Goal: Task Accomplishment & Management: Manage account settings

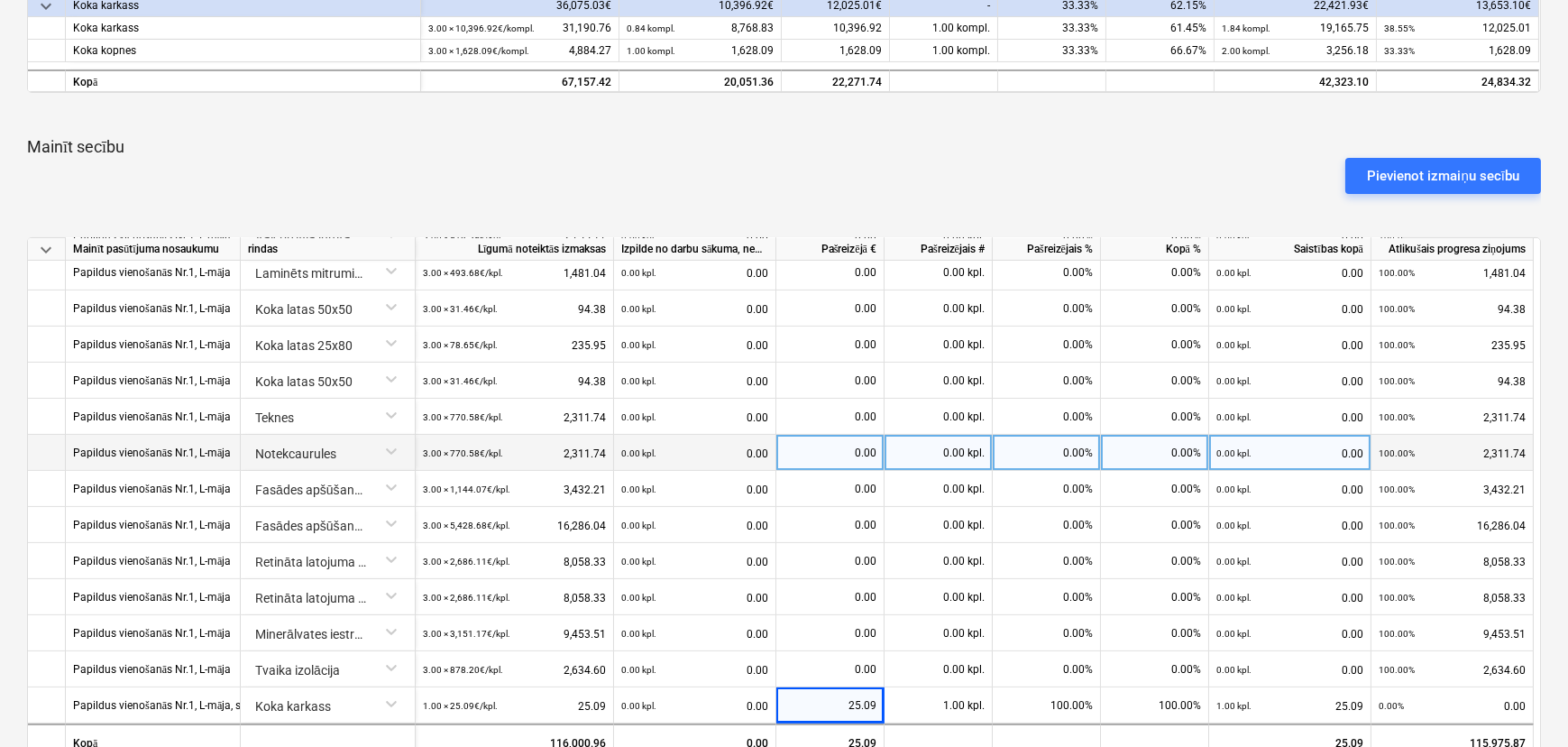
scroll to position [738, 0]
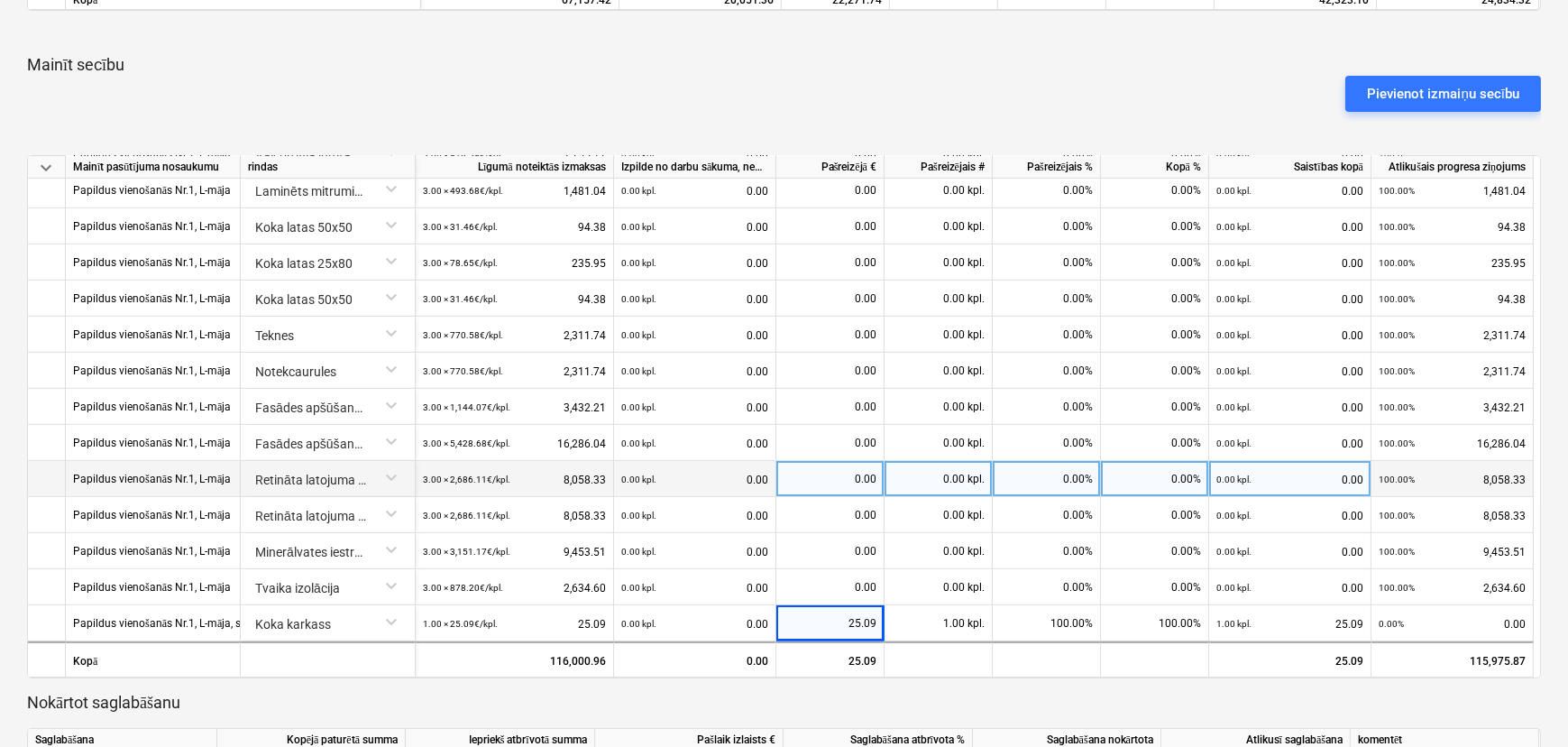
click at [852, 484] on div "0.00" at bounding box center [830, 479] width 93 height 36
type input "559.635"
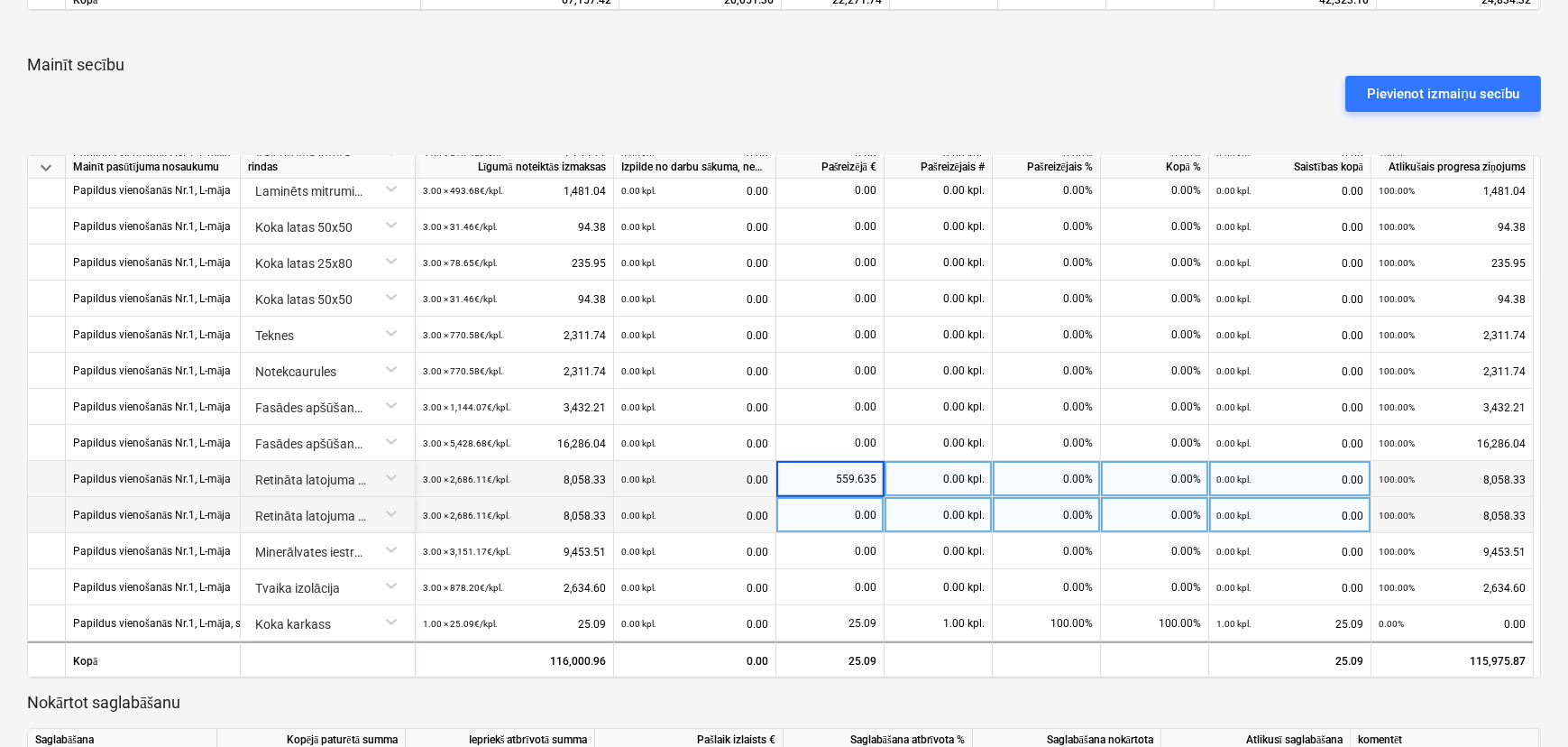
click at [844, 520] on div "0.00" at bounding box center [830, 515] width 93 height 36
type input "559.635"
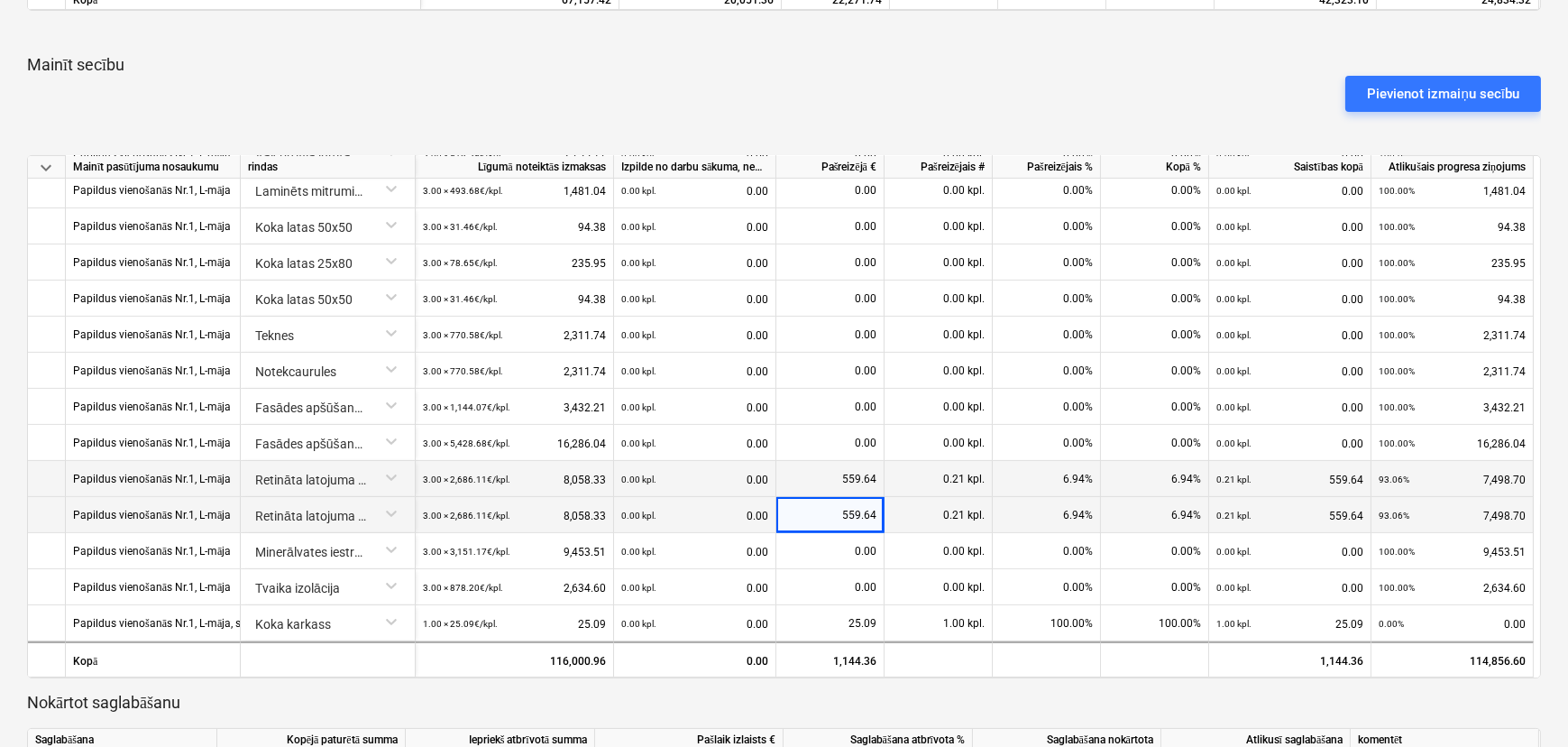
click at [851, 471] on div "559.64" at bounding box center [830, 479] width 93 height 36
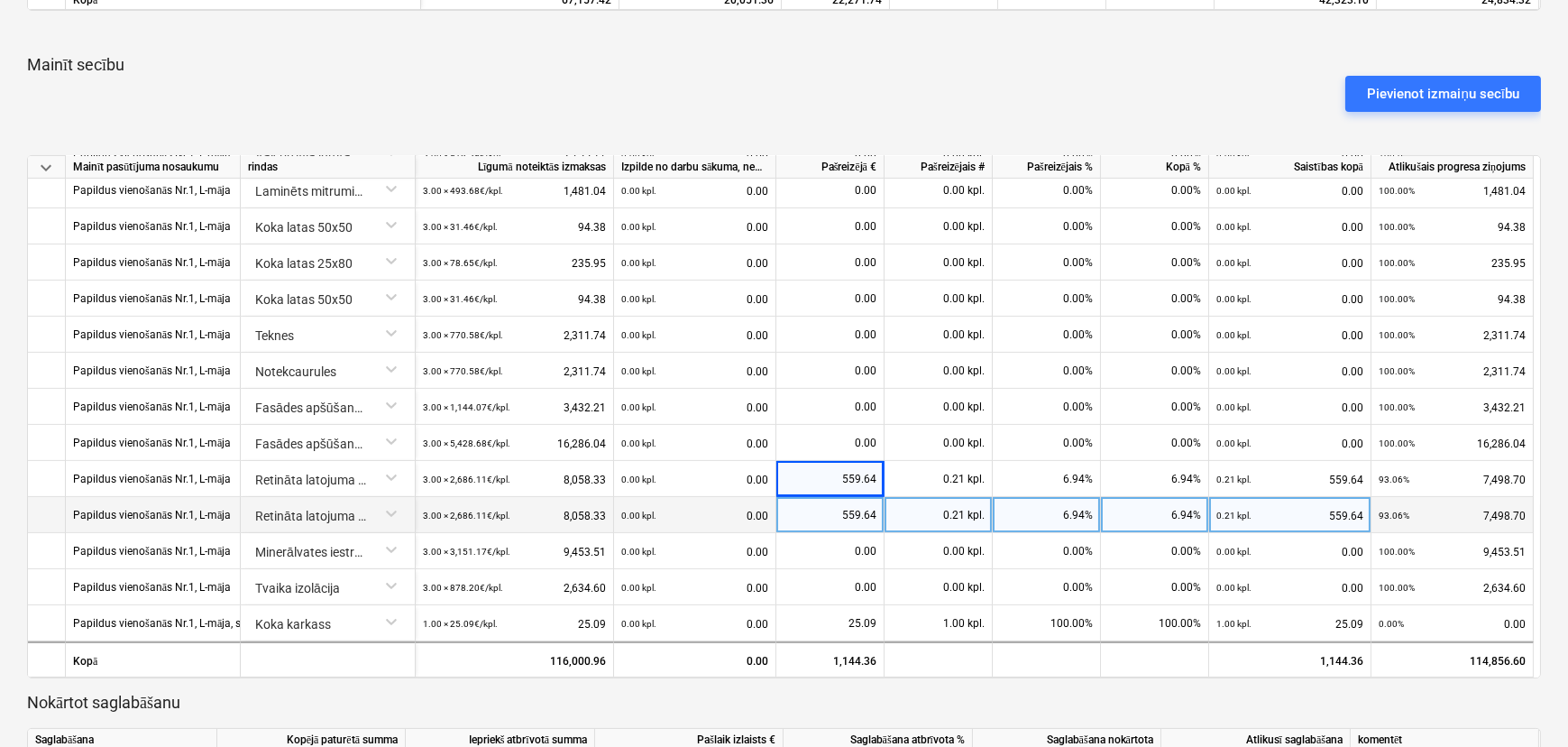
click at [839, 648] on p "Nokārtot saglabāšanu" at bounding box center [784, 702] width 1513 height 21
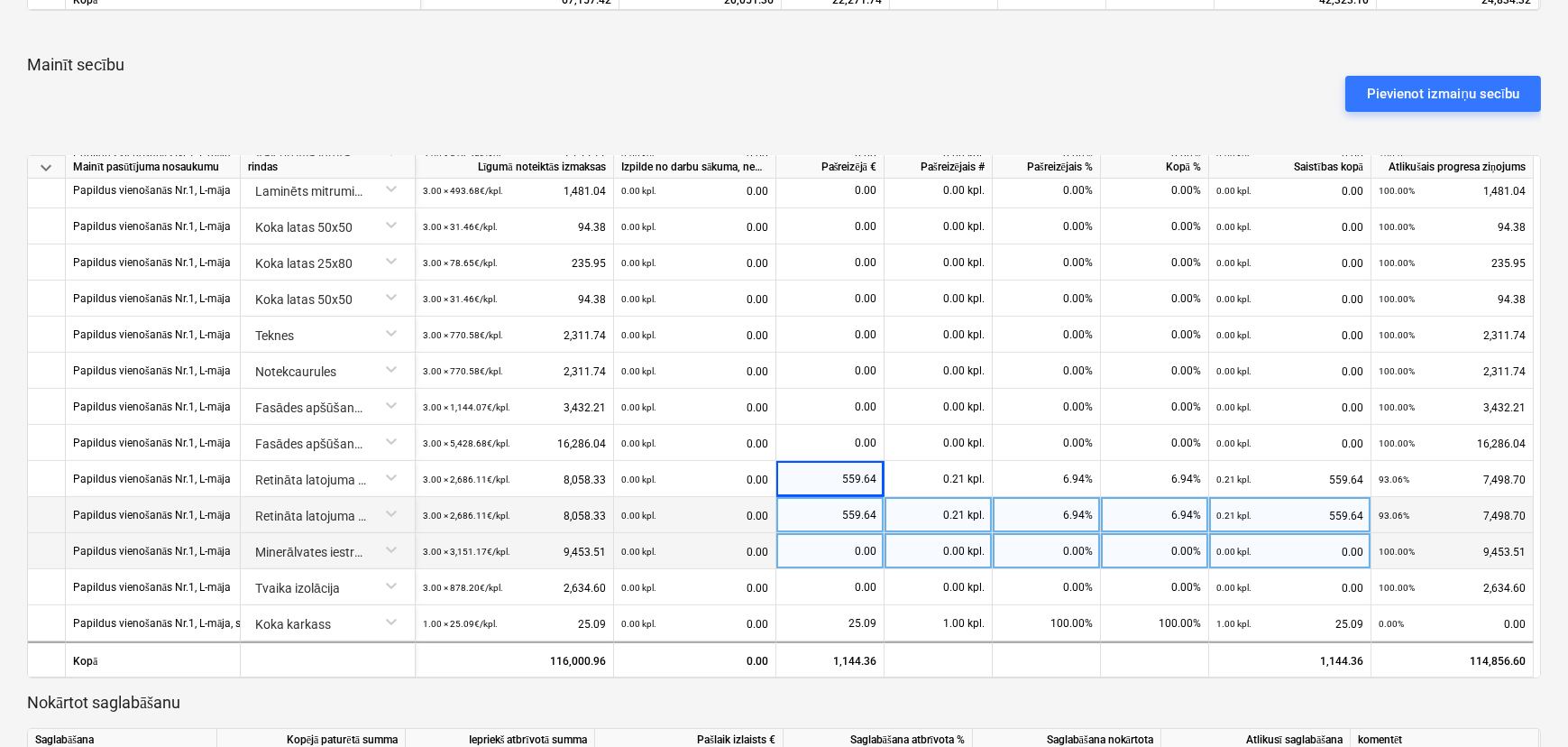
click at [397, 548] on div "Minerālvates iestrāde sienas konstrukcijā b=200" at bounding box center [327, 549] width 160 height 31
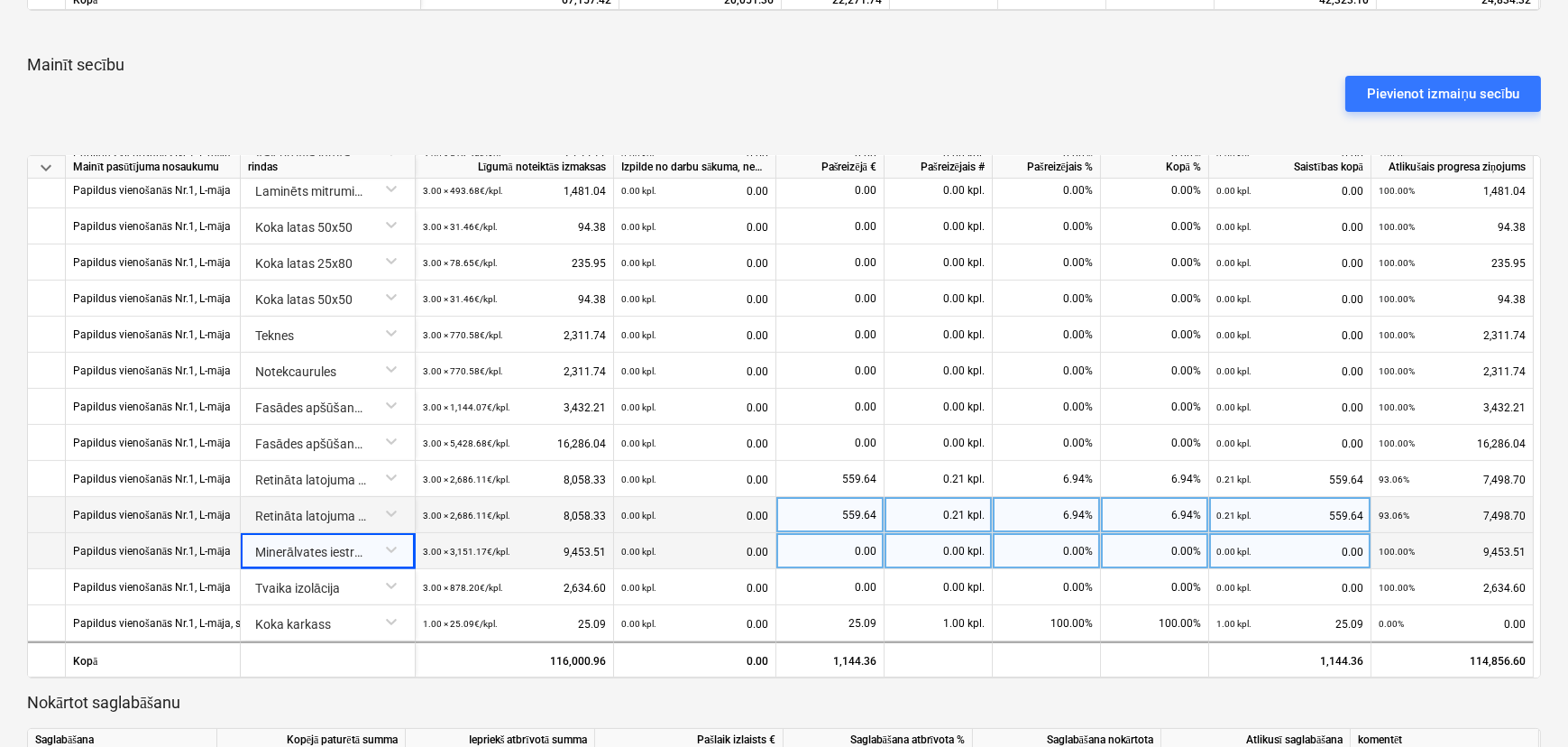
click at [391, 547] on div "Minerālvates iestrāde sienas konstrukcijā b=200" at bounding box center [327, 549] width 160 height 31
click at [324, 545] on div "Minerālvates iestrāde sienas konstrukcijā b=200" at bounding box center [327, 549] width 160 height 31
click at [261, 551] on div "Minerālvates iestrāde sienas konstrukcijā b=200" at bounding box center [327, 549] width 160 height 31
click at [277, 546] on div "Minerālvates iestrāde sienas konstrukcijā b=200" at bounding box center [327, 549] width 160 height 31
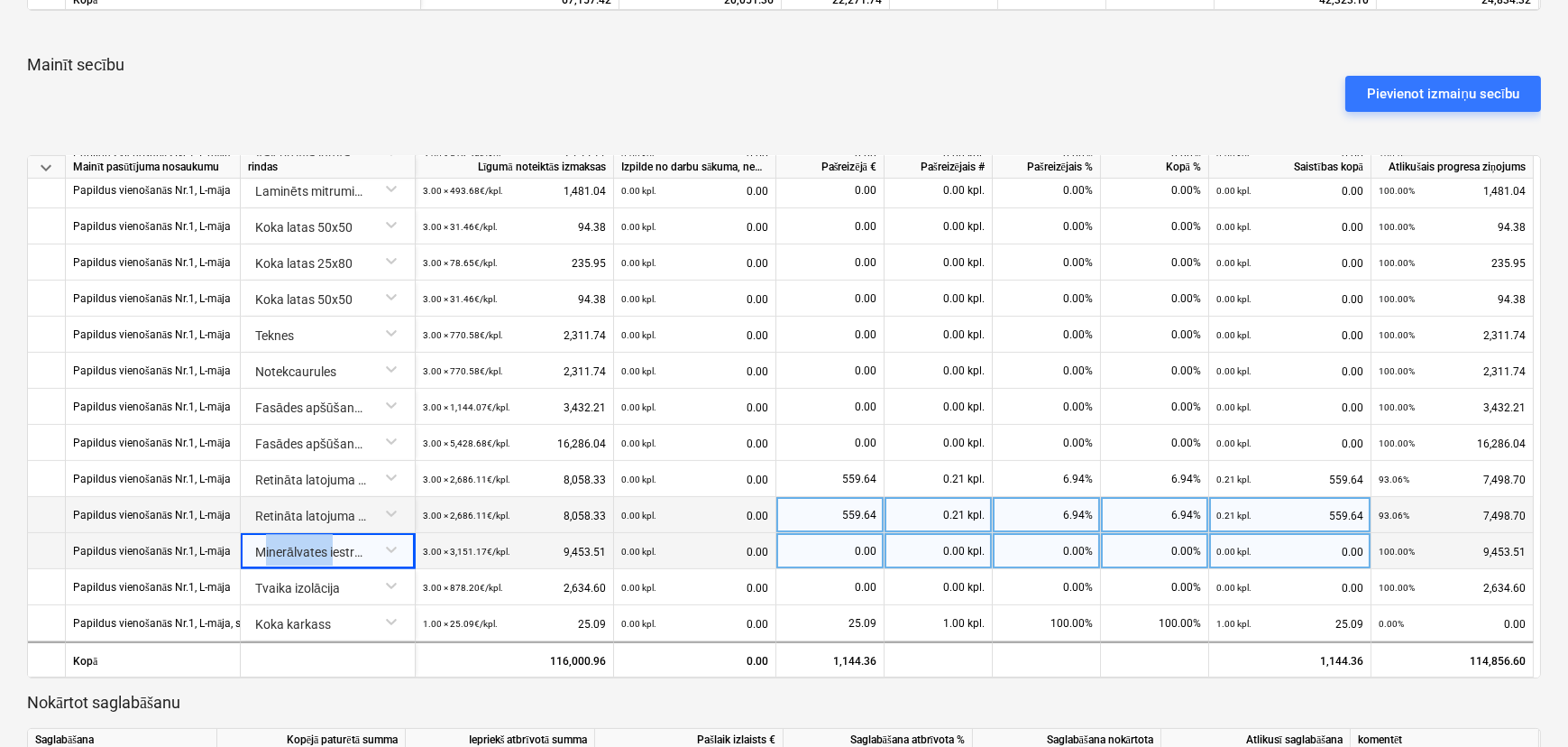
click at [277, 546] on div "Minerālvates iestrāde sienas konstrukcijā b=200" at bounding box center [327, 549] width 160 height 31
click at [324, 545] on div "Minerālvates iestrāde sienas konstrukcijā b=200" at bounding box center [327, 549] width 160 height 31
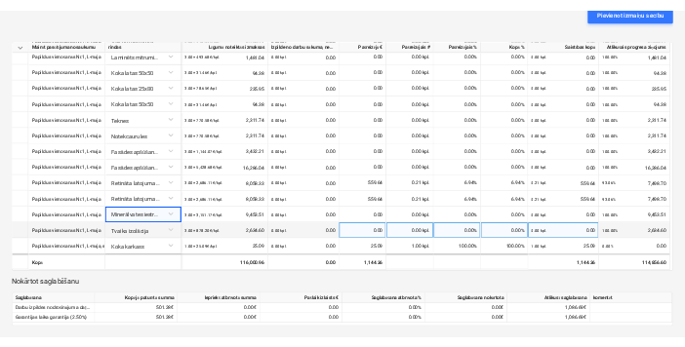
scroll to position [976, 0]
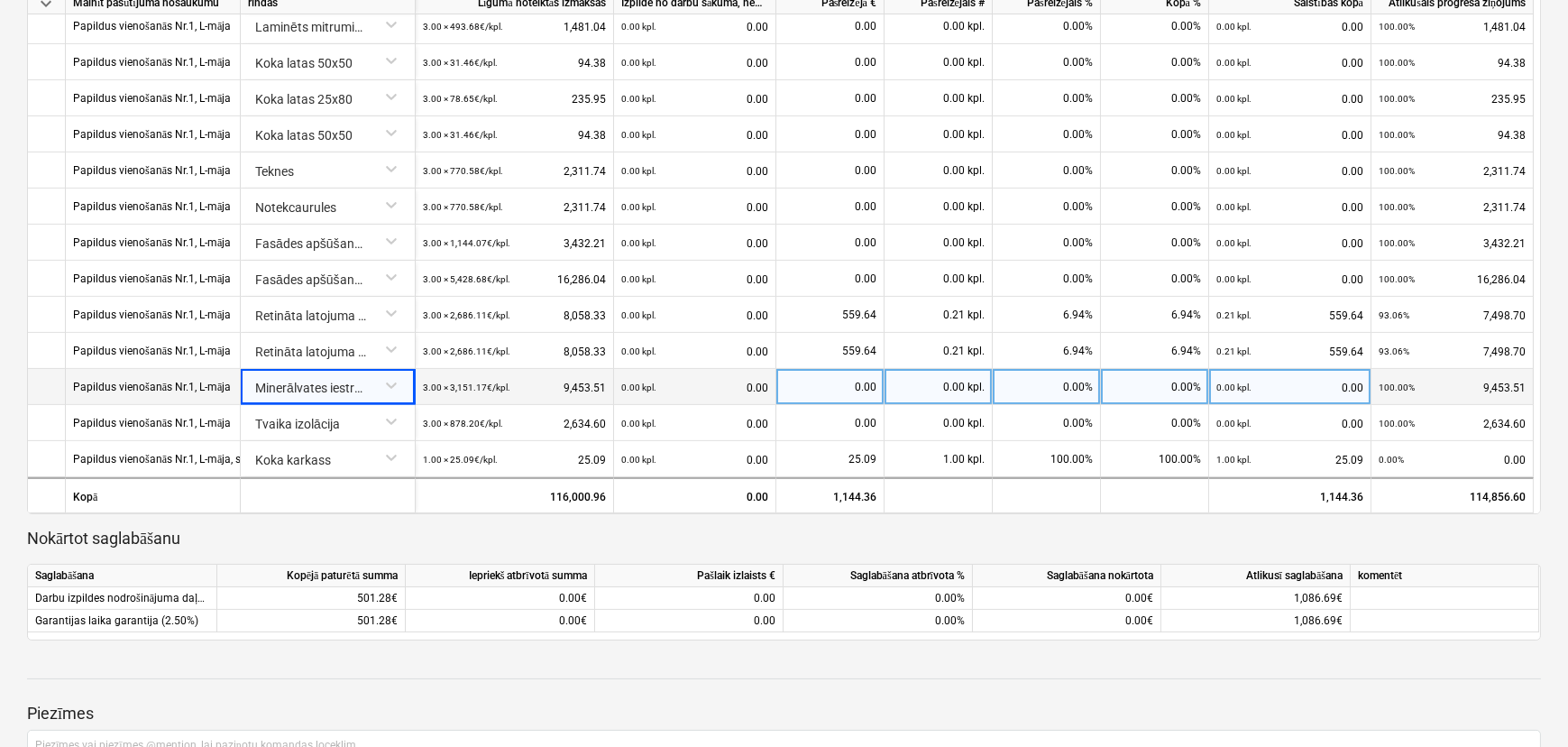
click at [831, 388] on div "0.00" at bounding box center [830, 386] width 93 height 36
type input "640.50"
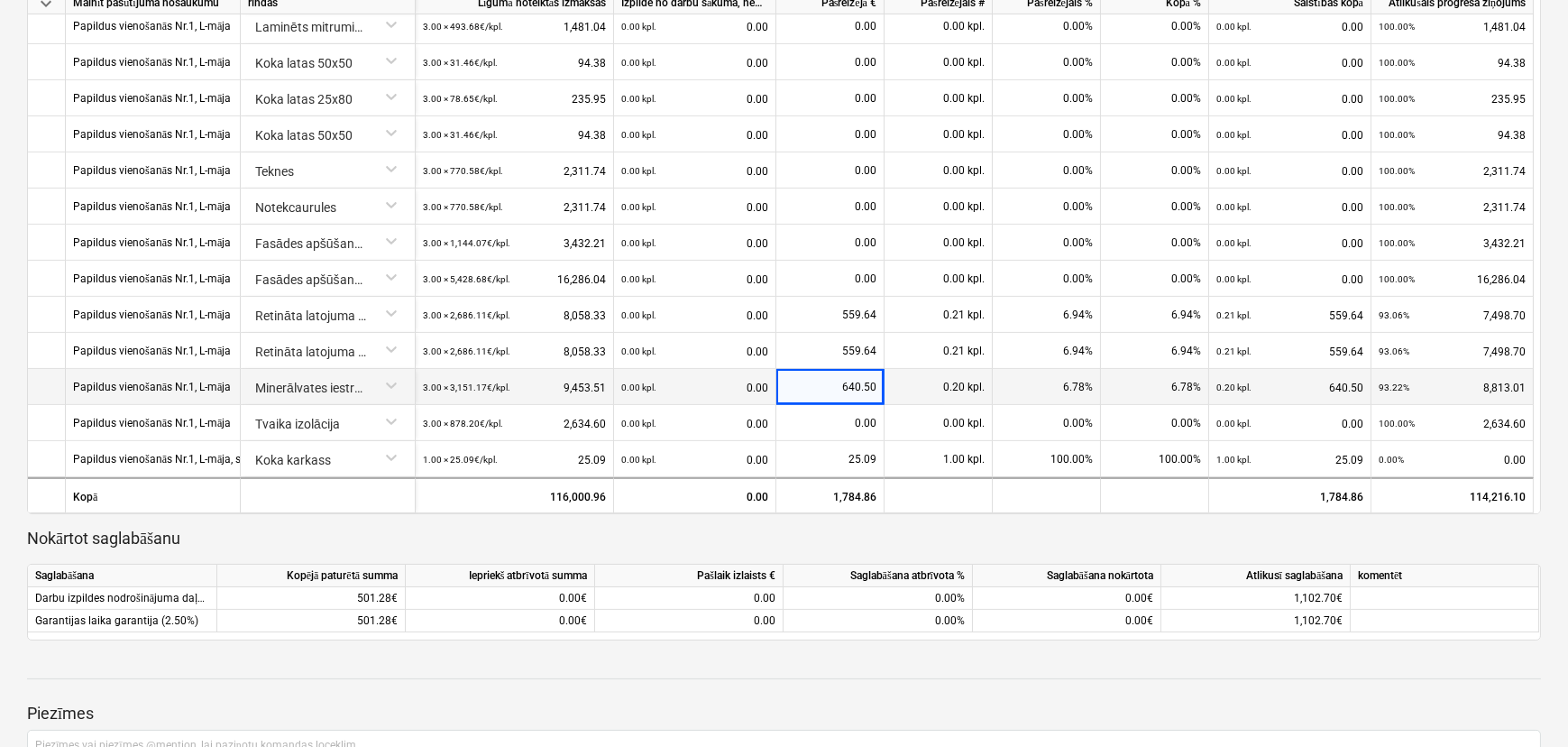
click at [883, 534] on p "Nokārtot saglabāšanu" at bounding box center [784, 538] width 1513 height 21
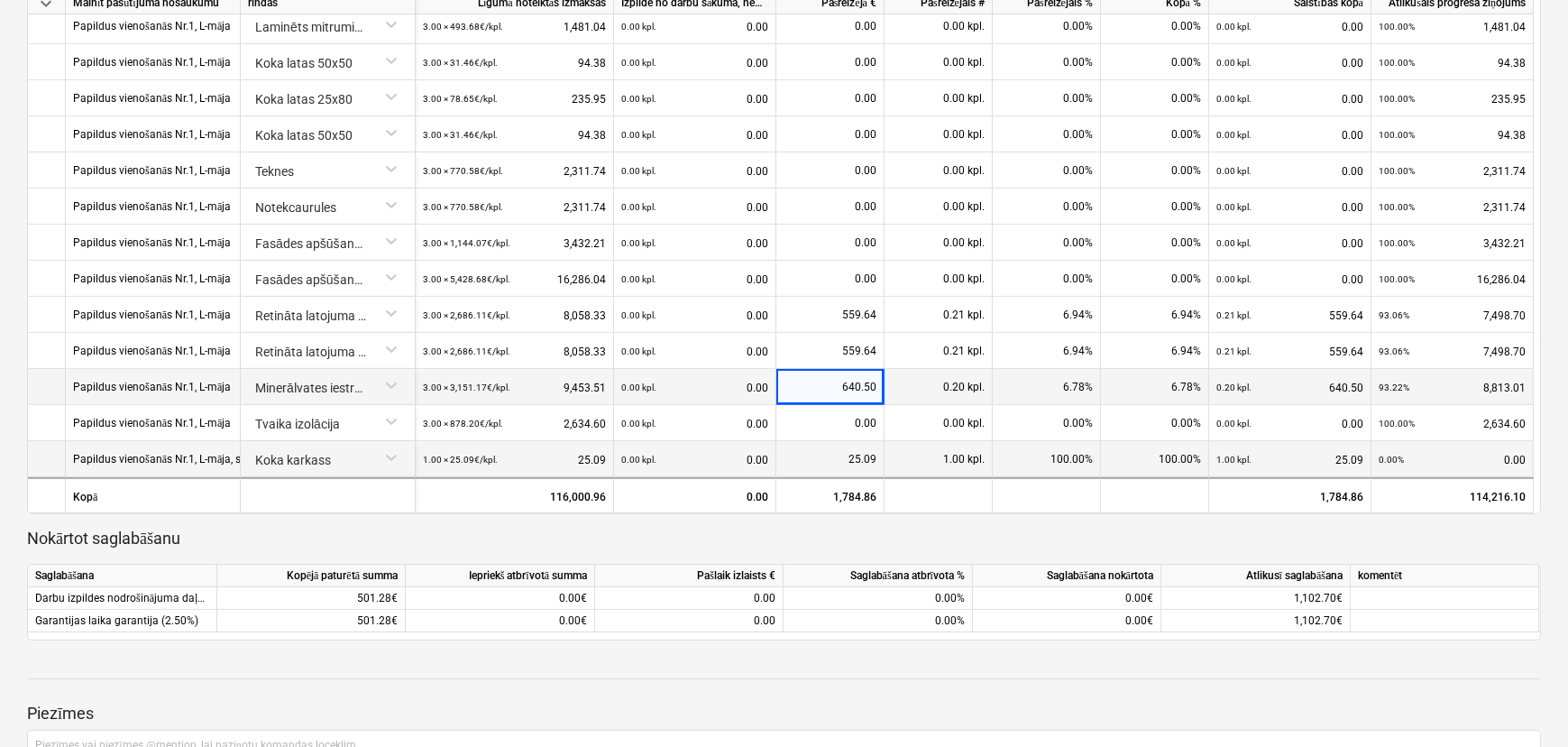
click at [854, 455] on div "25.09" at bounding box center [830, 459] width 93 height 36
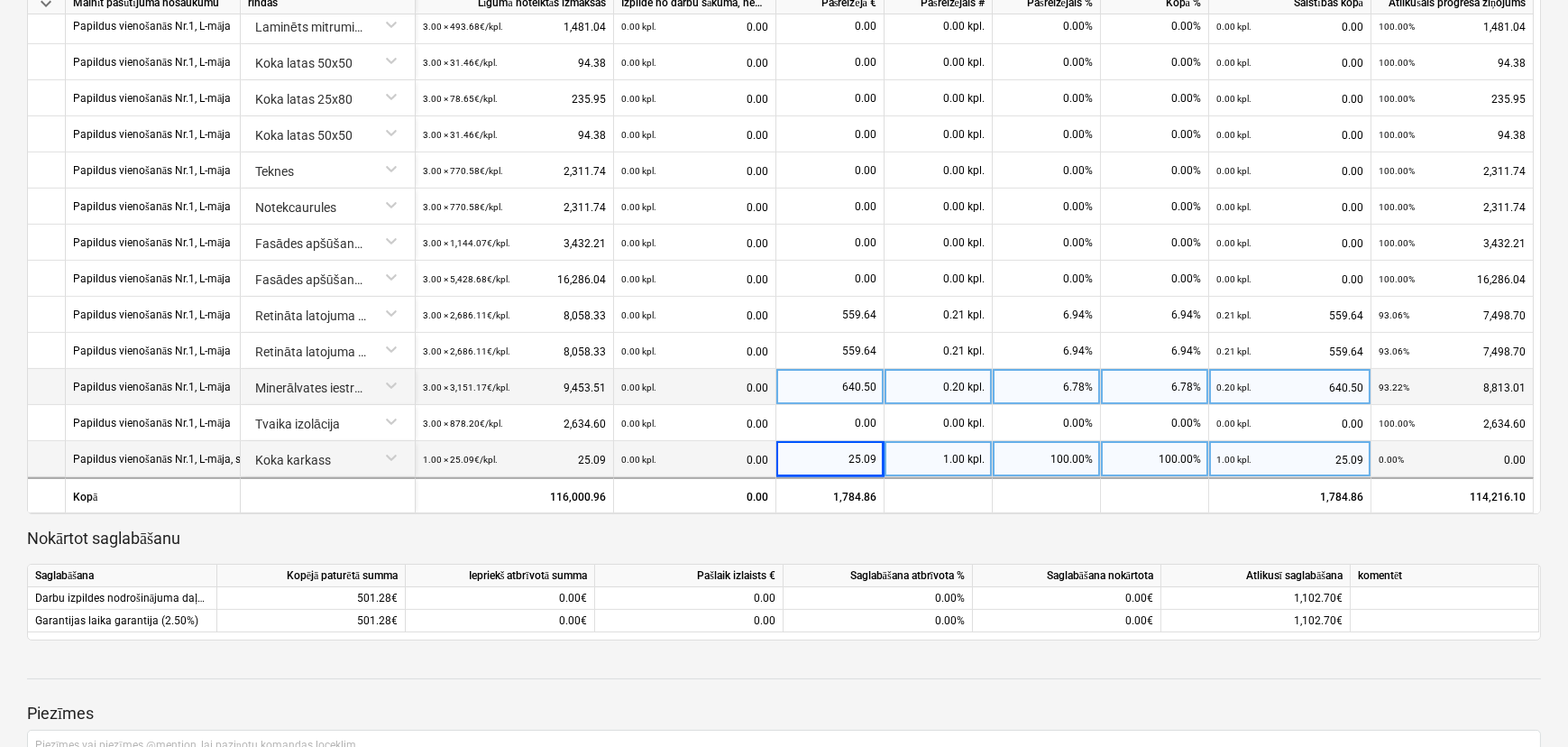
click at [854, 455] on div "25.09" at bounding box center [830, 459] width 93 height 36
type input "000"
click at [856, 545] on p "Nokārtot saglabāšanu" at bounding box center [784, 538] width 1513 height 21
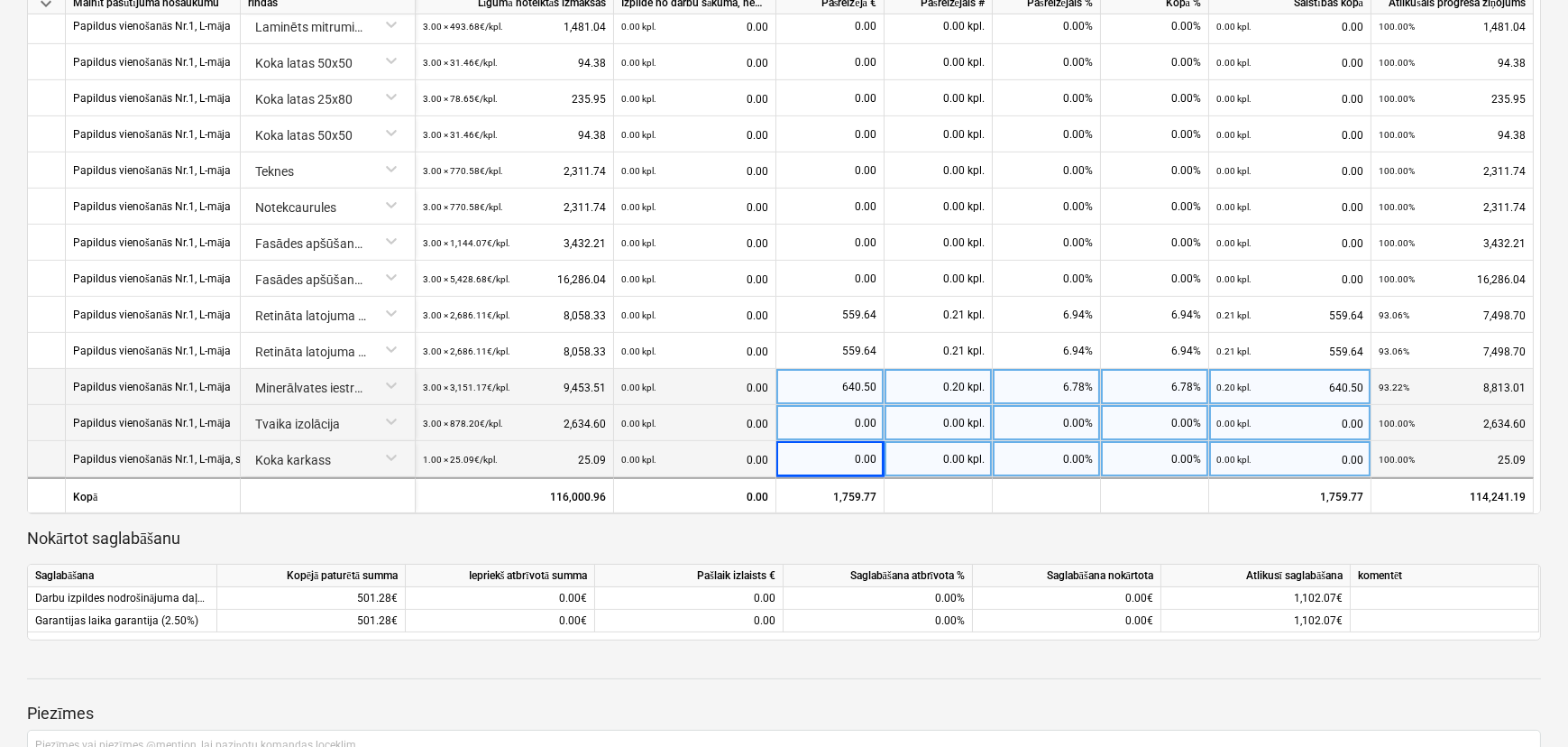
click at [837, 423] on div "0.00" at bounding box center [830, 422] width 93 height 36
type input "878.19"
click at [844, 540] on p "Nokārtot saglabāšanu" at bounding box center [784, 538] width 1513 height 21
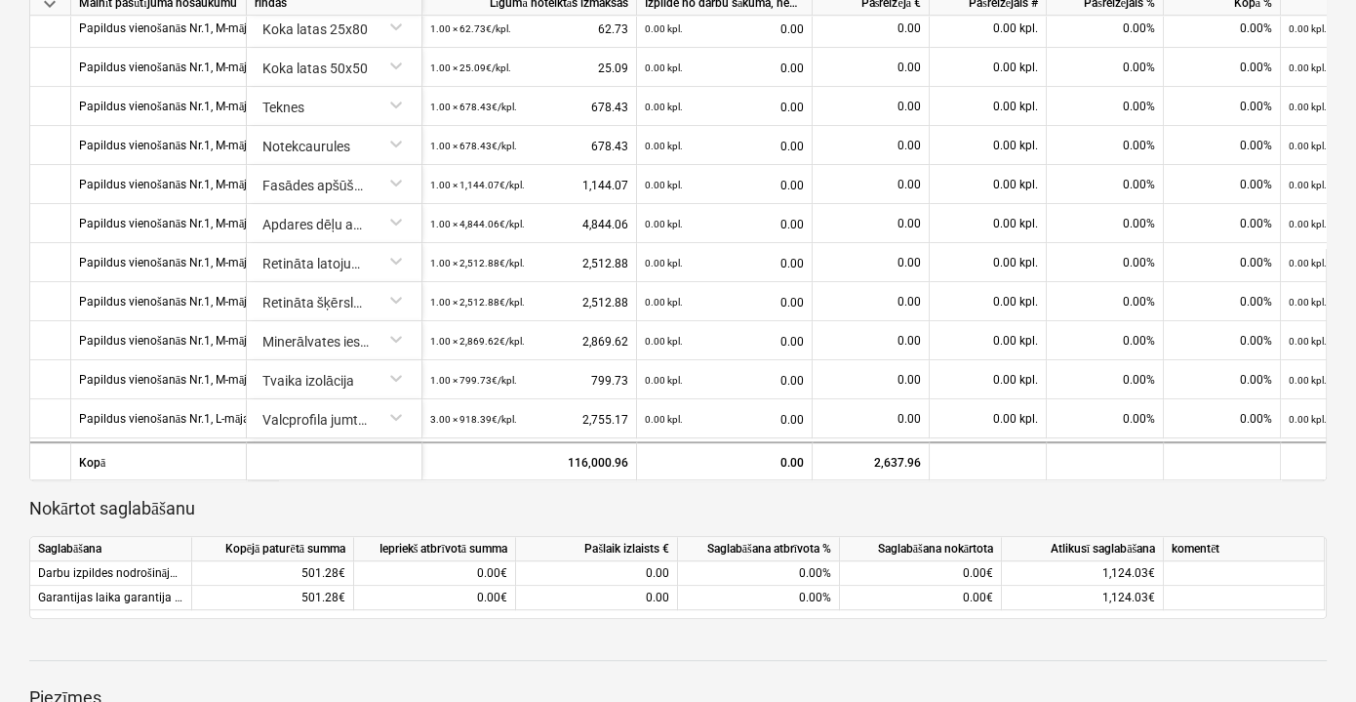
scroll to position [800, 0]
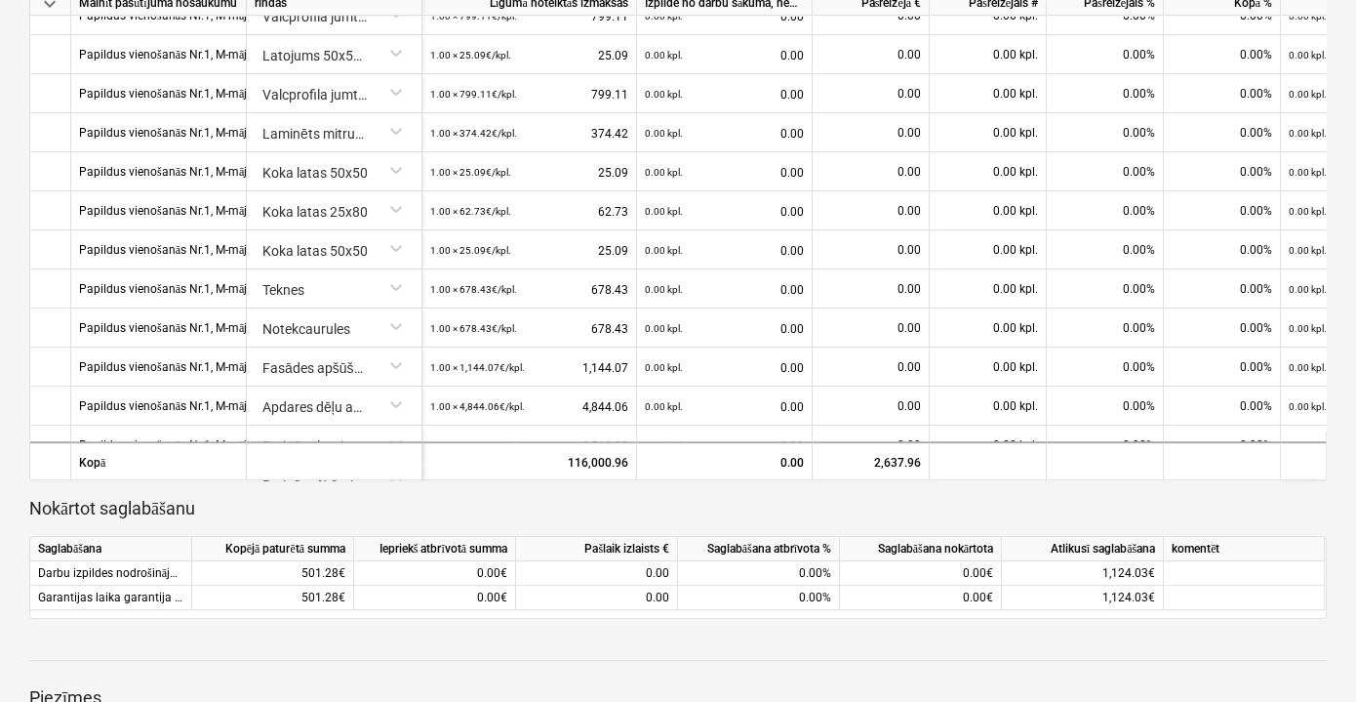
drag, startPoint x: 506, startPoint y: 16, endPoint x: 604, endPoint y: 504, distance: 498.5
click at [604, 504] on p "Nokārtot saglabāšanu" at bounding box center [678, 508] width 1298 height 23
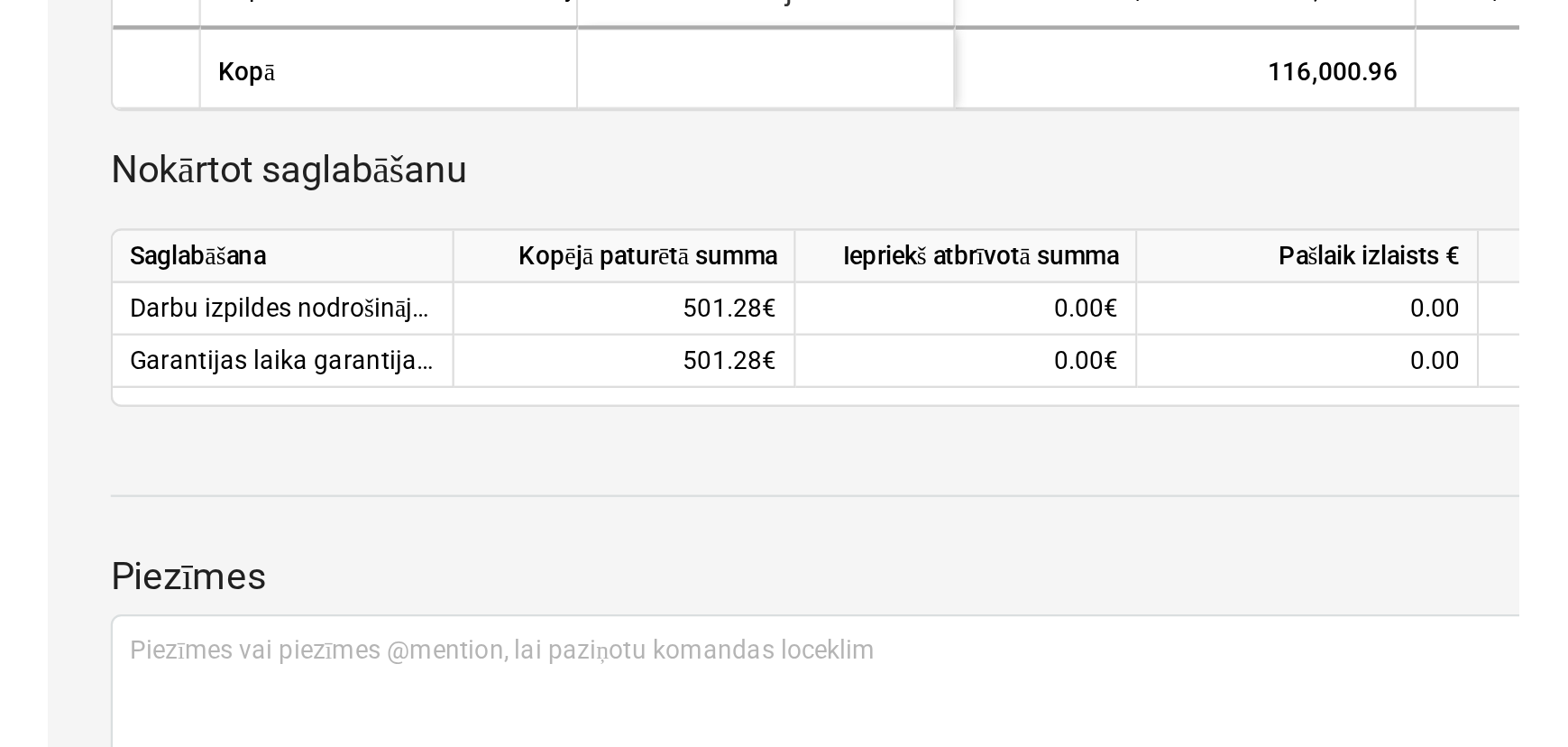
scroll to position [411, 0]
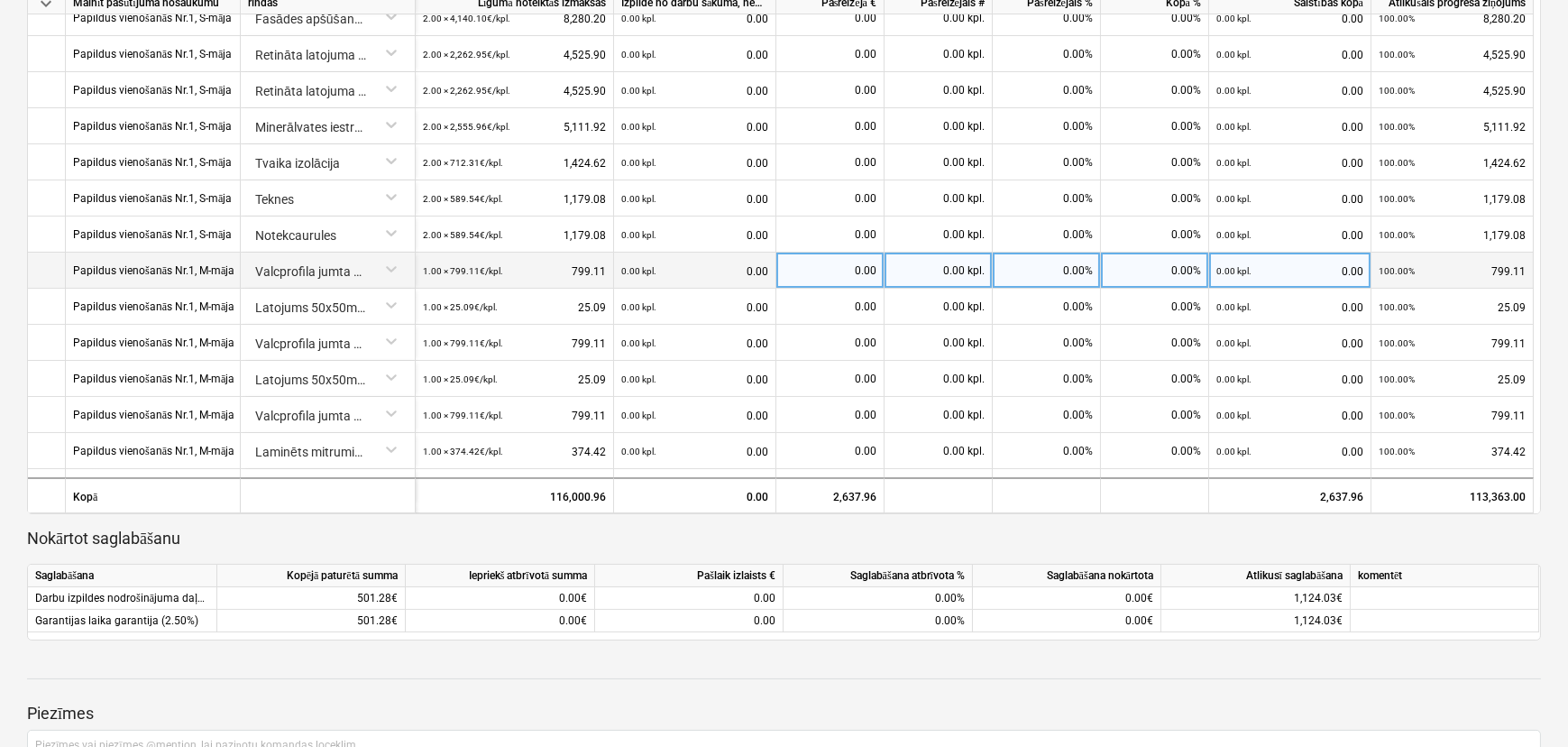
click at [834, 270] on div "0.00" at bounding box center [830, 270] width 93 height 36
type input "651.9133"
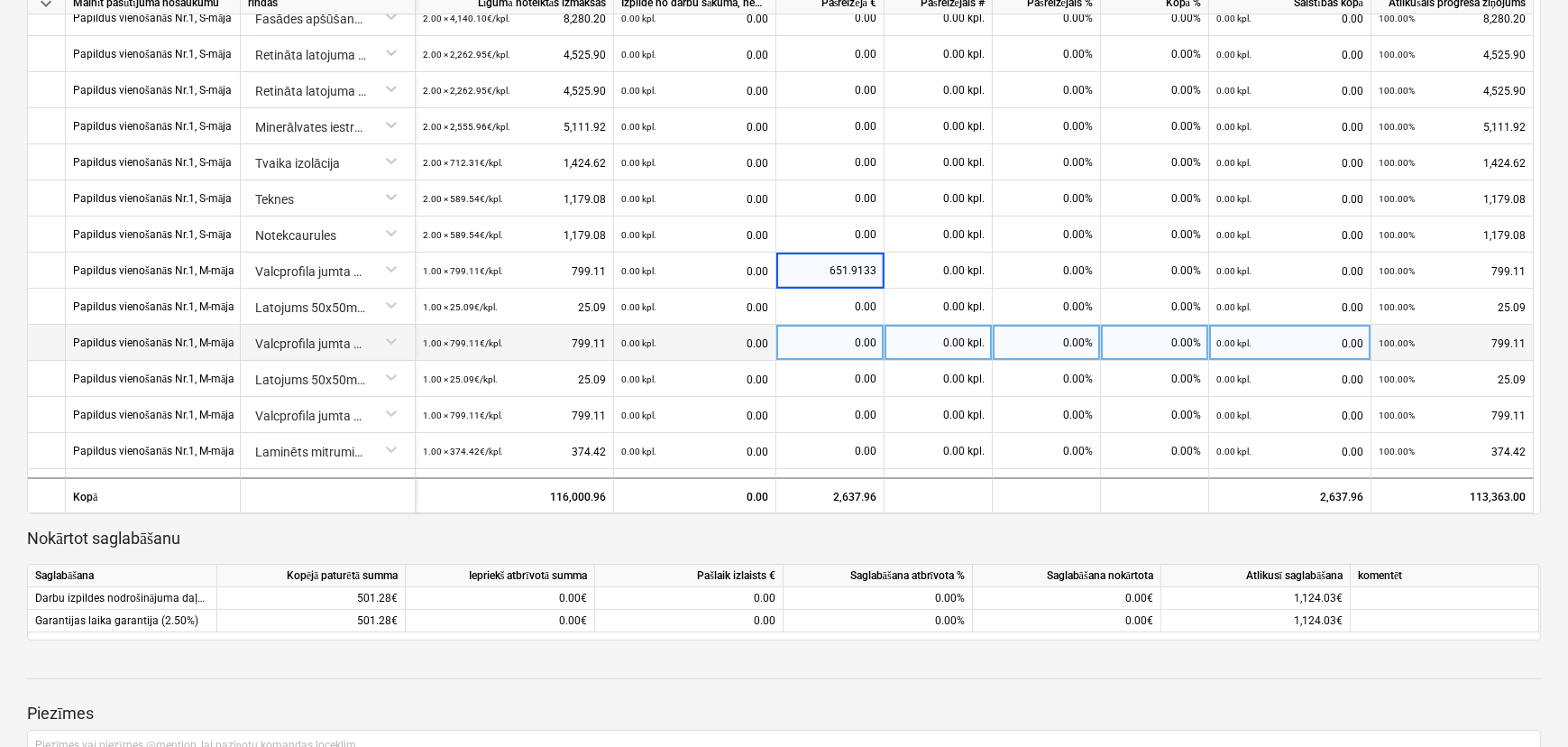
click at [856, 353] on div "0.00" at bounding box center [830, 342] width 93 height 36
type input "651.91"
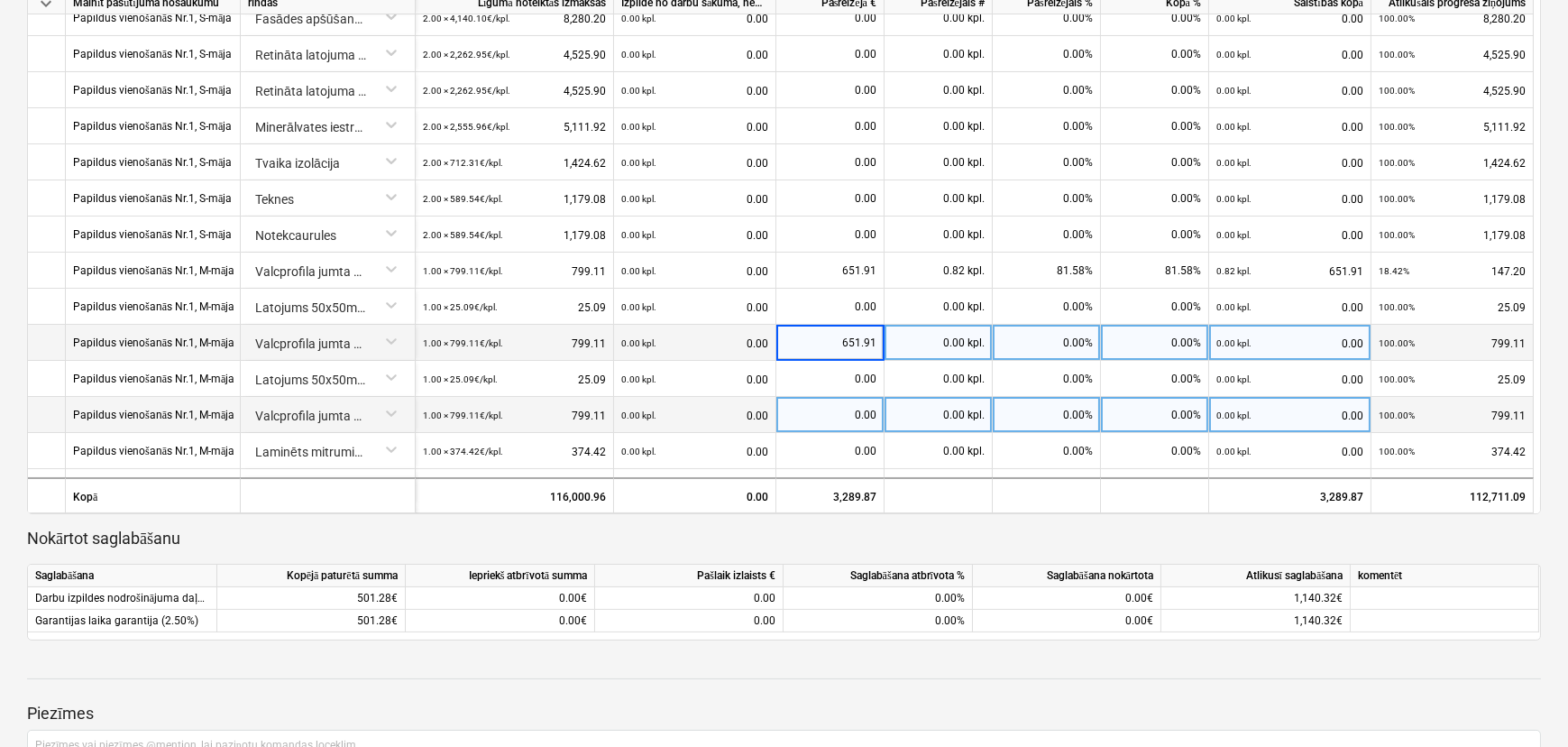
click at [849, 408] on div "0.00" at bounding box center [830, 414] width 93 height 36
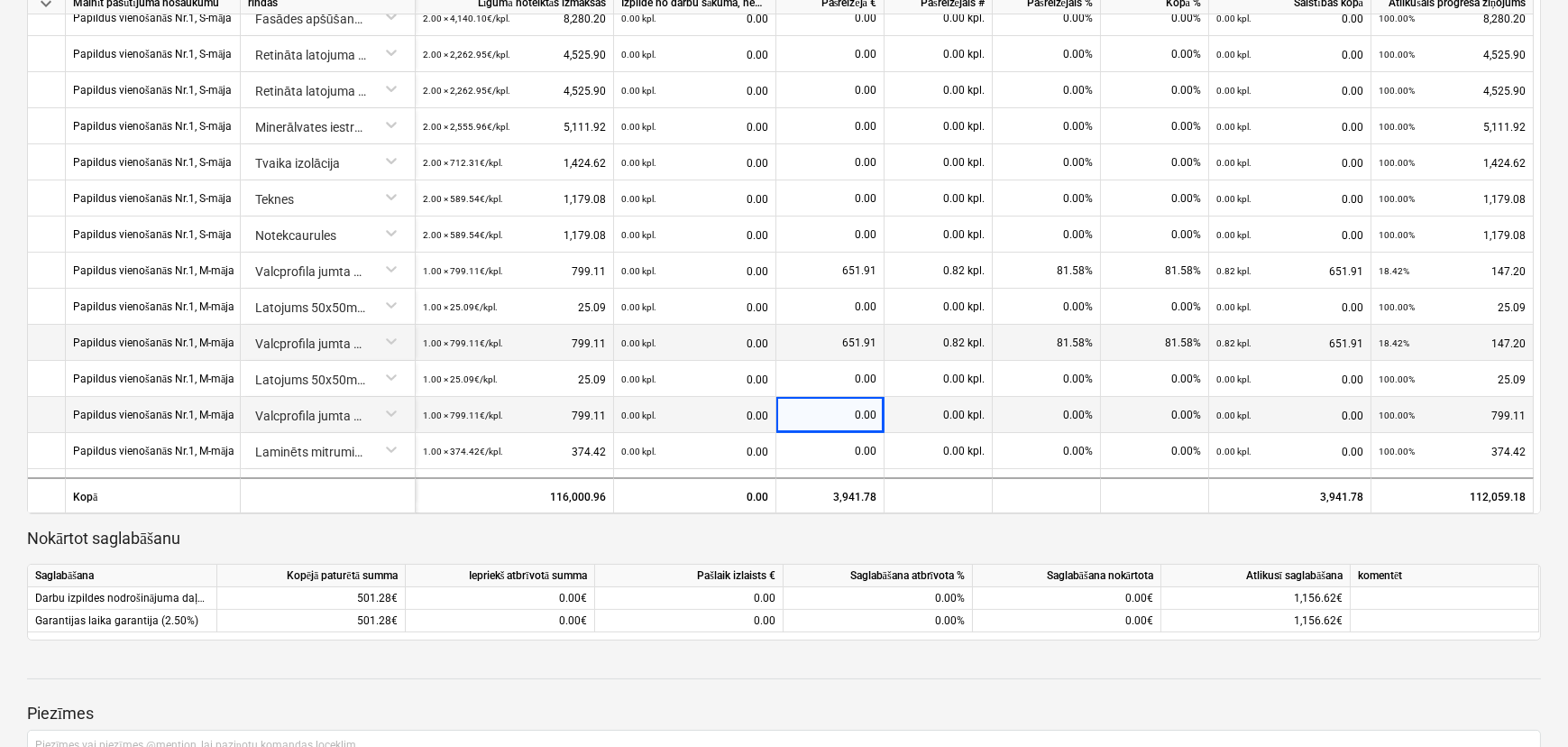
click at [849, 410] on div "0.00" at bounding box center [830, 414] width 93 height 36
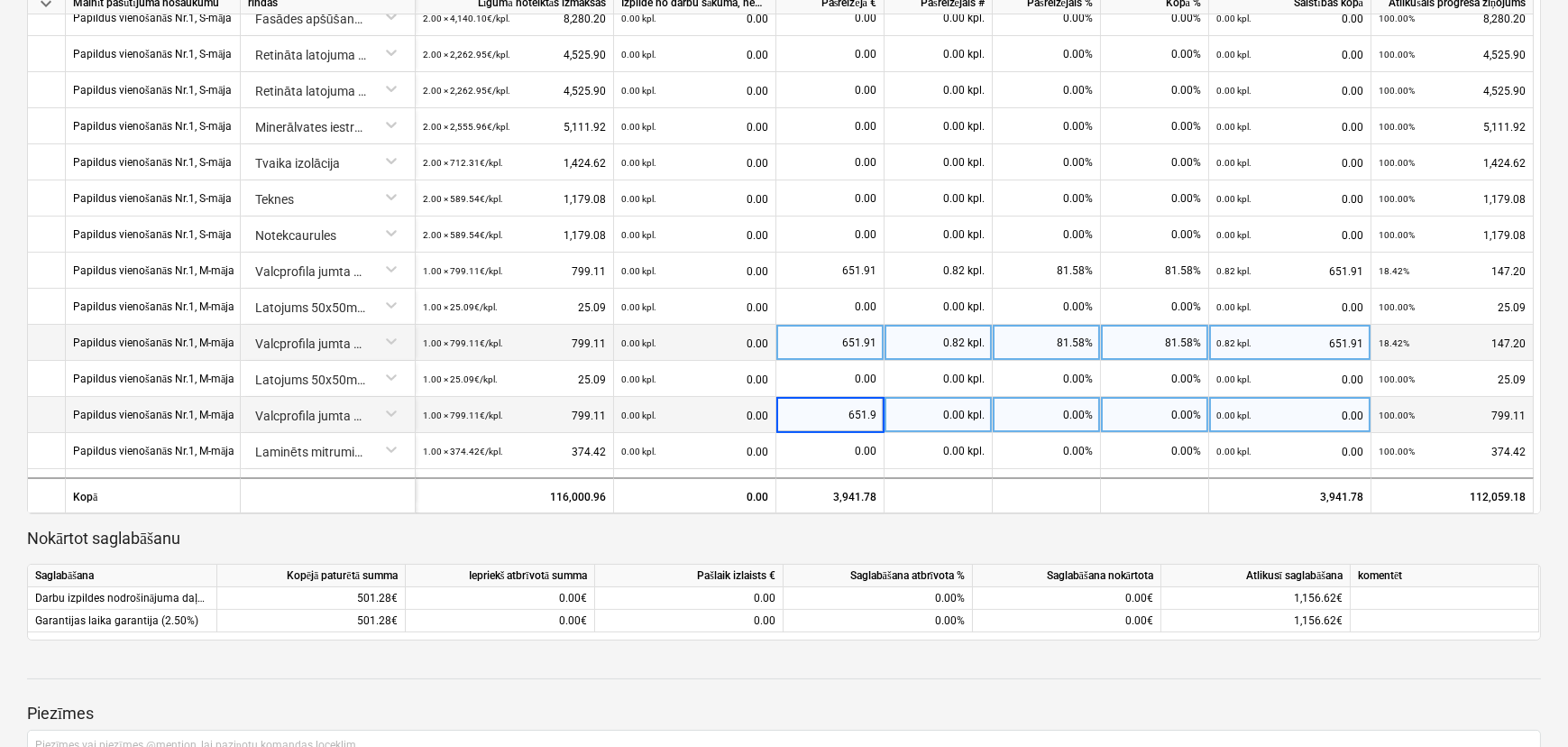
type input "651.91"
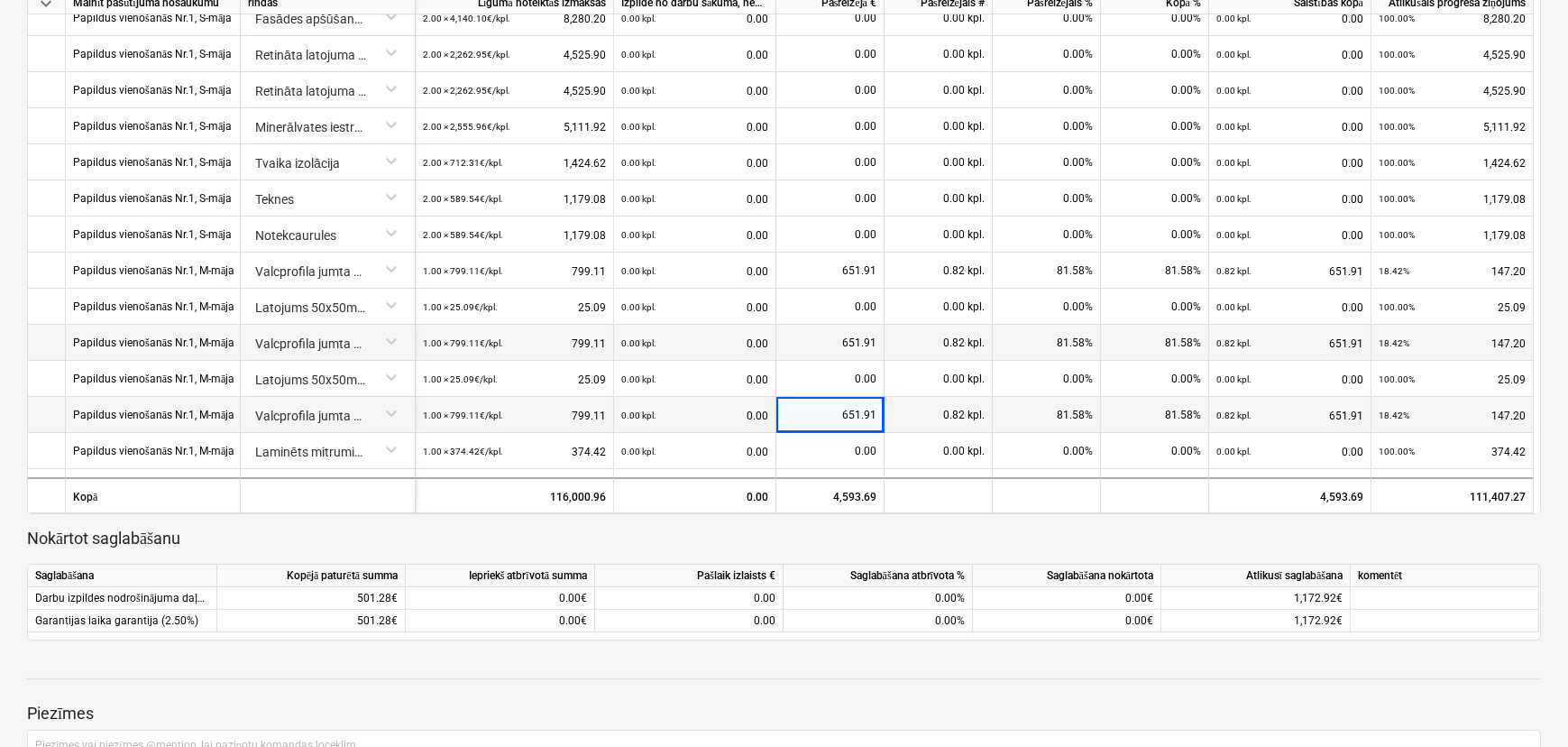
click at [832, 544] on p "Nokārtot saglabāšanu" at bounding box center [784, 538] width 1513 height 21
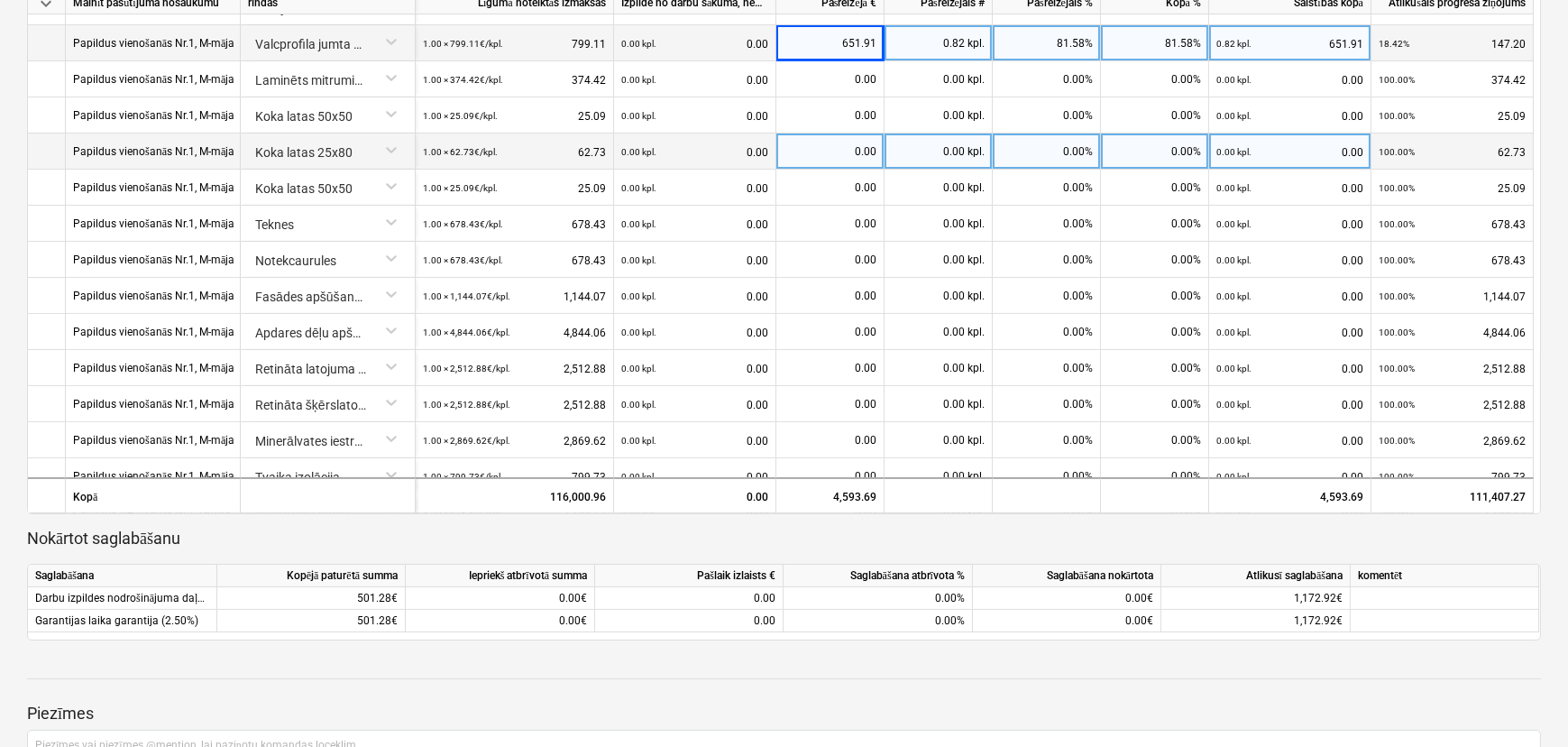
scroll to position [821, 0]
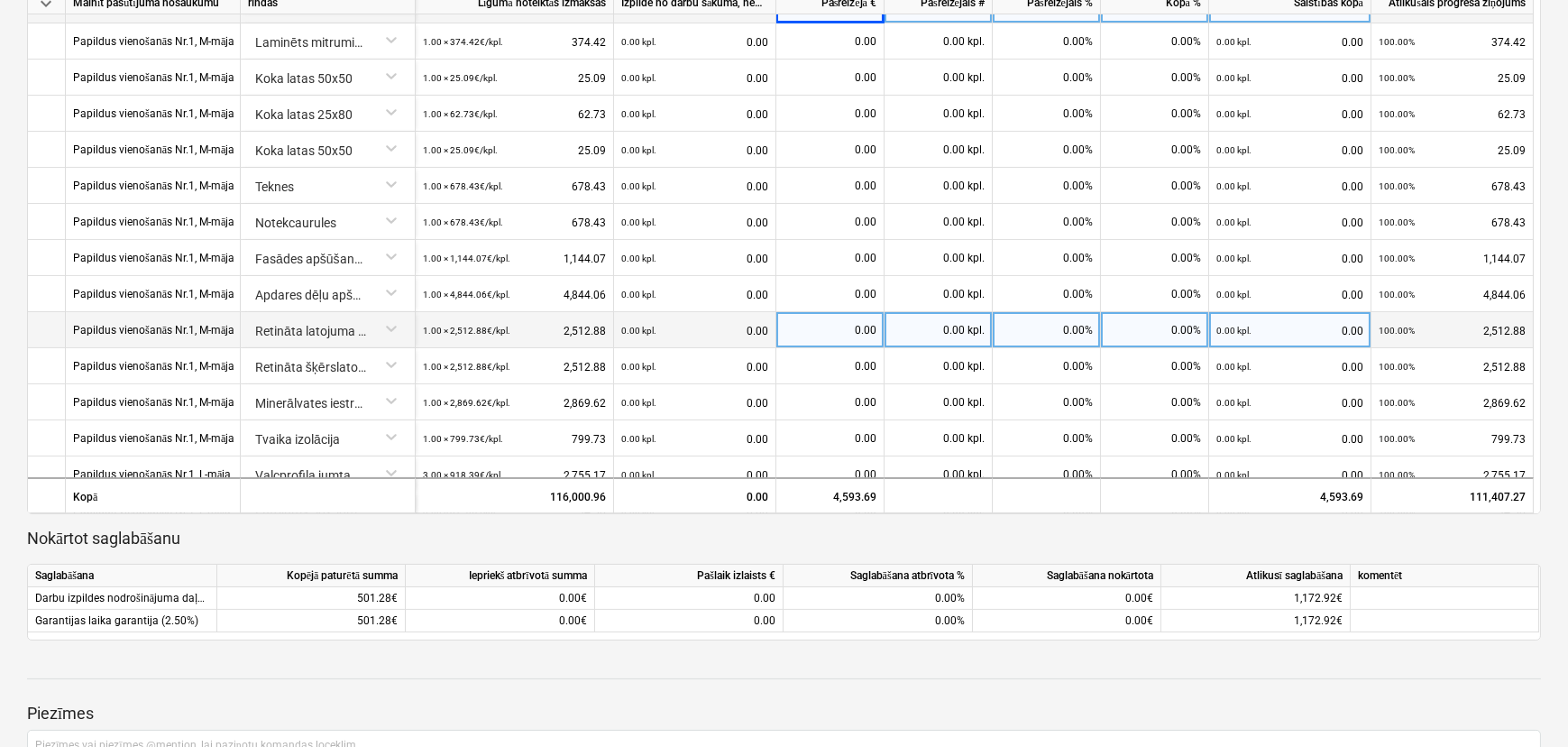
click at [833, 333] on div "0.00" at bounding box center [830, 330] width 93 height 36
type input "613.635"
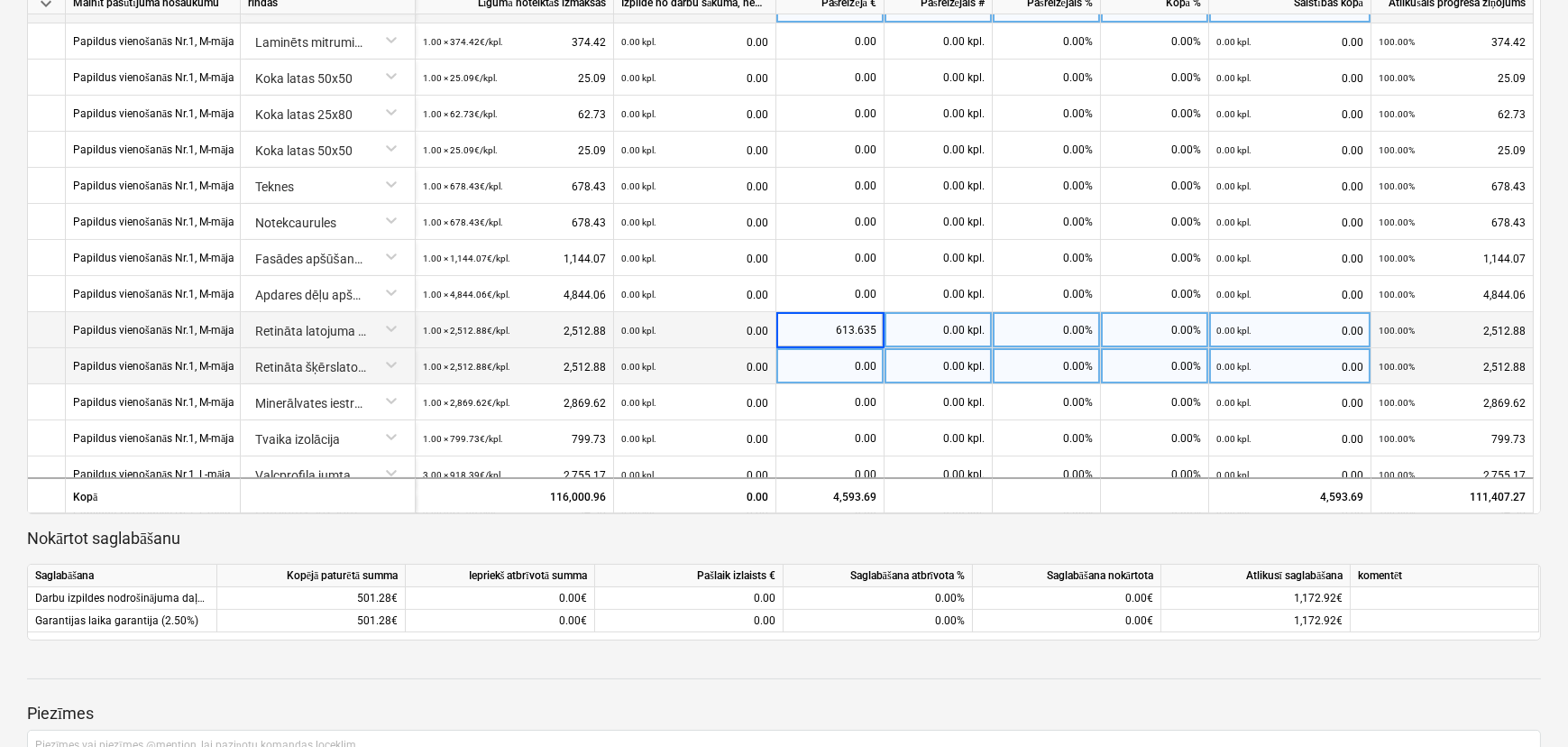
click at [865, 368] on div "0.00" at bounding box center [830, 366] width 93 height 36
type input "613.635"
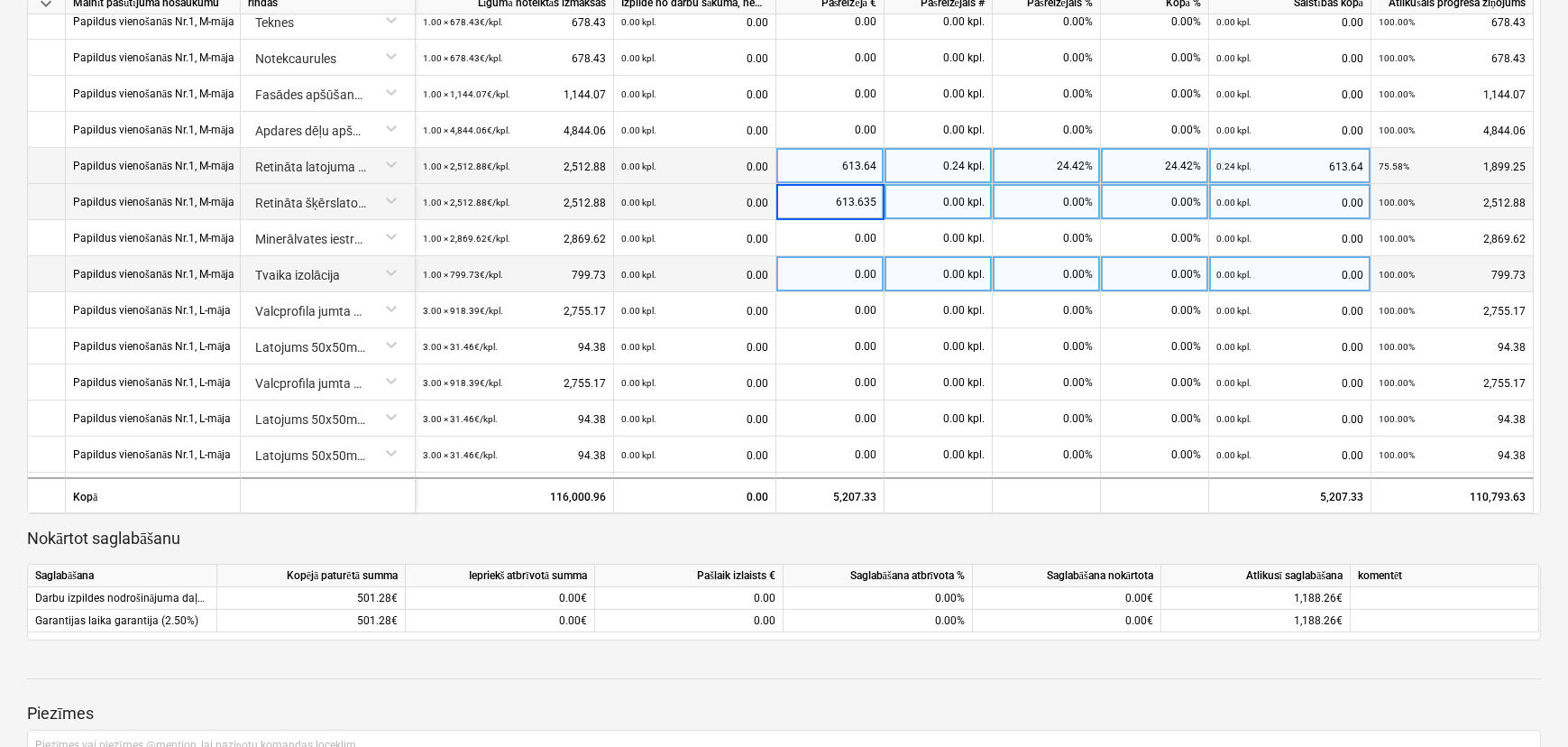
scroll to position [903, 0]
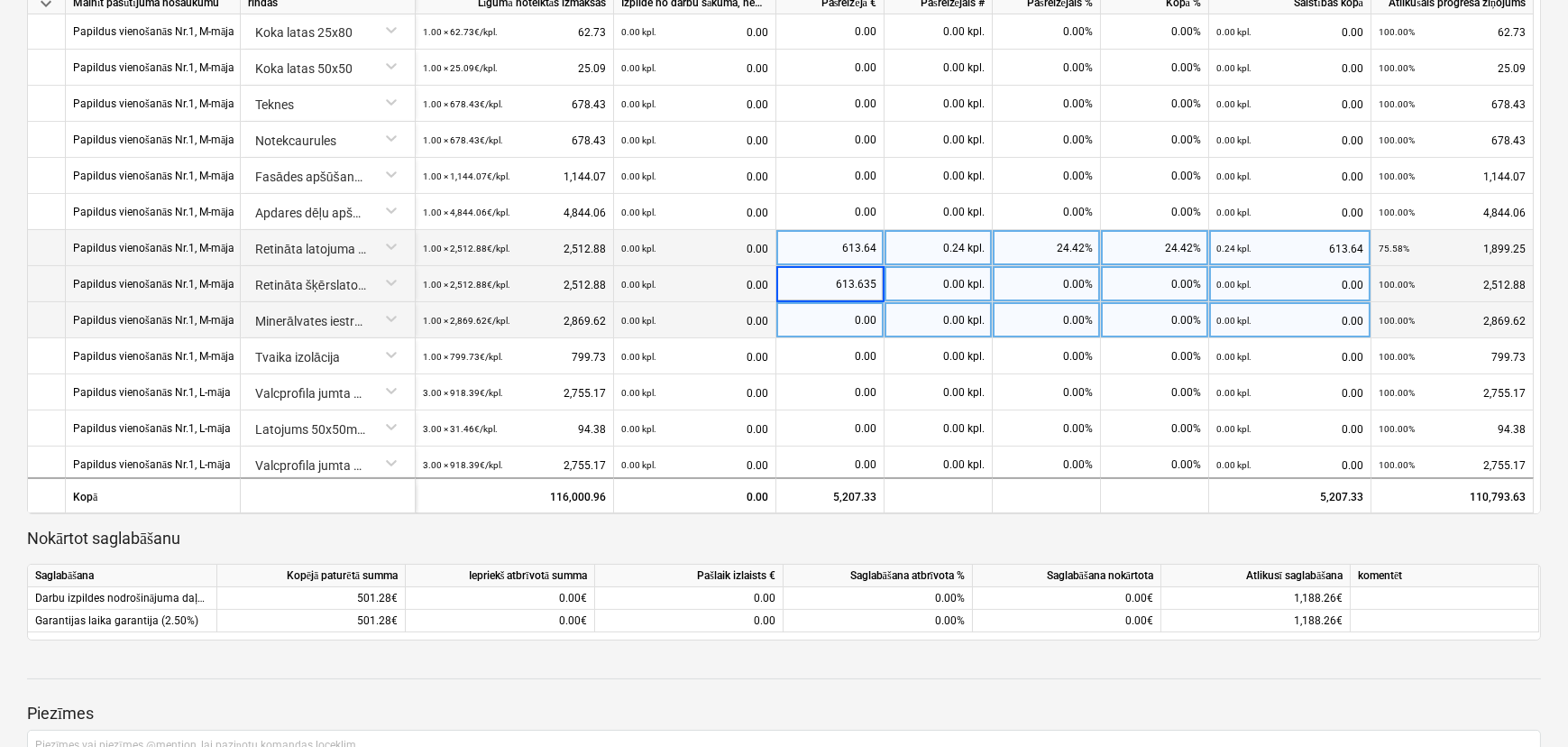
click at [842, 316] on div "0.00" at bounding box center [830, 320] width 93 height 36
type input "2869.62"
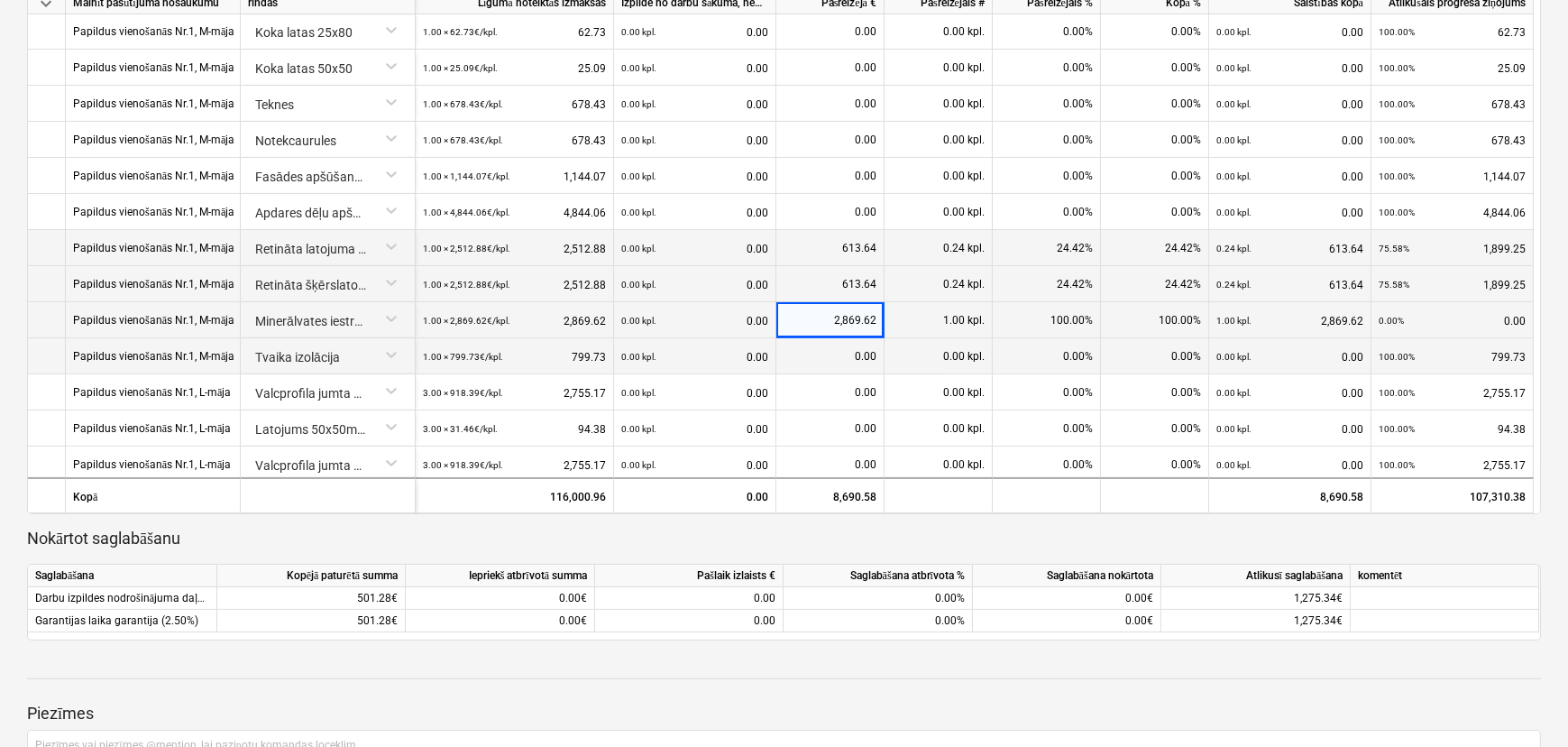
click at [834, 361] on div "0.00" at bounding box center [830, 356] width 93 height 36
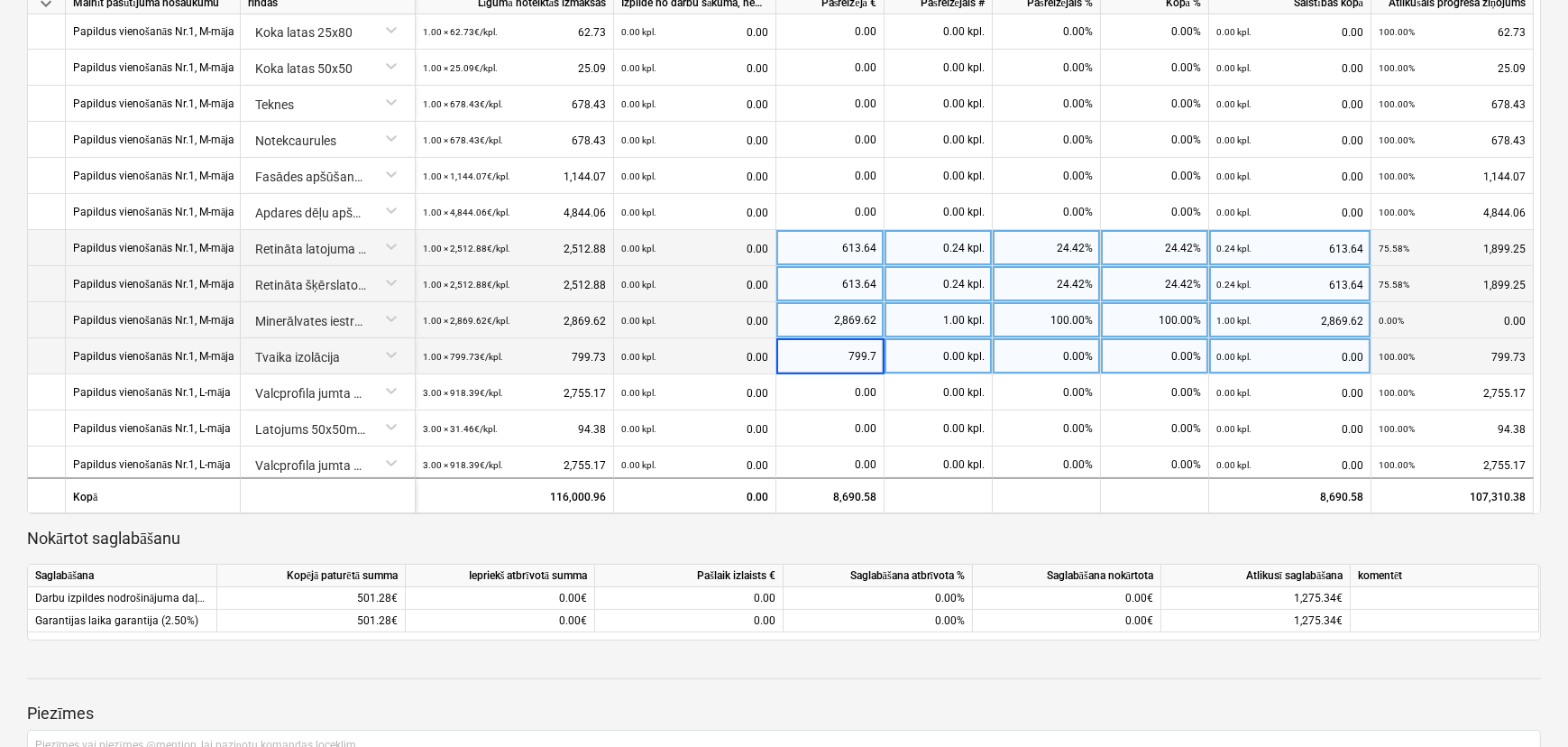
type input "799.73"
click at [796, 532] on p "Nokārtot saglabāšanu" at bounding box center [784, 538] width 1513 height 21
click at [293, 541] on p "Nokārtot saglabāšanu" at bounding box center [784, 538] width 1513 height 21
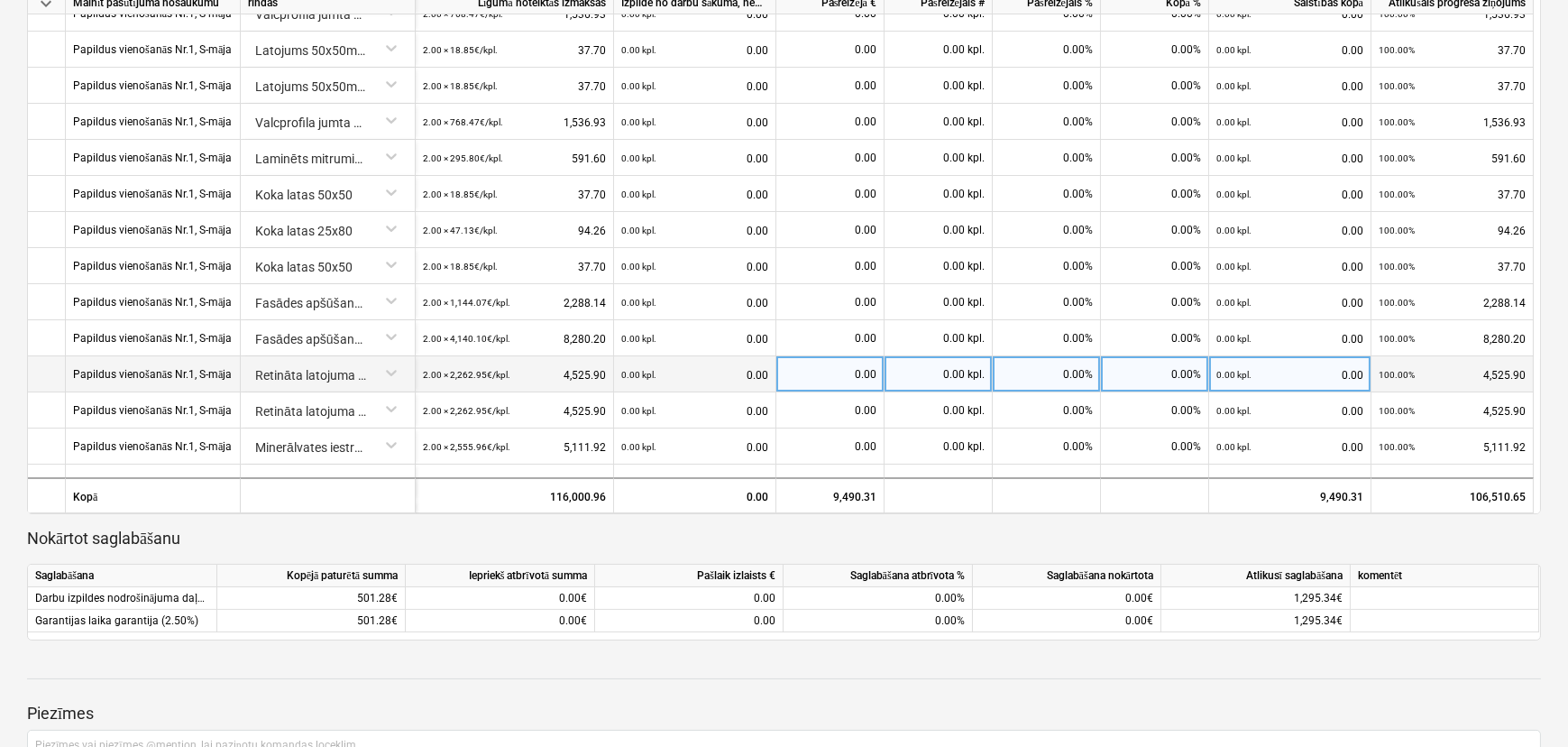
scroll to position [9, 0]
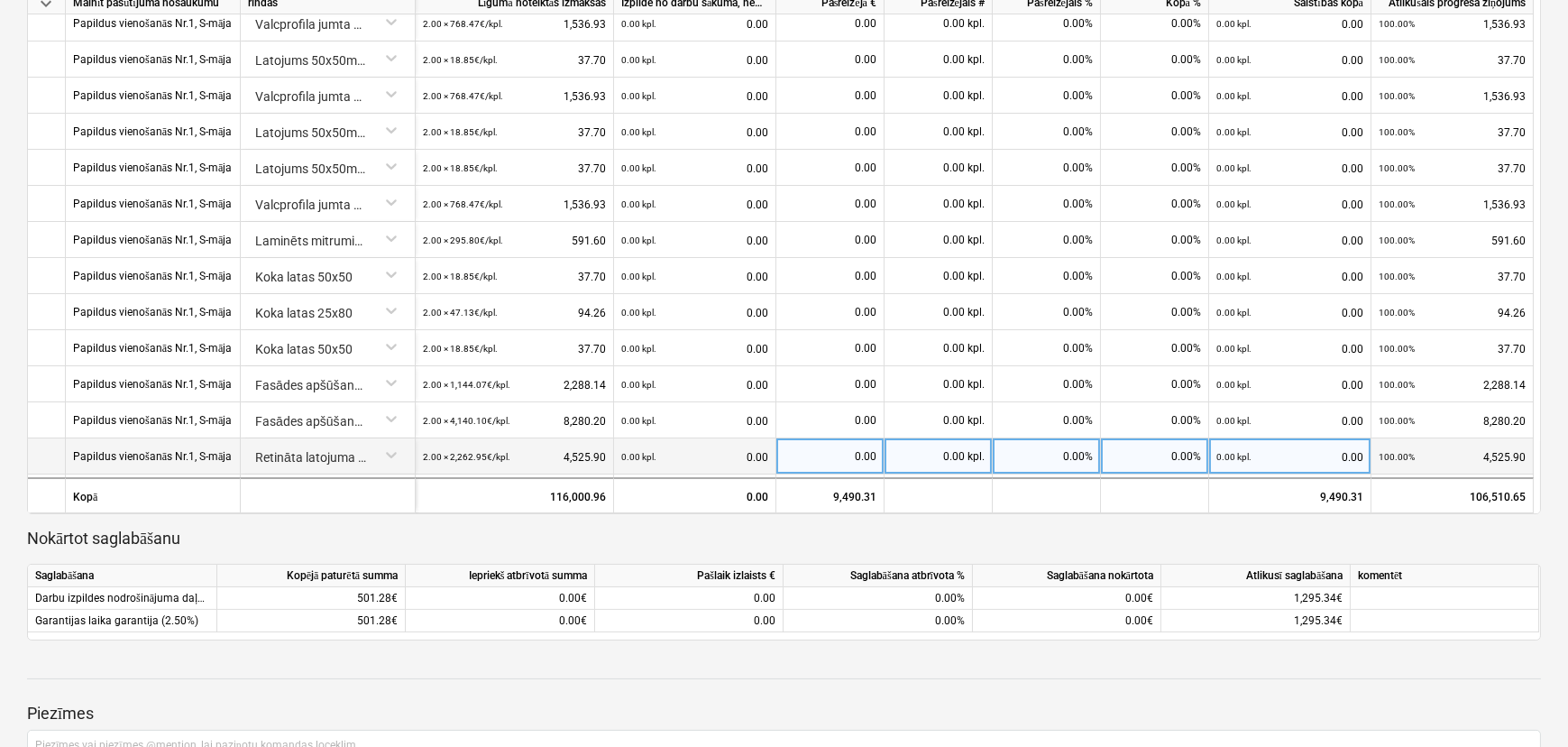
click at [852, 462] on div "0.00" at bounding box center [830, 456] width 93 height 36
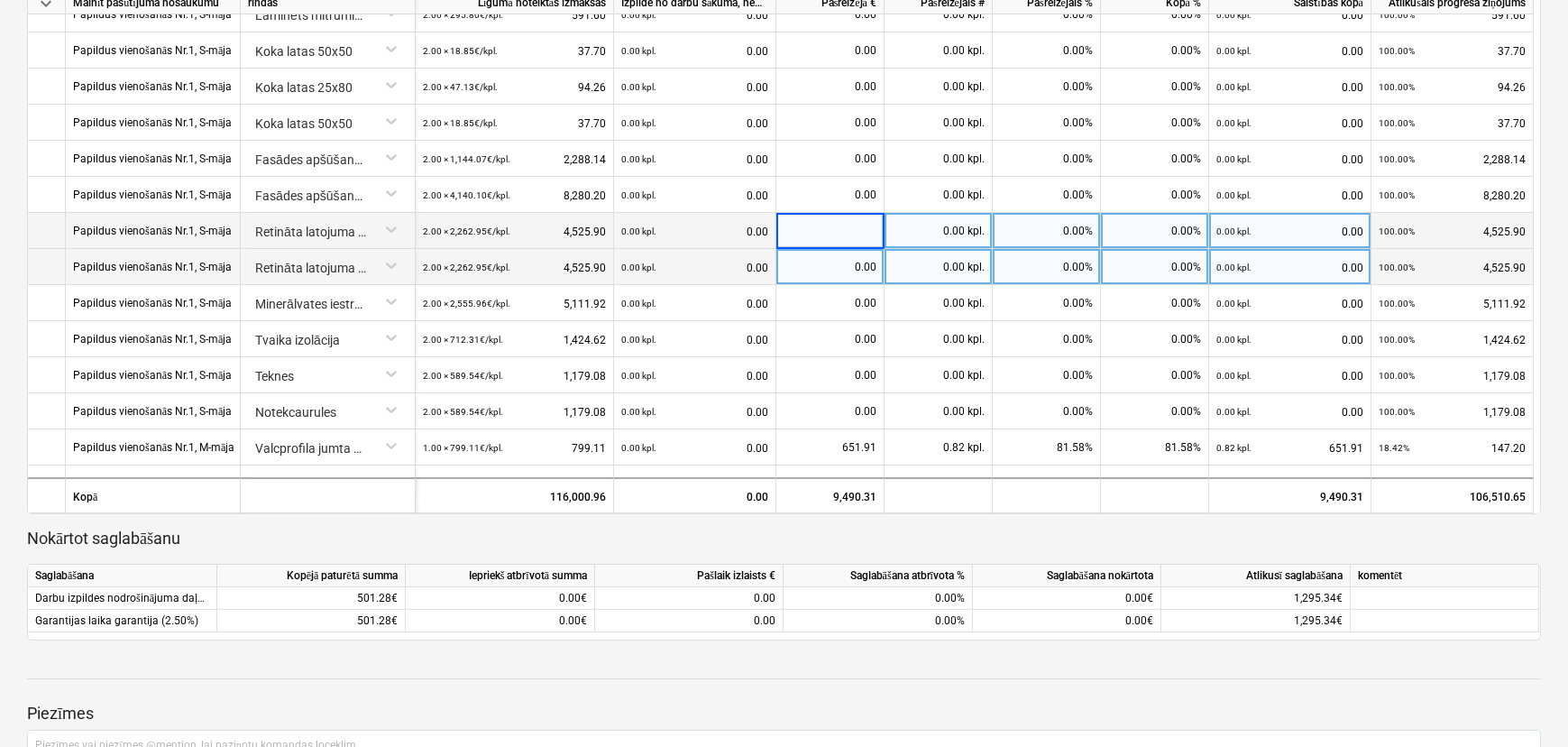
scroll to position [173, 0]
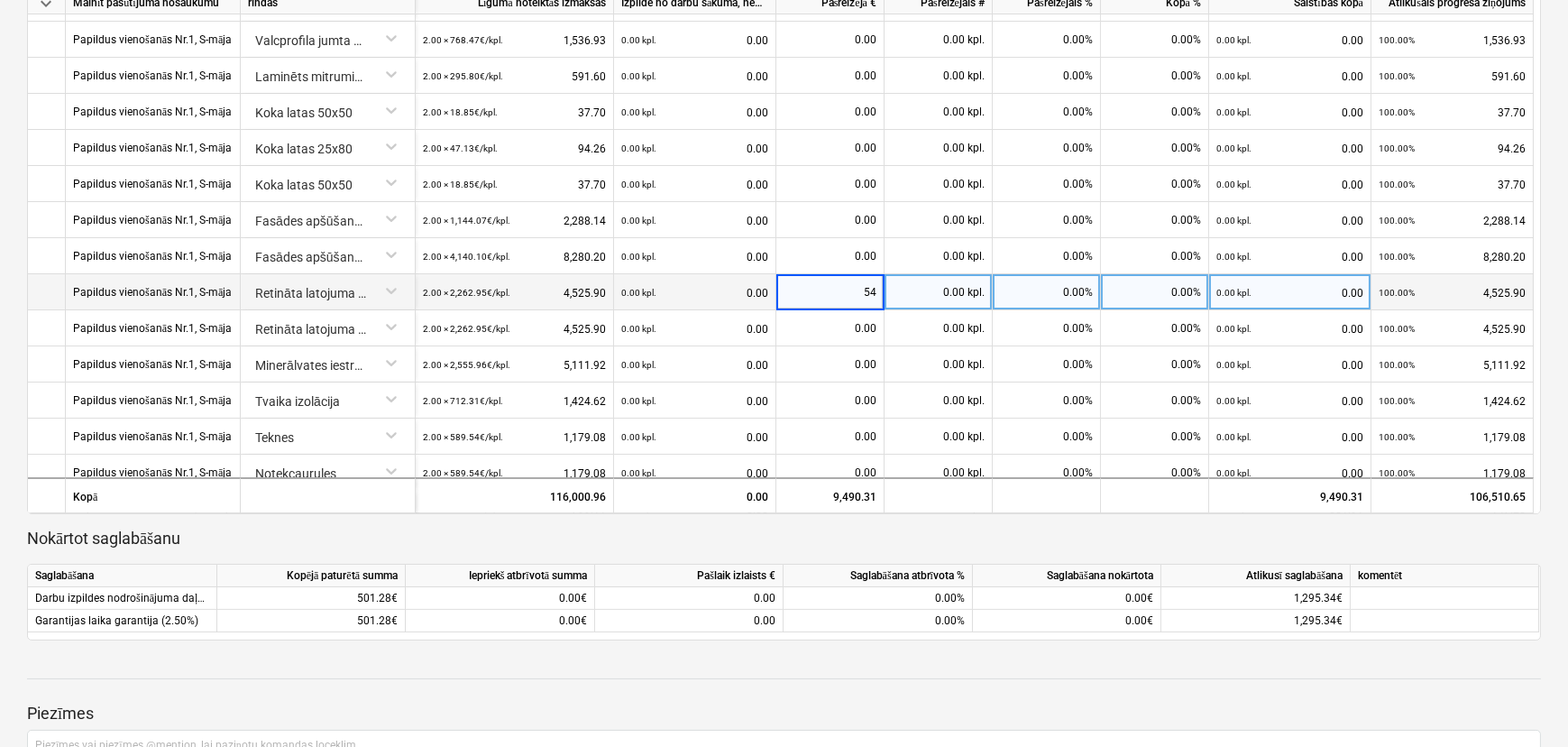
type input "549"
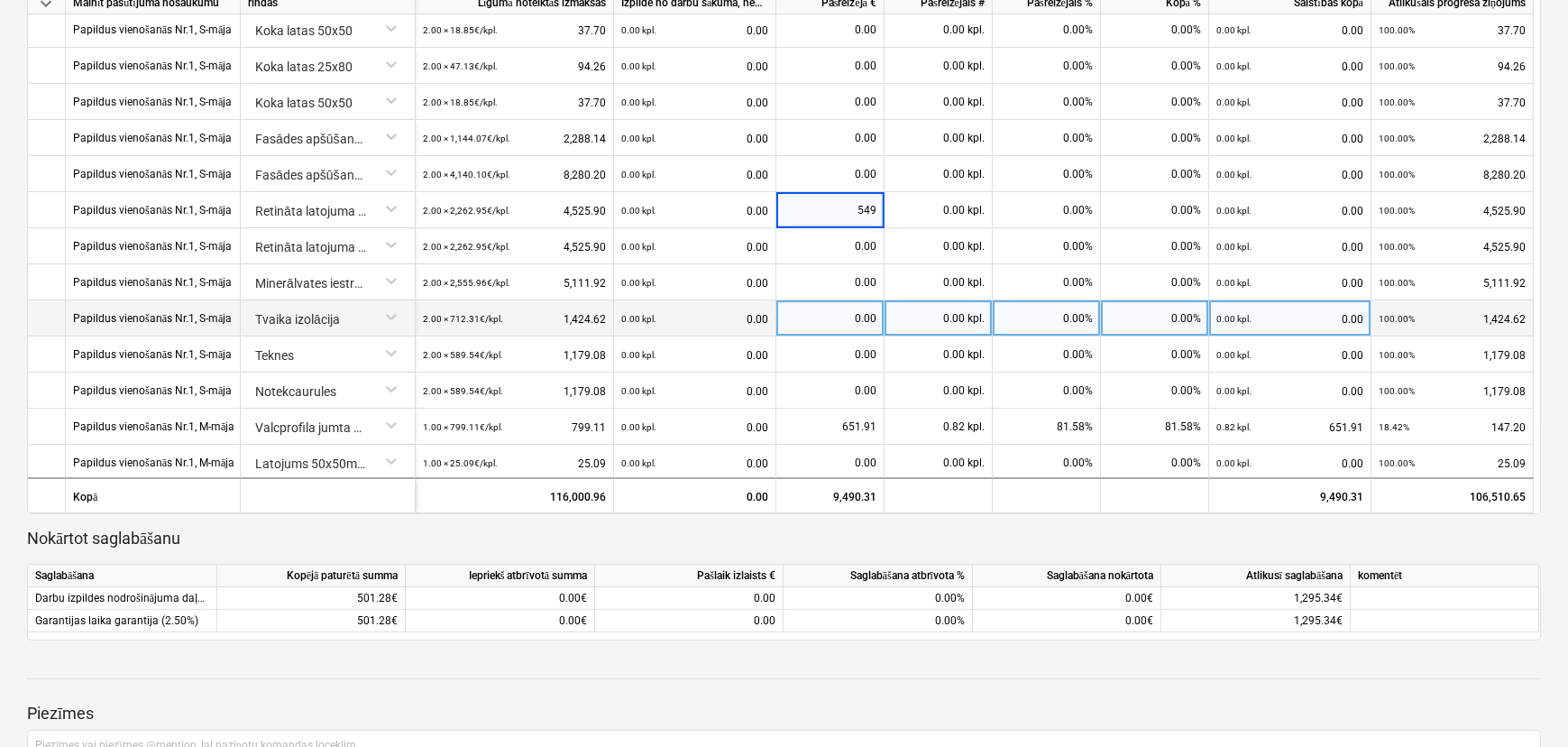
click at [851, 303] on div "0.00" at bounding box center [830, 318] width 93 height 36
click at [838, 312] on div "0.00" at bounding box center [830, 318] width 93 height 36
type input "712.32"
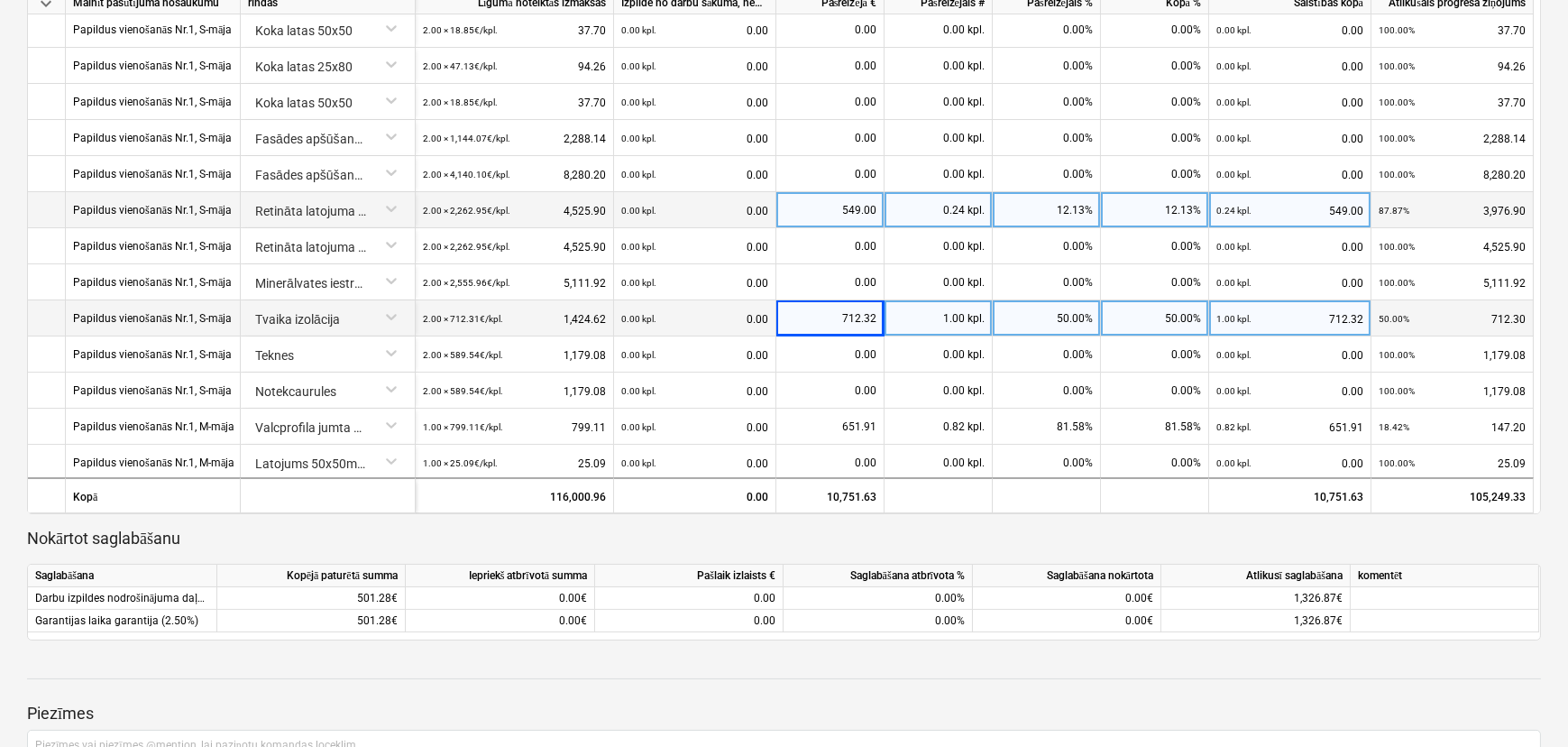
click at [845, 209] on div "549.00" at bounding box center [830, 210] width 93 height 36
type input "453.93"
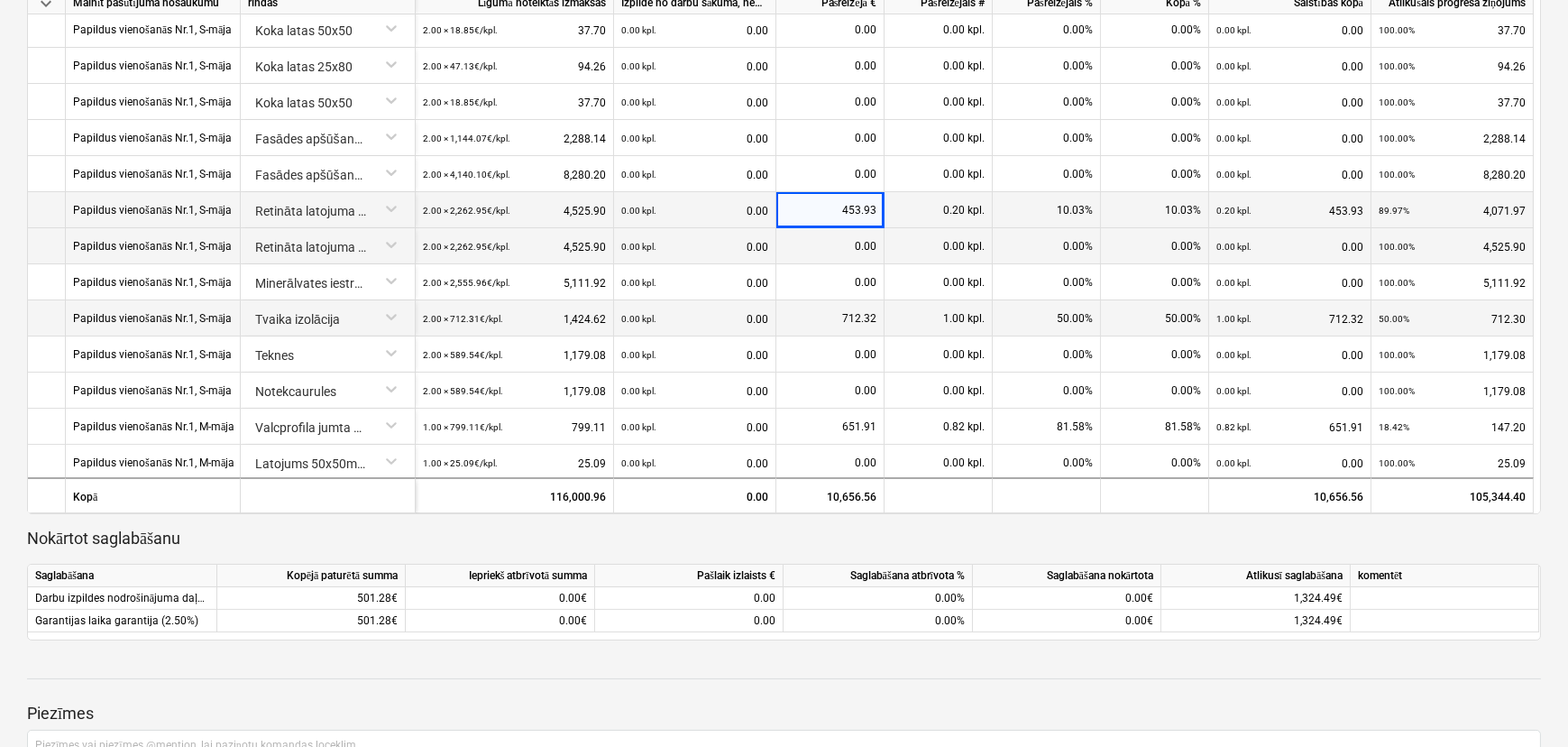
click at [867, 249] on div "0.00" at bounding box center [830, 246] width 93 height 36
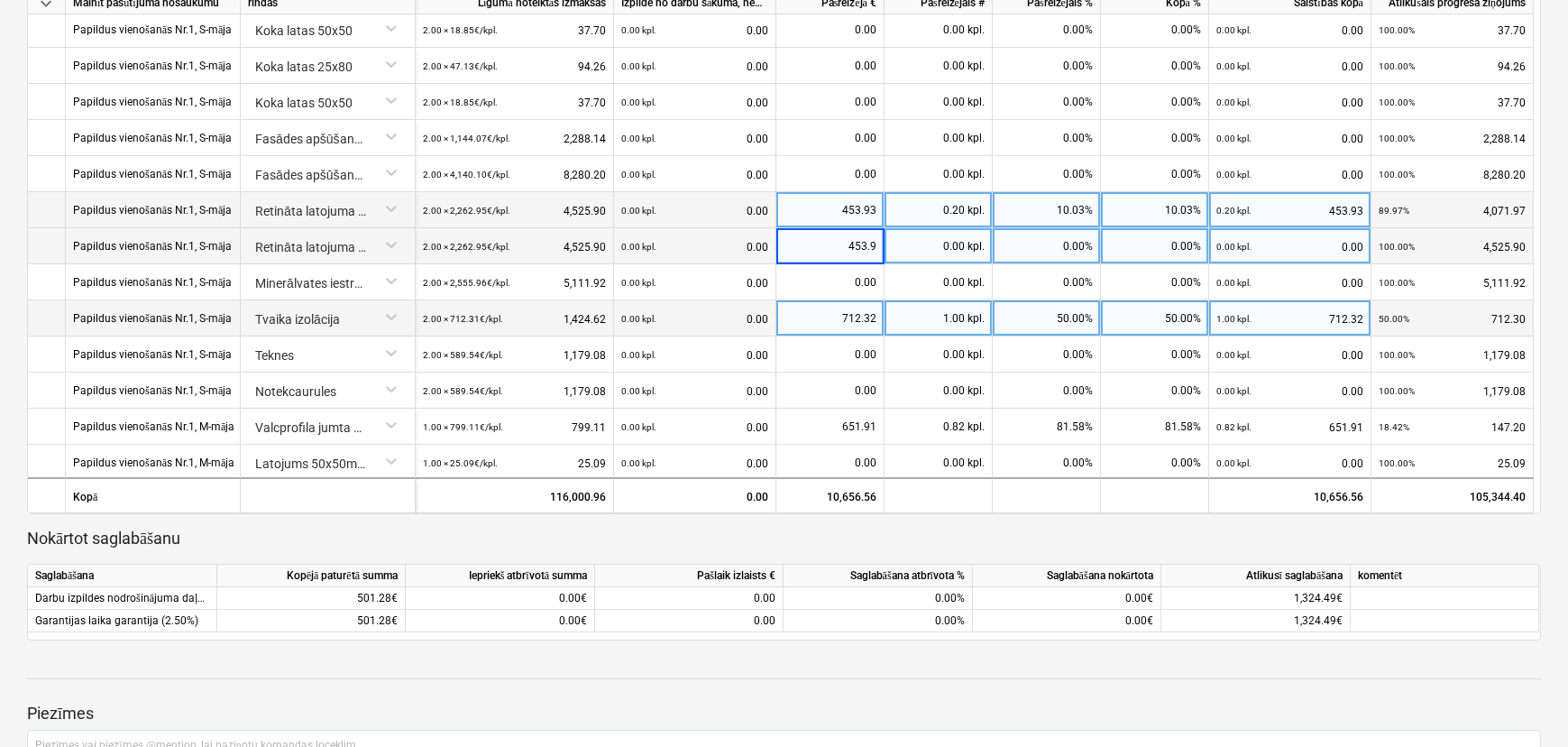
type input "453.93"
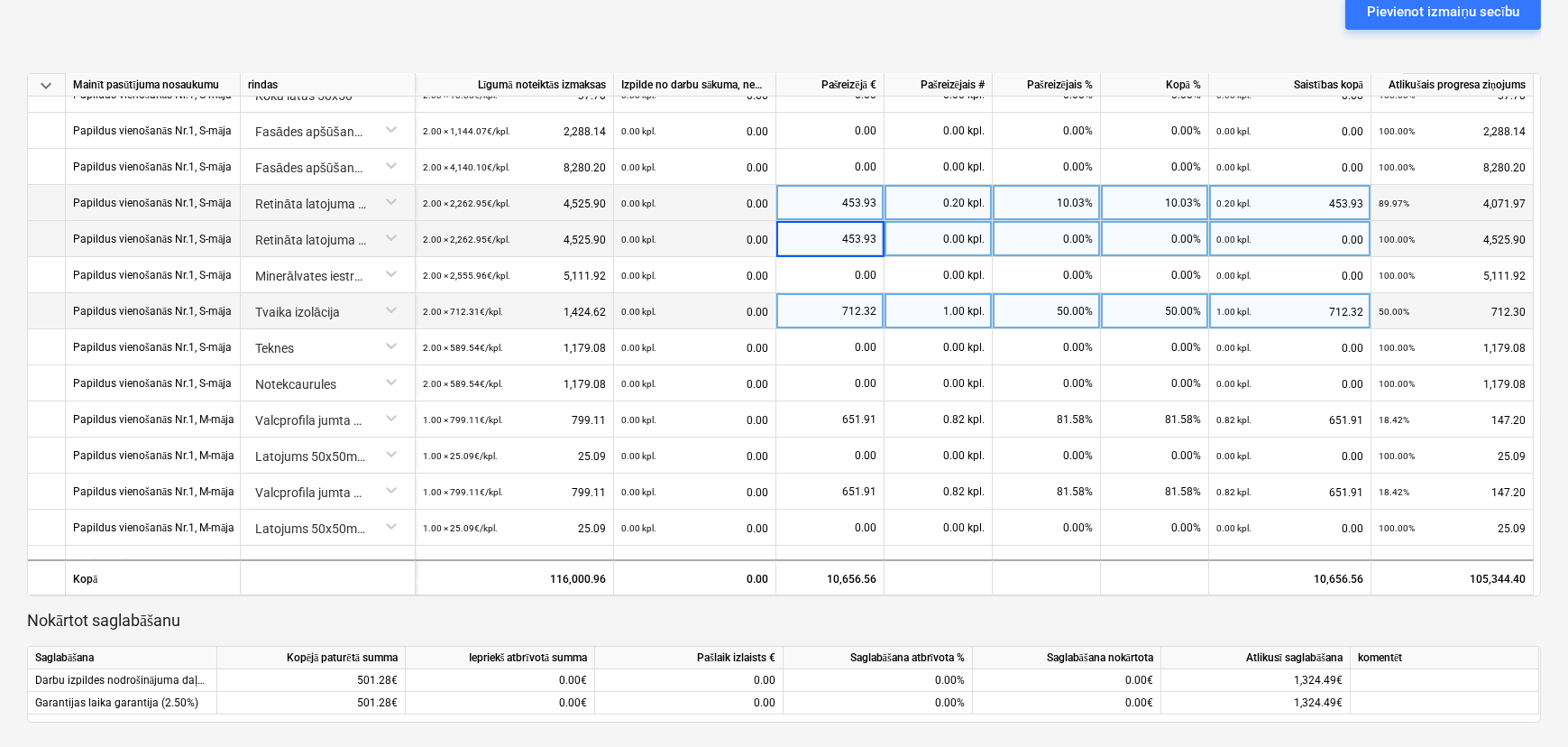
scroll to position [410, 0]
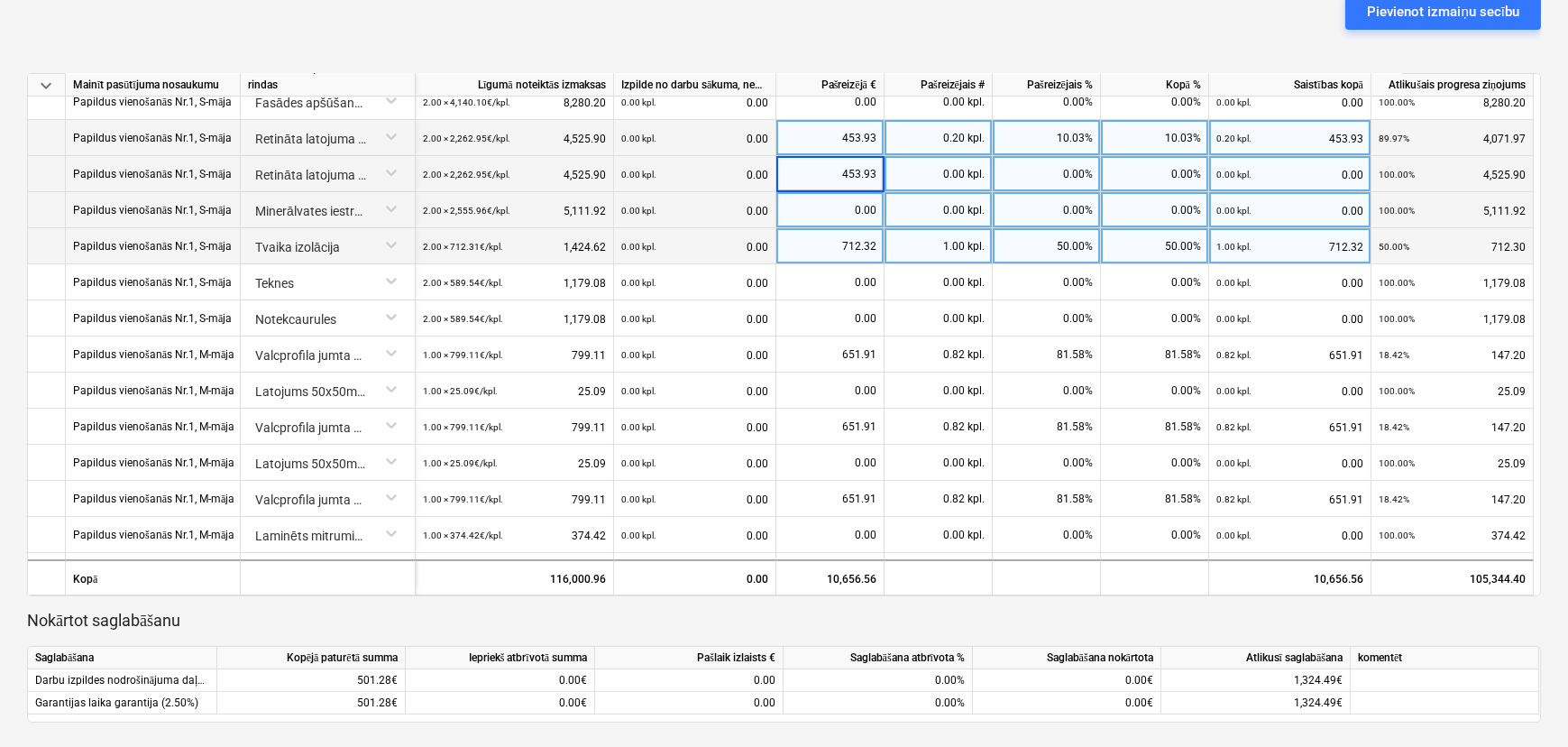
click at [845, 202] on div "0.00" at bounding box center [830, 210] width 93 height 36
type input "549"
click at [918, 620] on p "Nokārtot saglabāšanu" at bounding box center [784, 620] width 1513 height 21
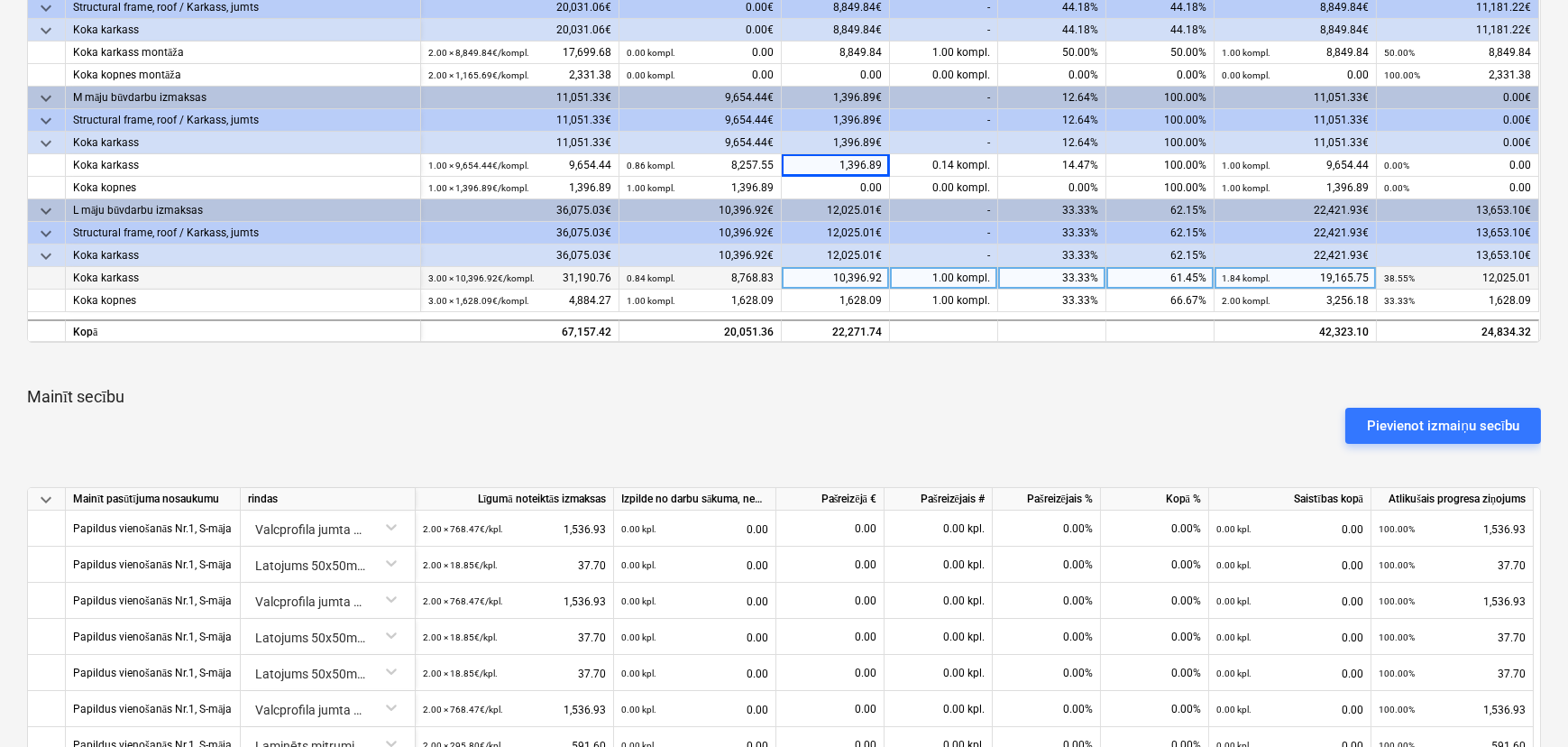
scroll to position [79, 0]
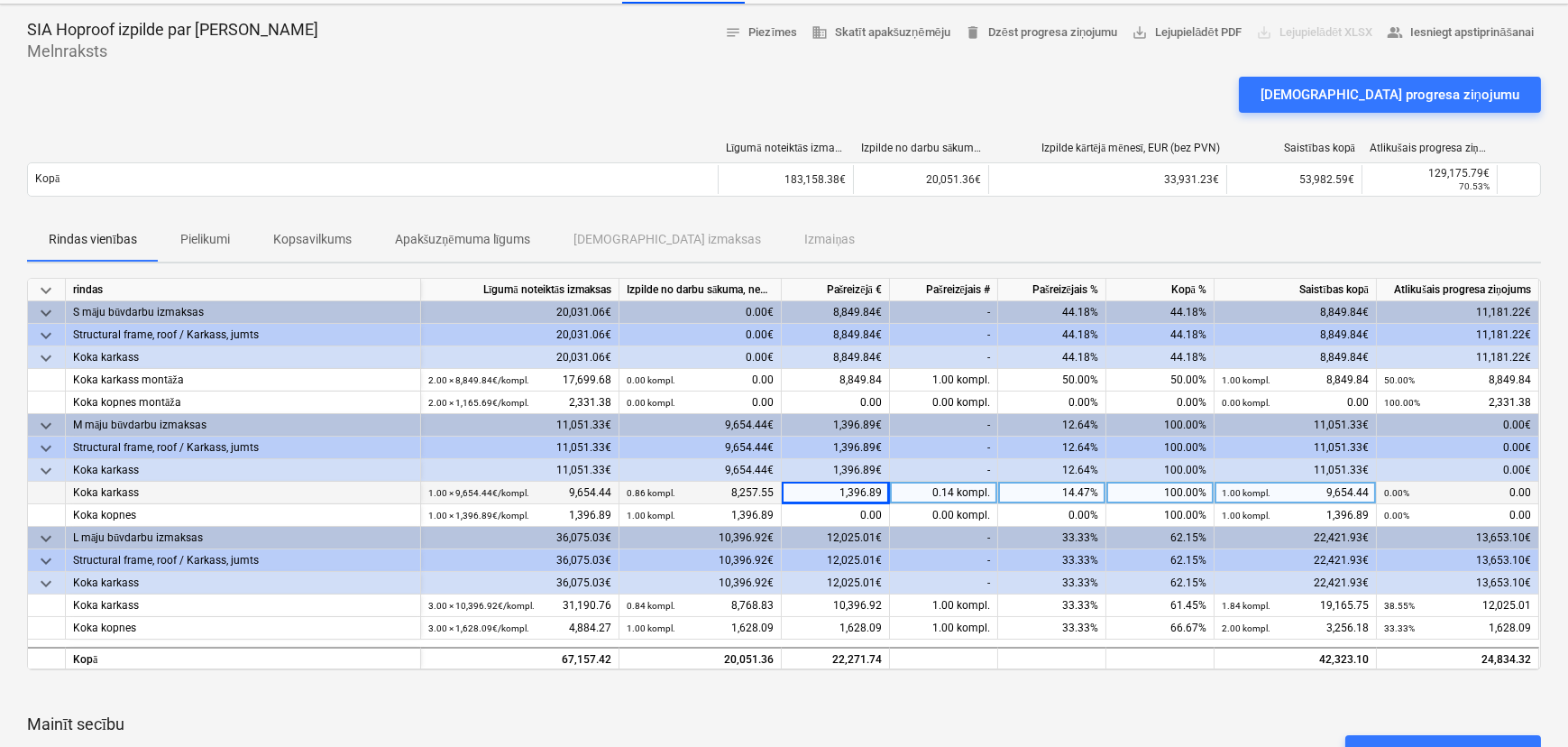
click at [846, 484] on div "1,396.89" at bounding box center [835, 493] width 108 height 22
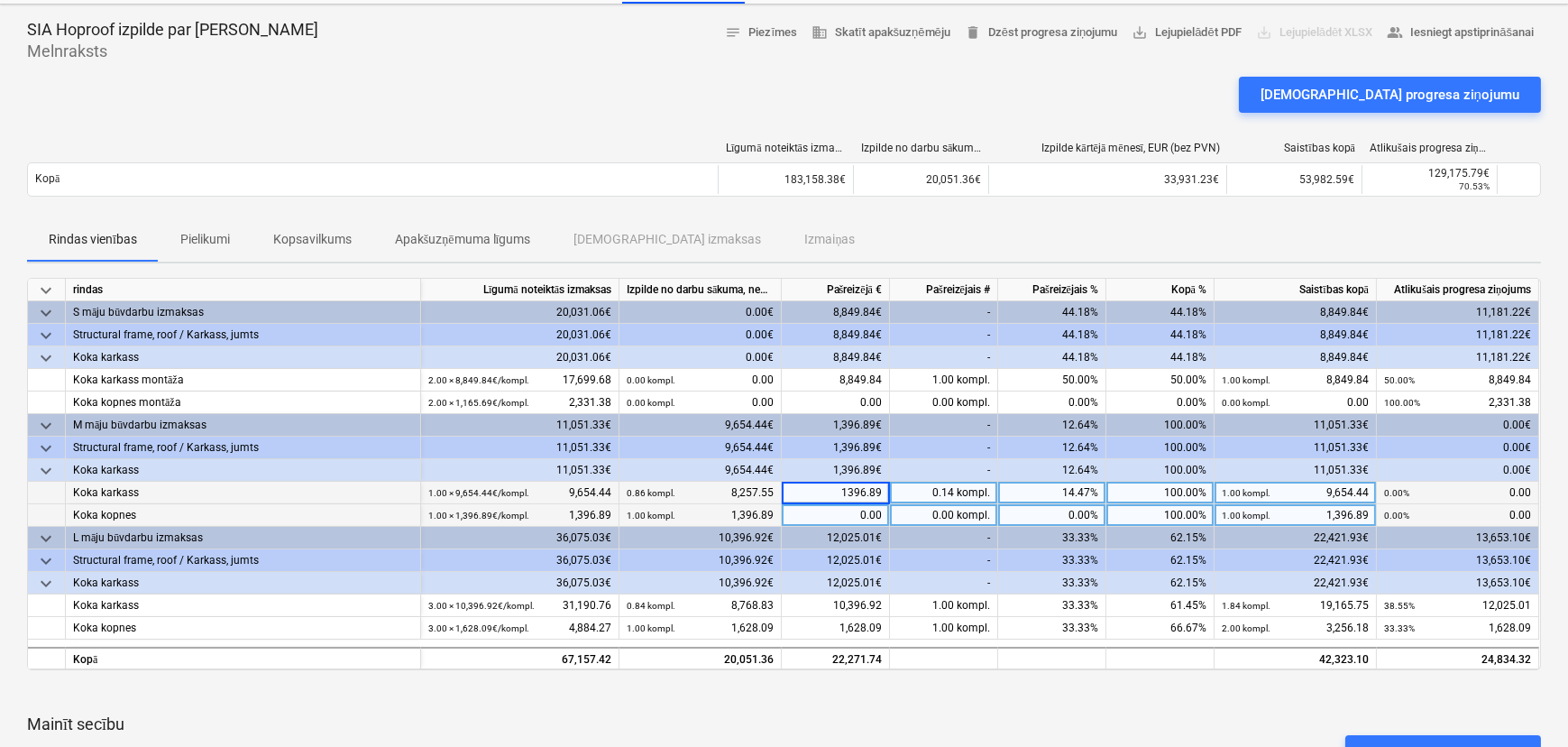
click at [864, 511] on div "0.00" at bounding box center [835, 515] width 108 height 22
type input "1396.89"
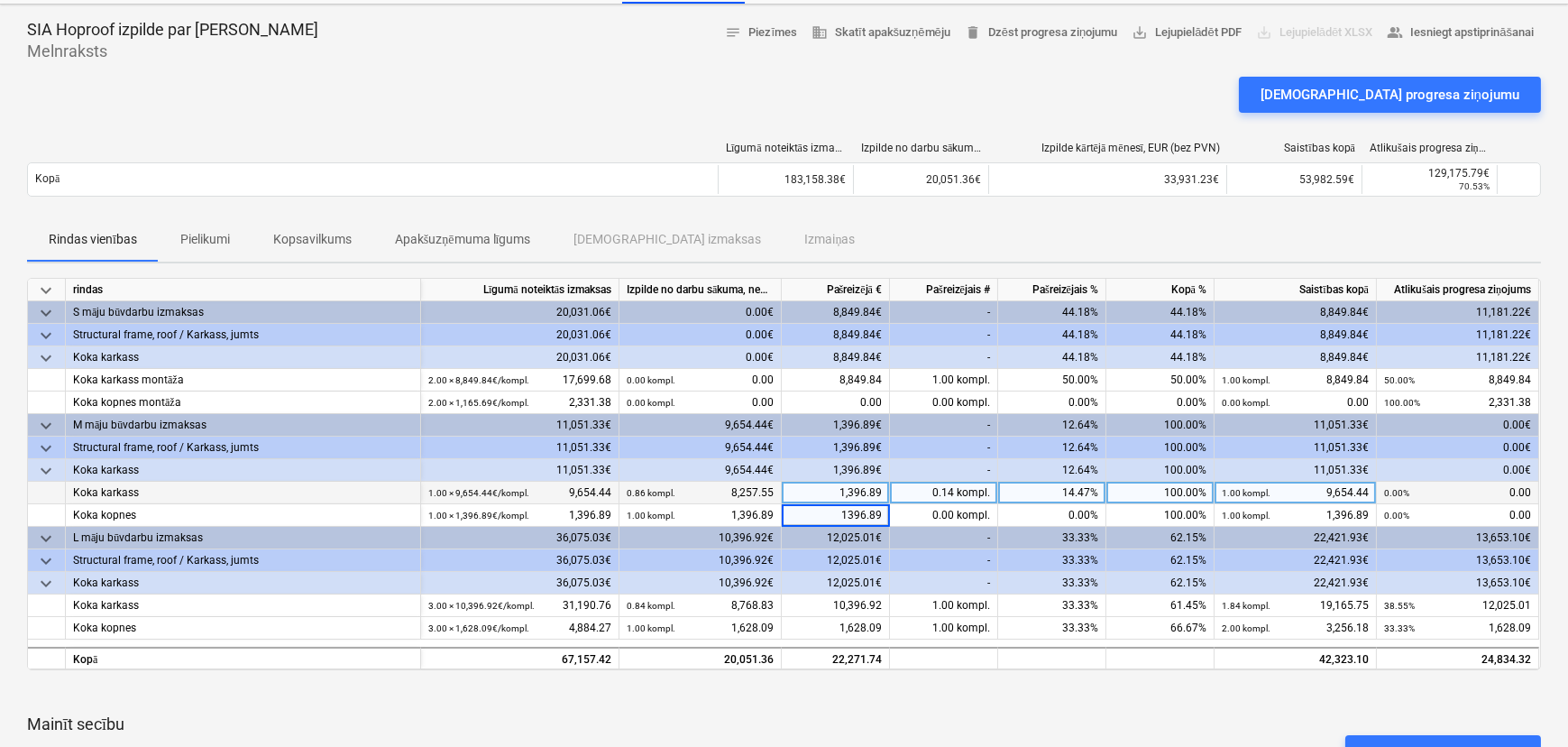
click at [857, 493] on div "1,396.89" at bounding box center [835, 493] width 108 height 22
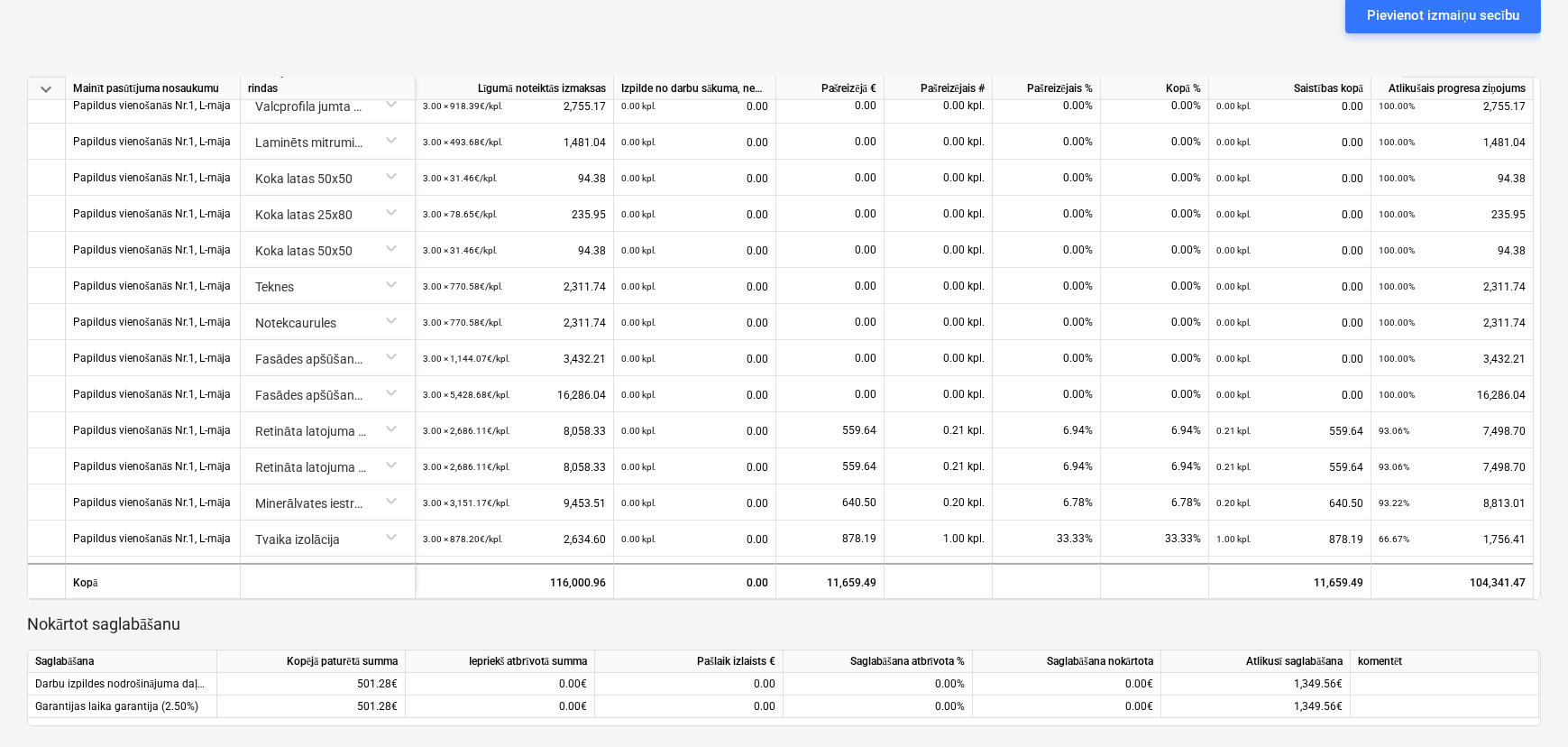
scroll to position [1486, 0]
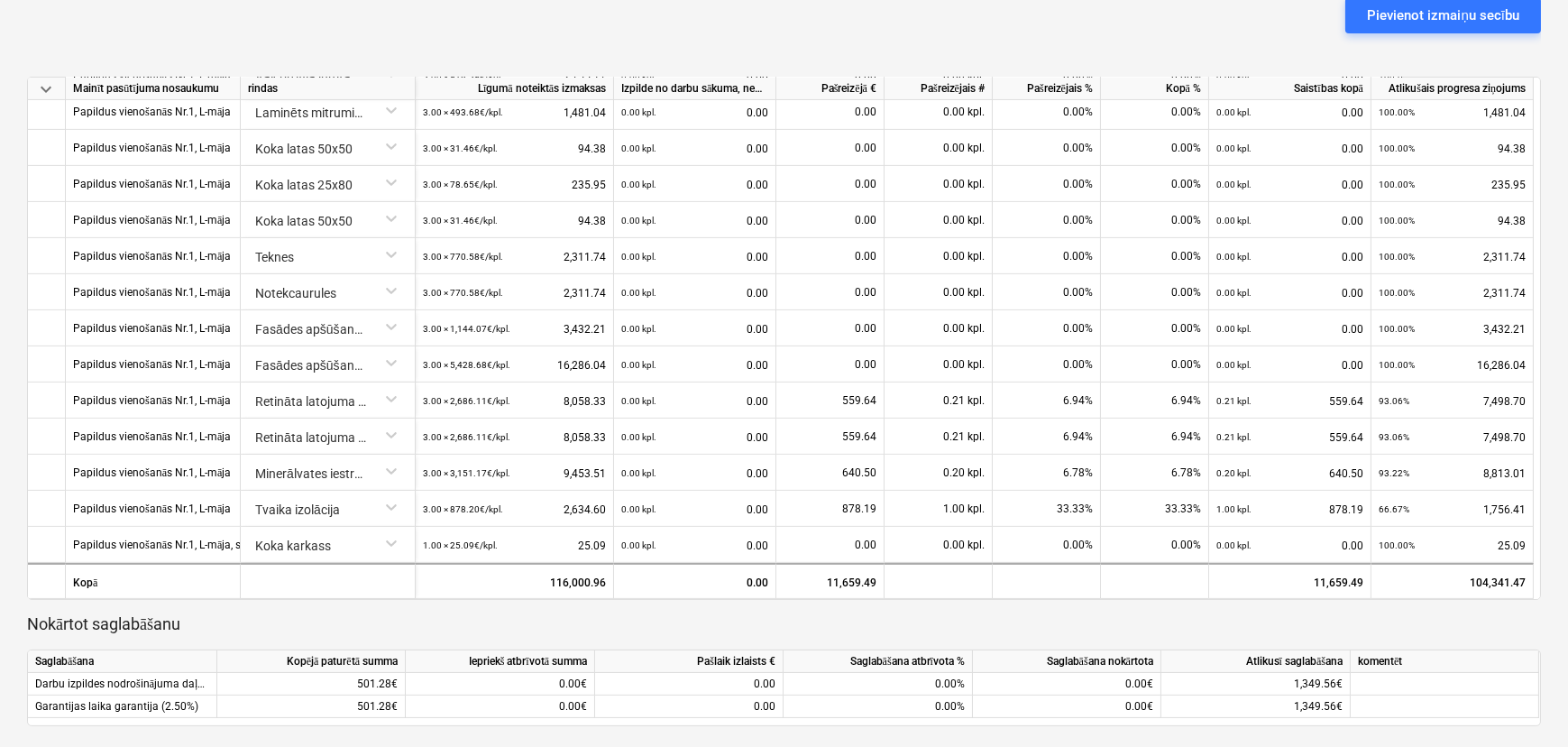
click at [606, 622] on p "Nokārtot saglabāšanu" at bounding box center [784, 624] width 1513 height 21
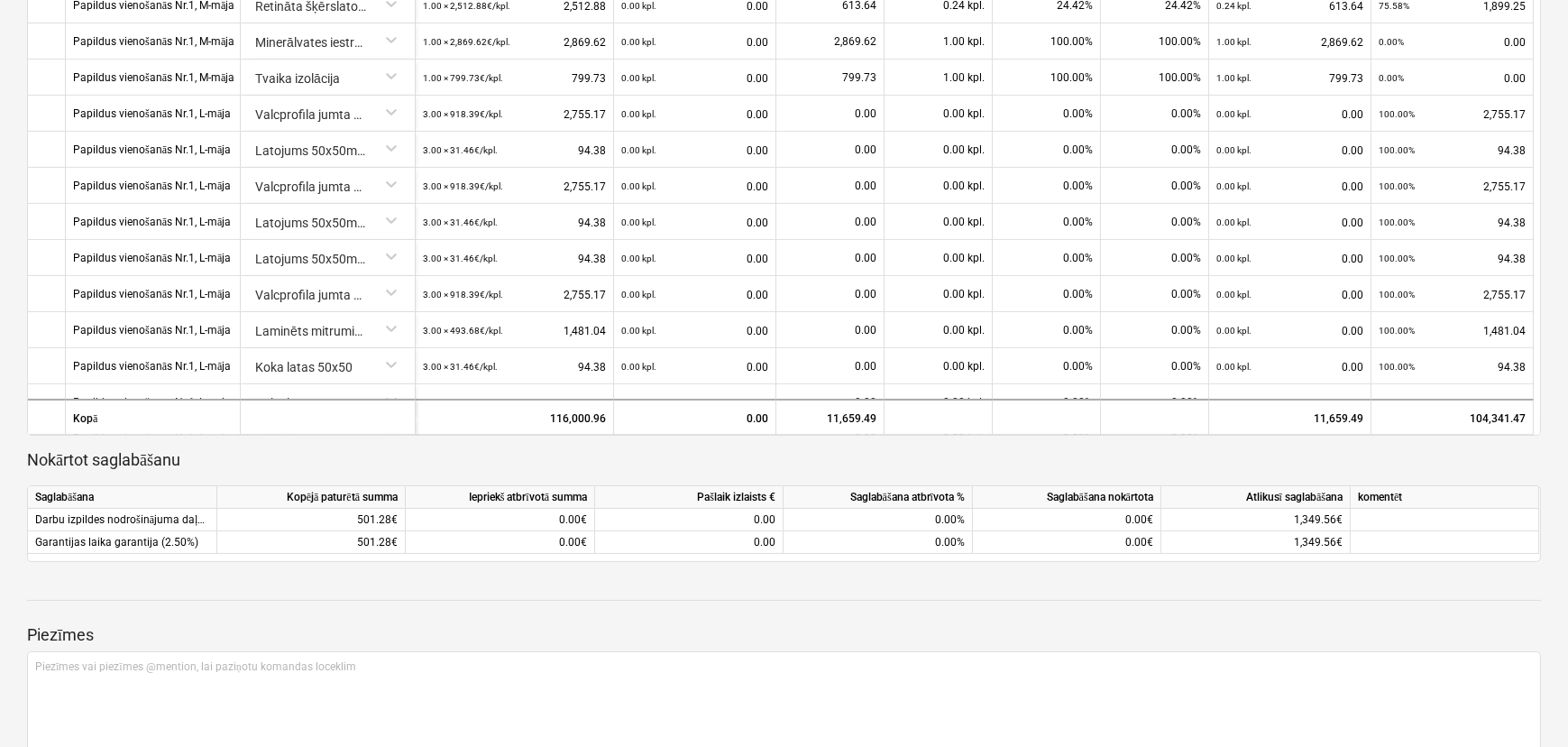
scroll to position [1075, 0]
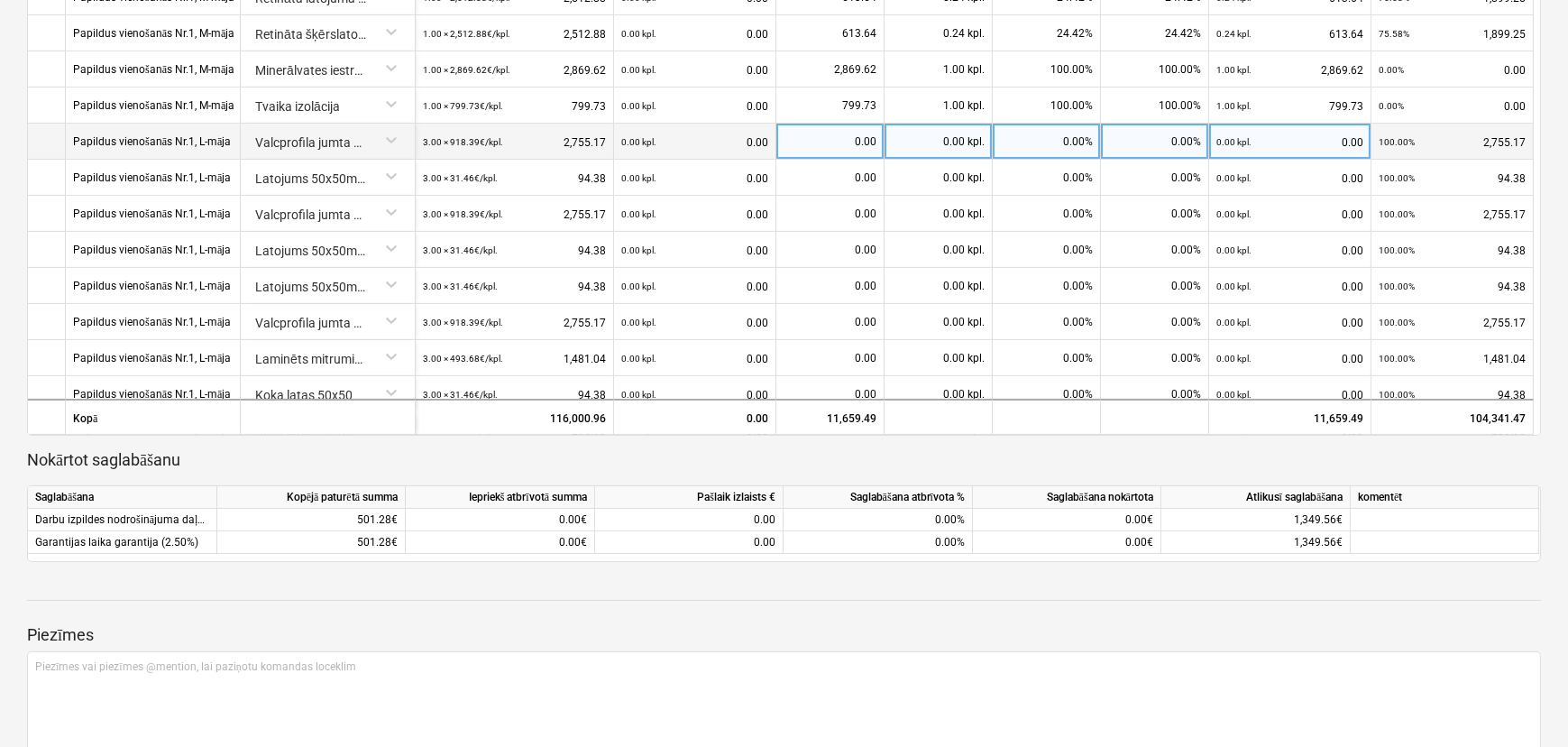
click at [853, 146] on div "0.00" at bounding box center [830, 141] width 93 height 36
type input "918.39"
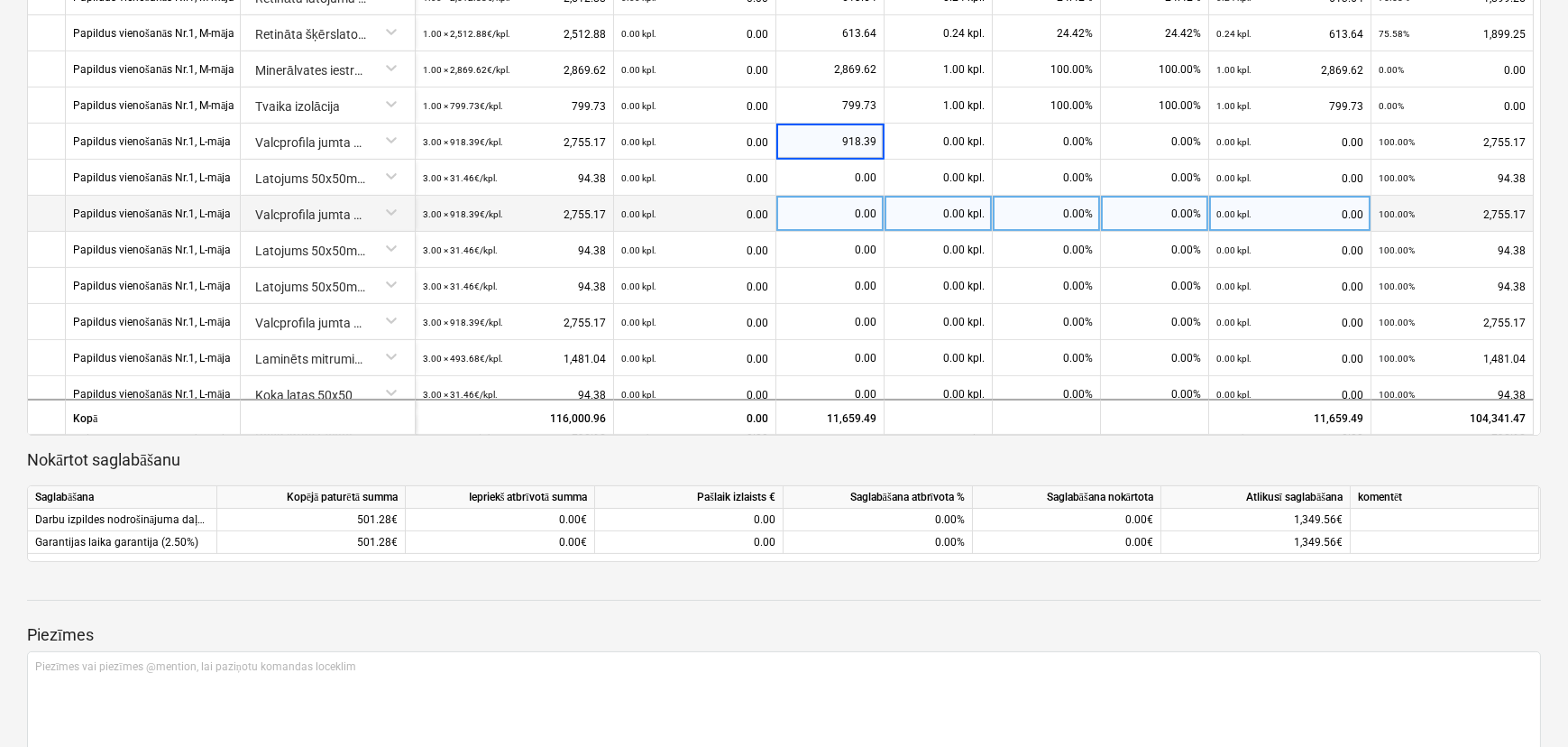
click at [846, 204] on div "0.00" at bounding box center [830, 214] width 93 height 36
type input "918.39"
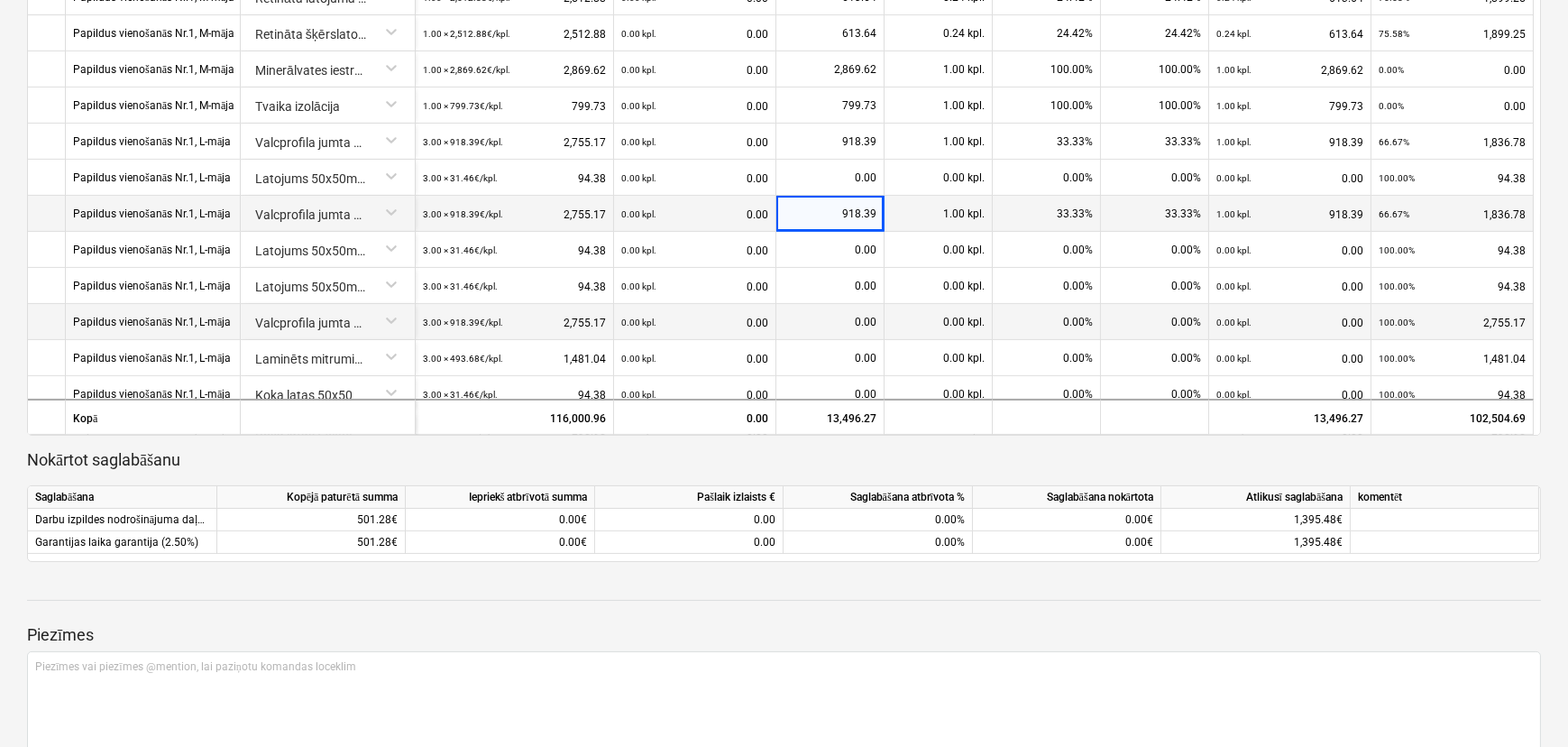
click at [848, 317] on div "0.00" at bounding box center [830, 322] width 93 height 36
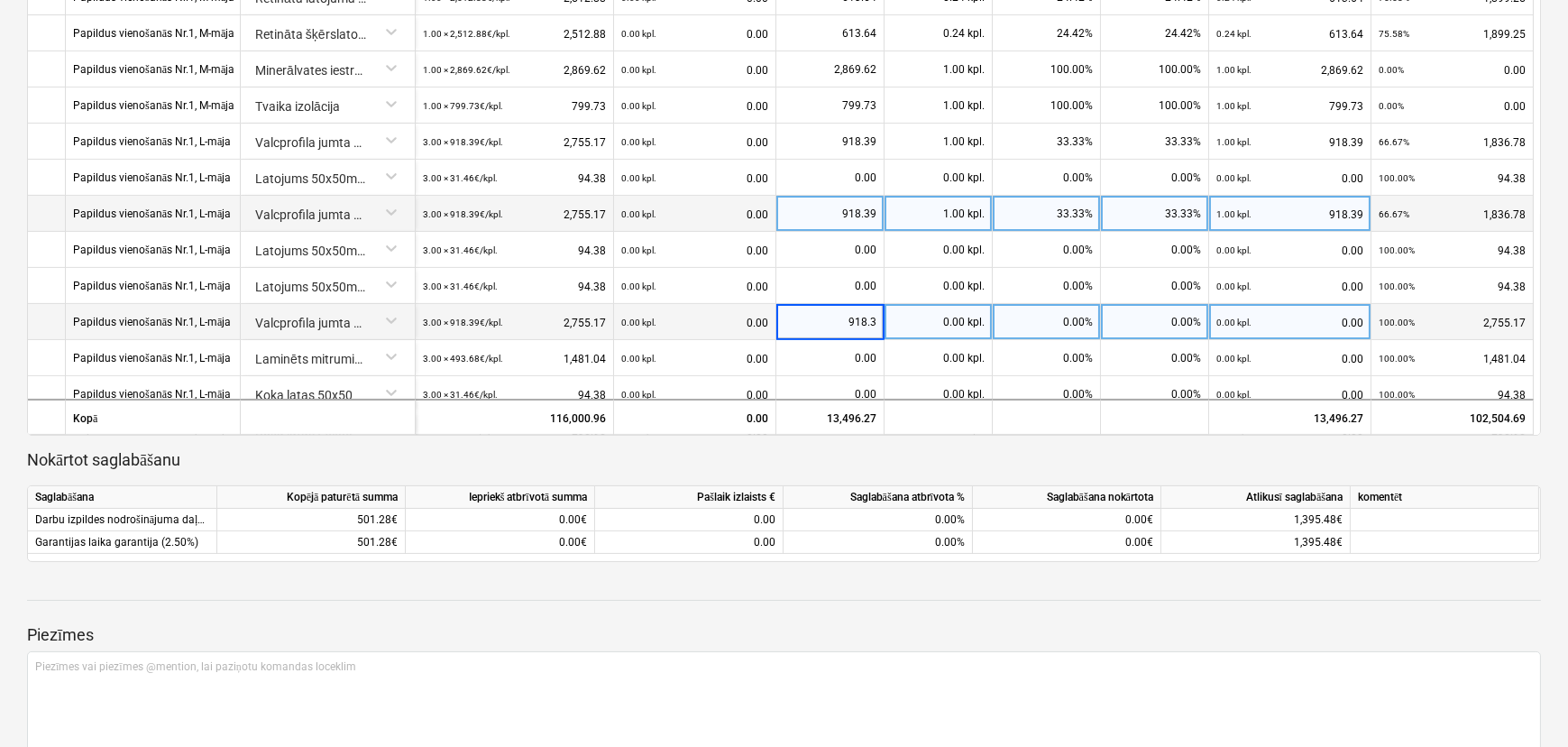
type input "918.39"
click at [942, 466] on p "Nokārtot saglabāšanu" at bounding box center [784, 459] width 1513 height 21
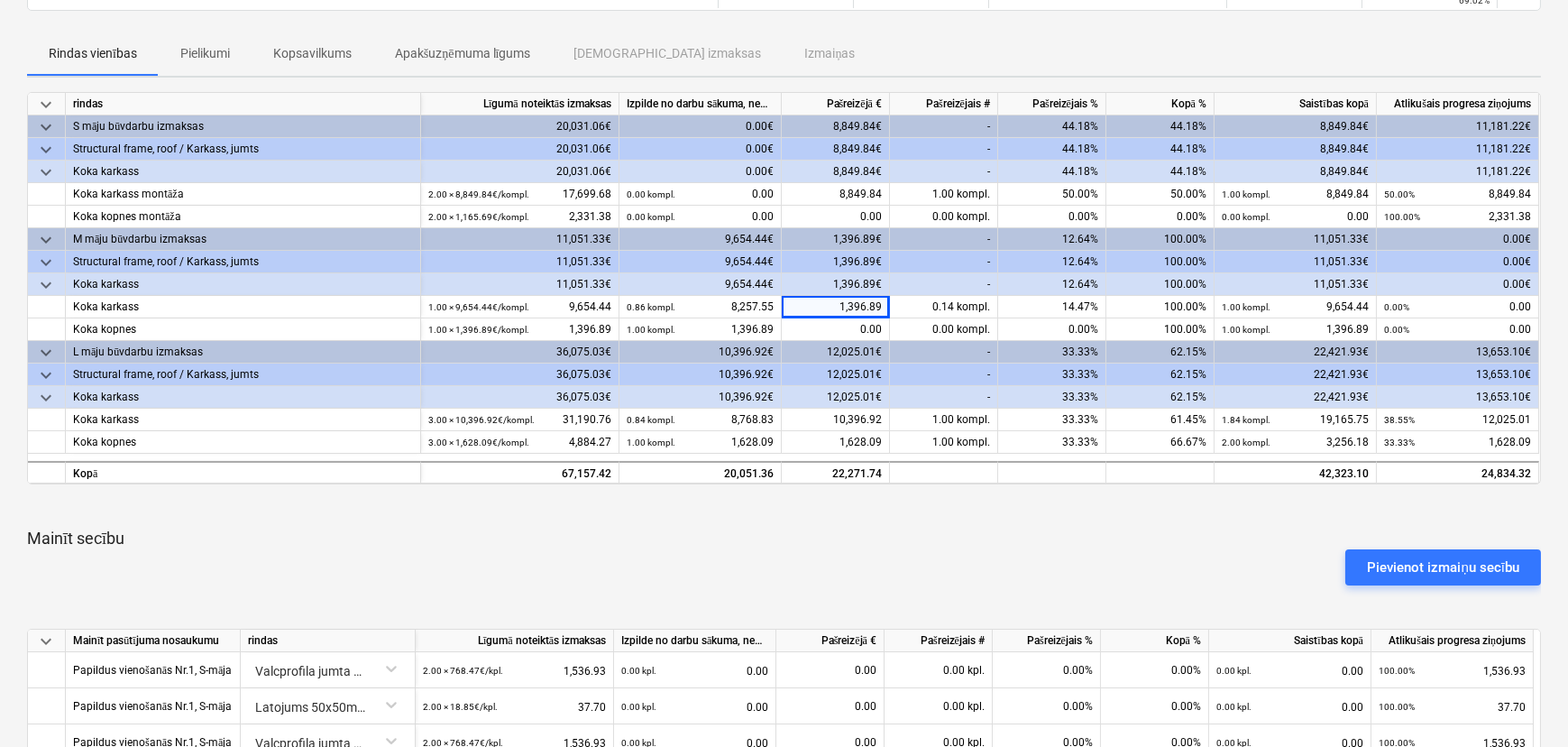
scroll to position [242, 0]
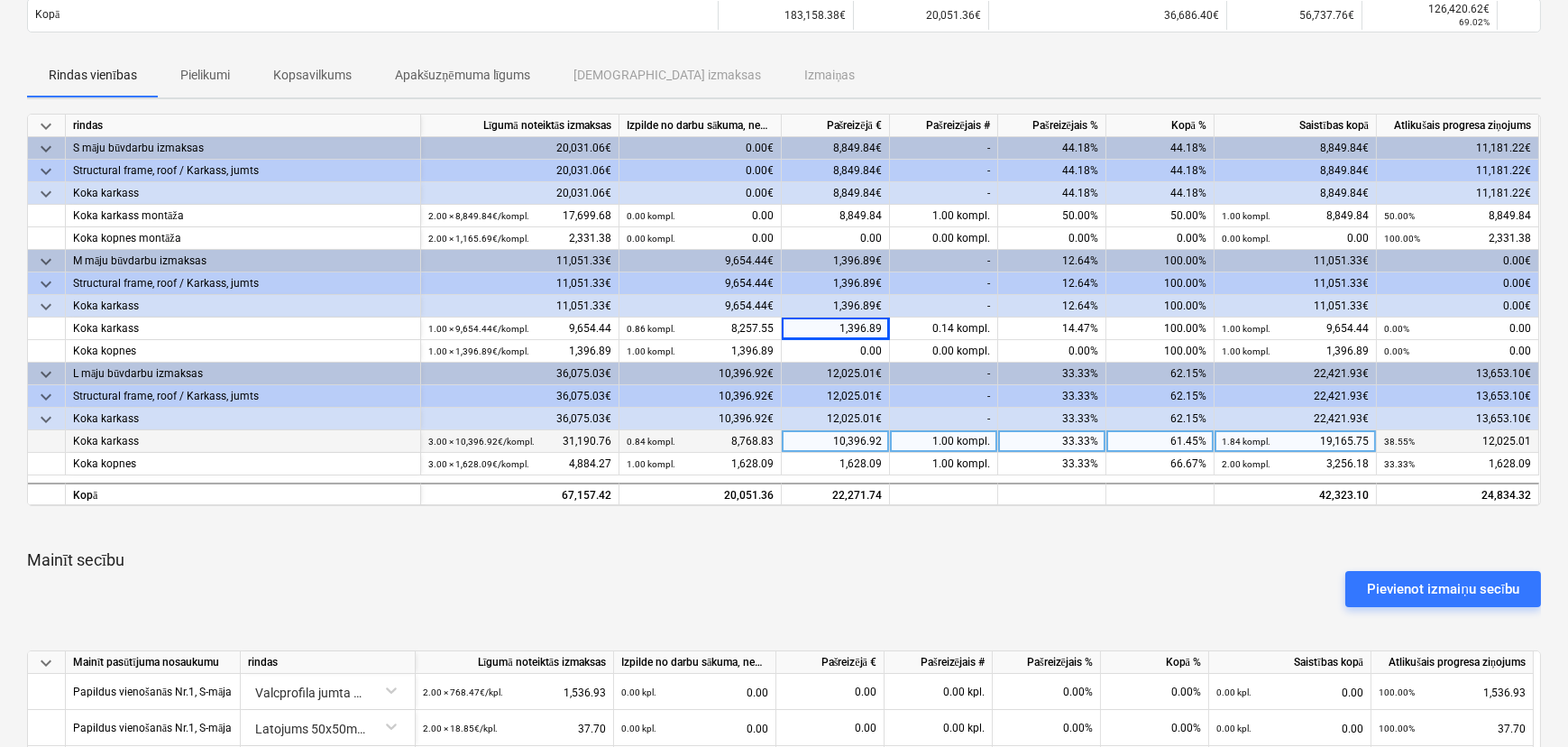
click at [852, 433] on div "10,396.92" at bounding box center [835, 441] width 108 height 22
type input "9944.45"
click at [825, 595] on div "Pievienot izmaiņu secību" at bounding box center [784, 589] width 1528 height 51
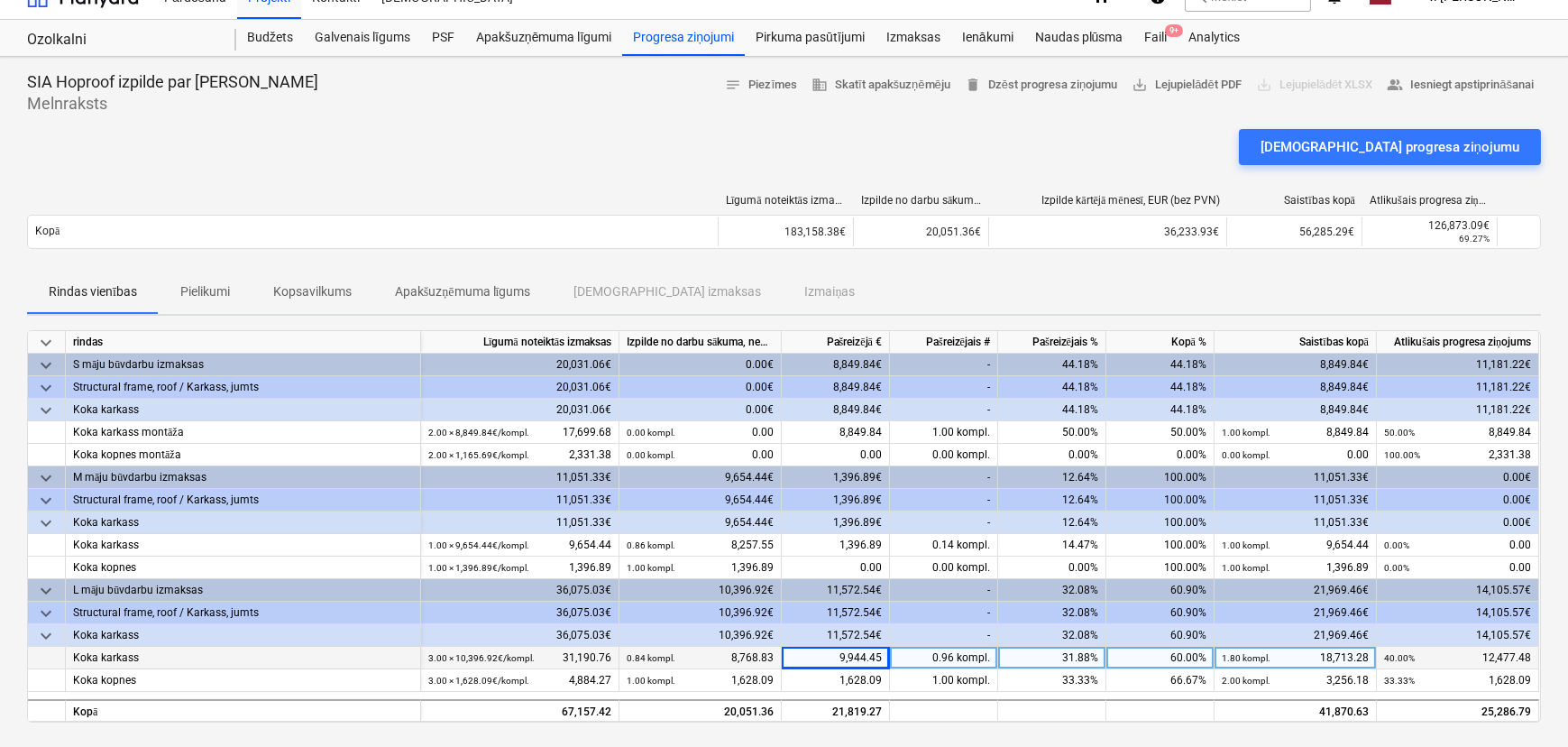
scroll to position [0, 0]
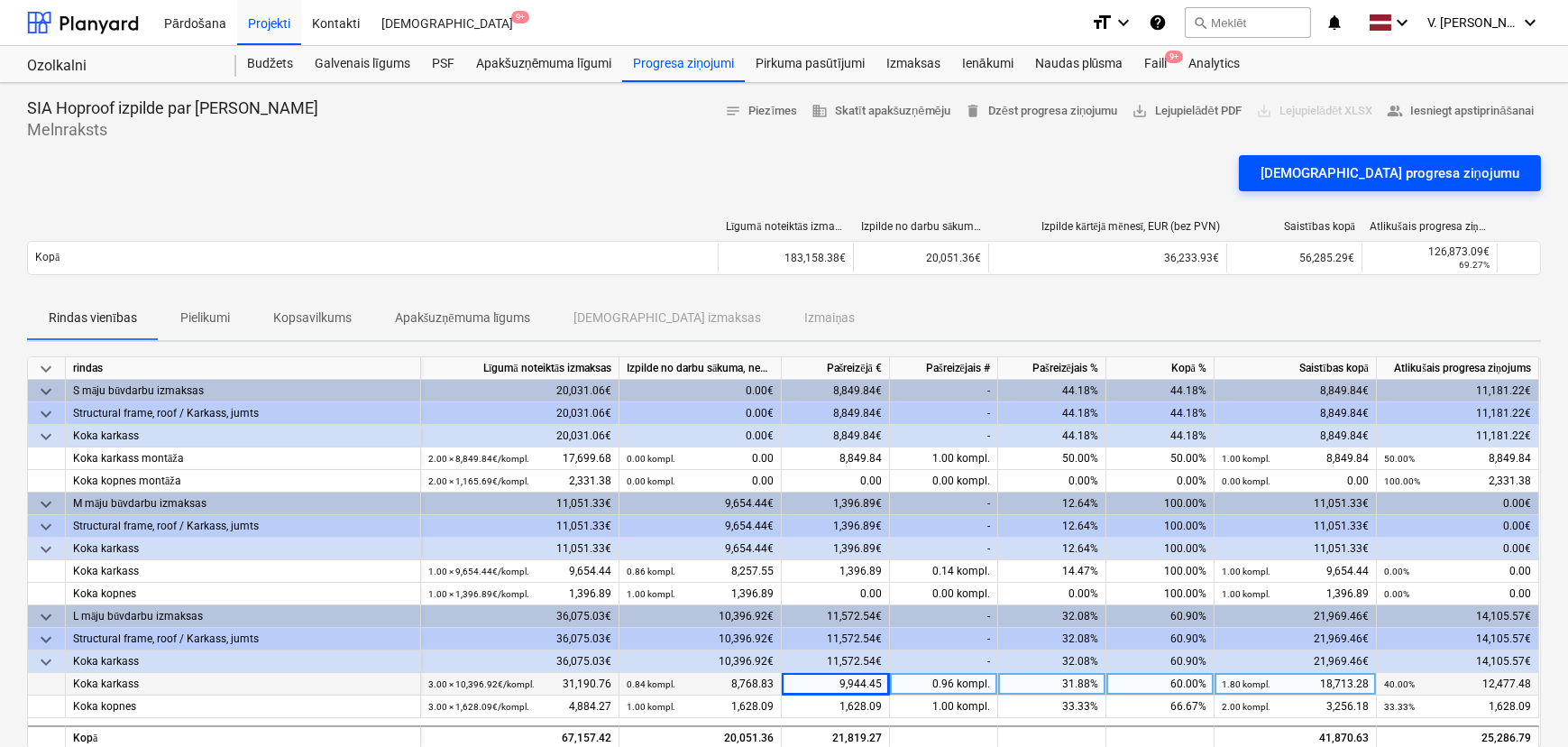
click at [1252, 172] on div "[DEMOGRAPHIC_DATA] progresa ziņojumu" at bounding box center [1390, 173] width 259 height 23
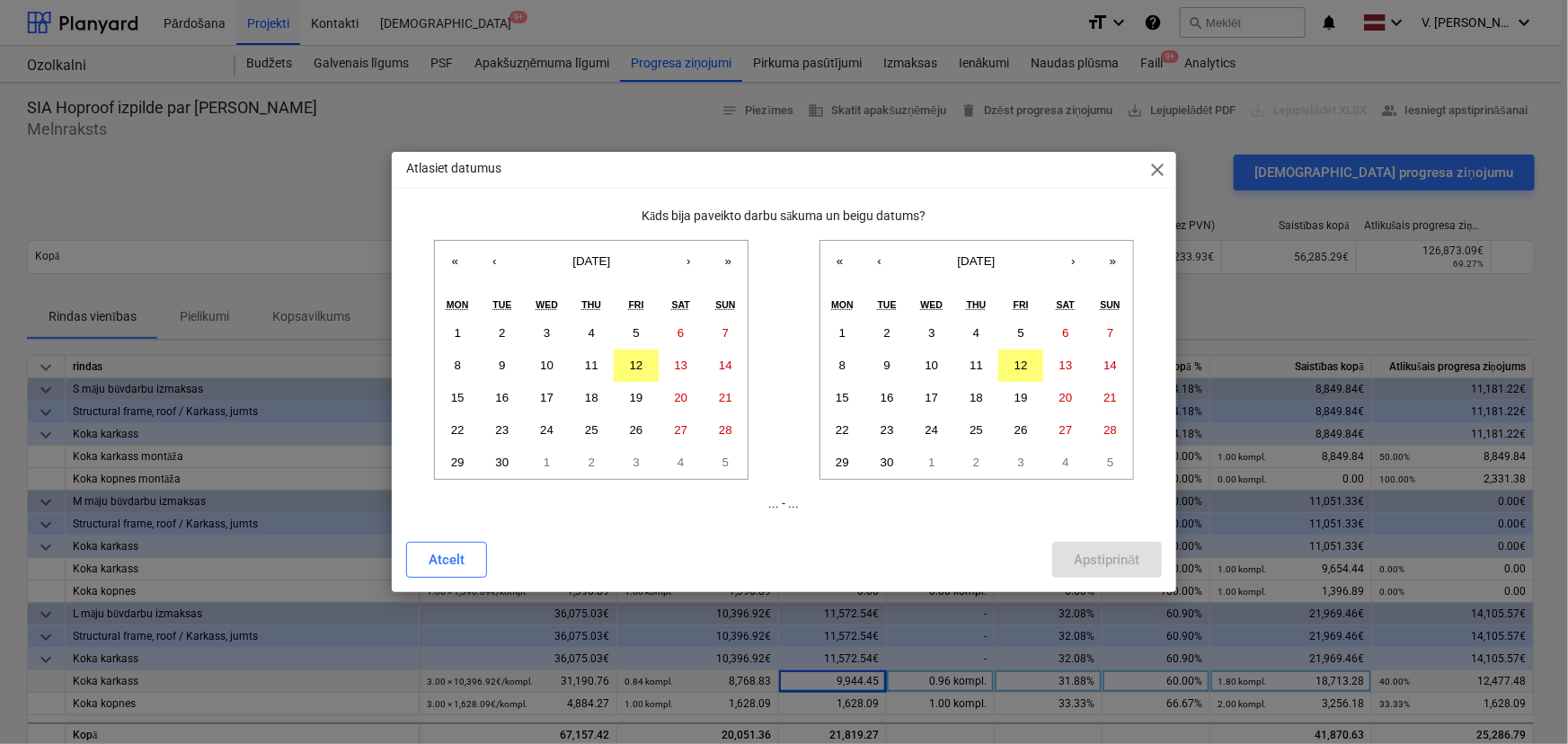
click at [1165, 167] on span "close" at bounding box center [1157, 169] width 21 height 21
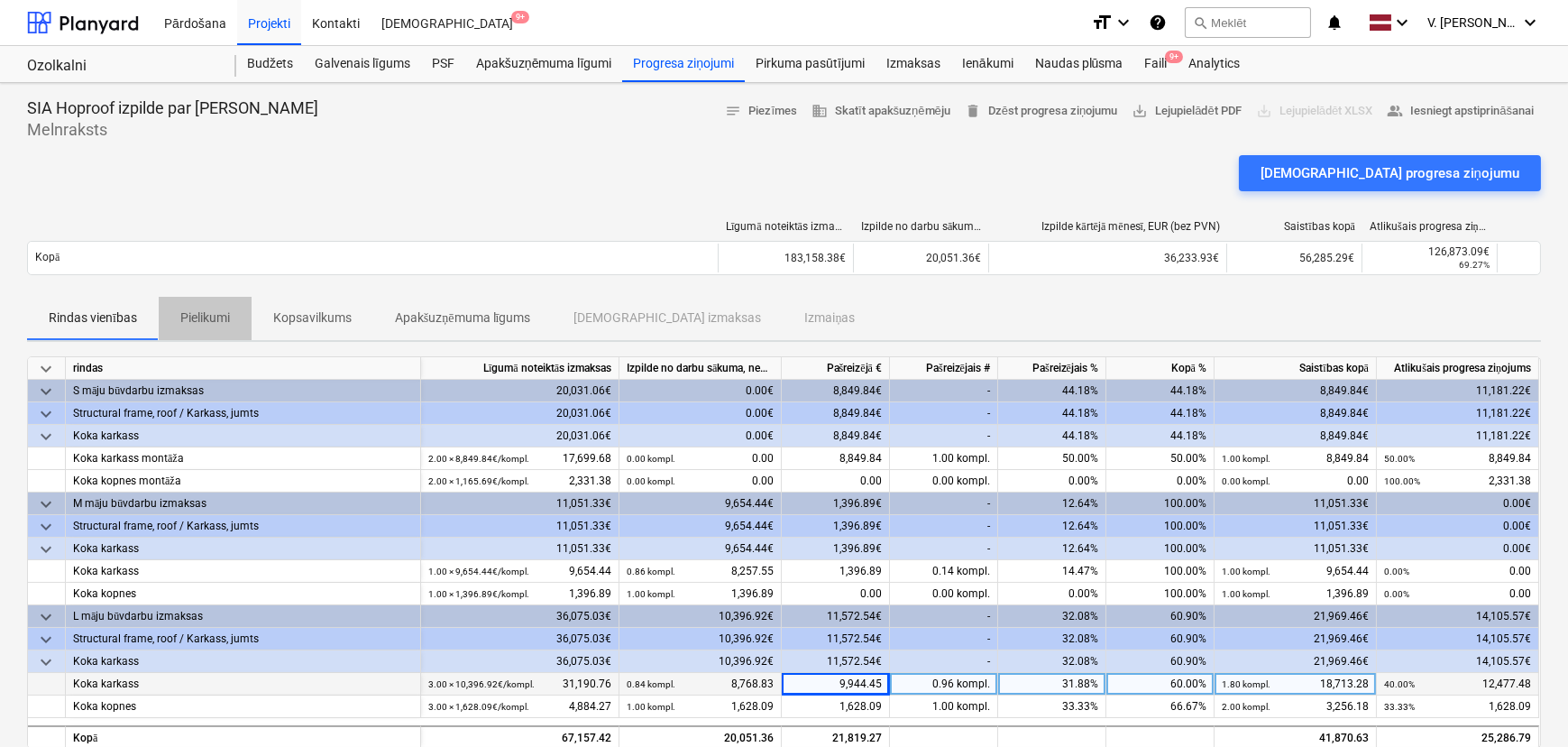
click at [217, 325] on p "Pielikumi" at bounding box center [205, 318] width 50 height 18
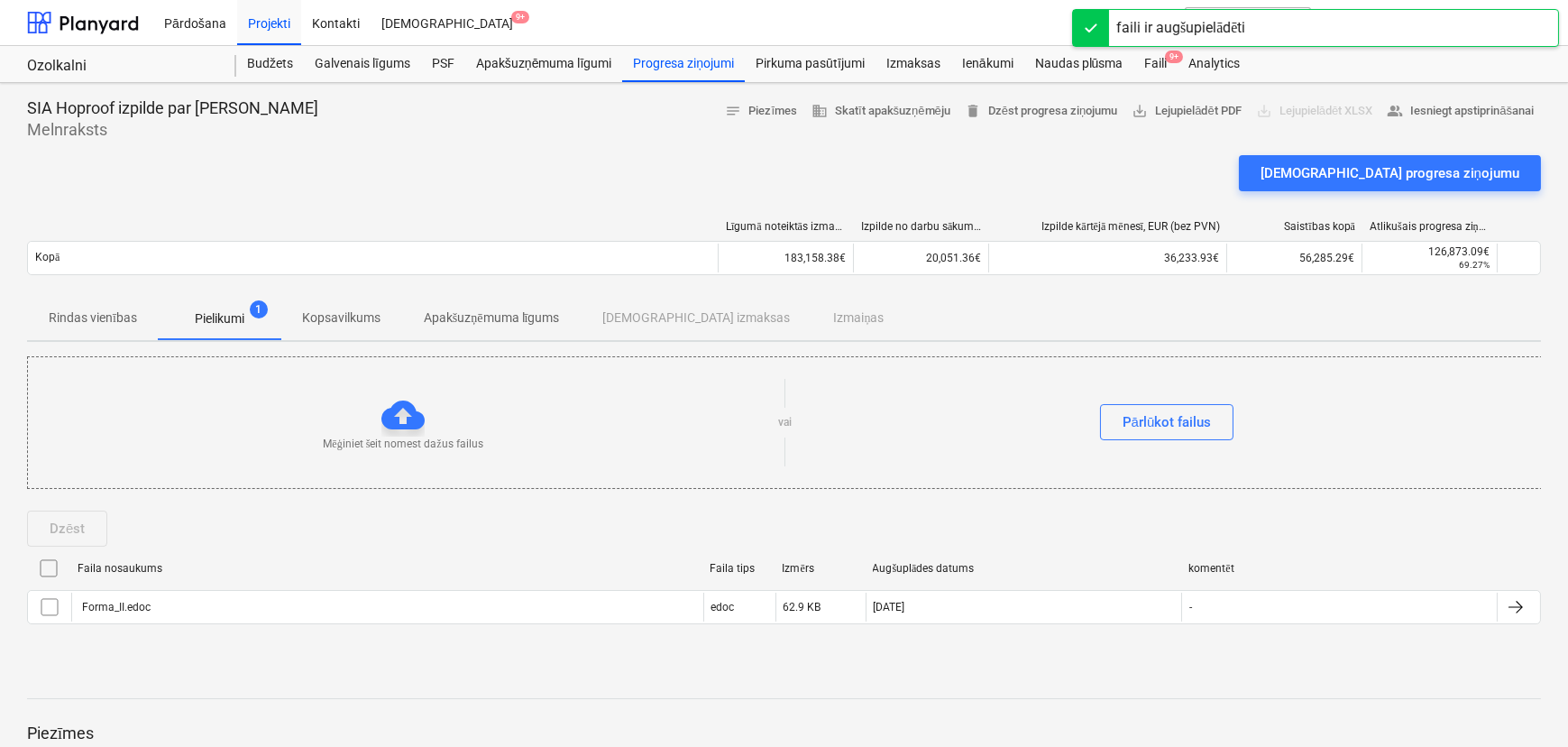
click at [341, 320] on p "Kopsavilkums" at bounding box center [341, 318] width 79 height 18
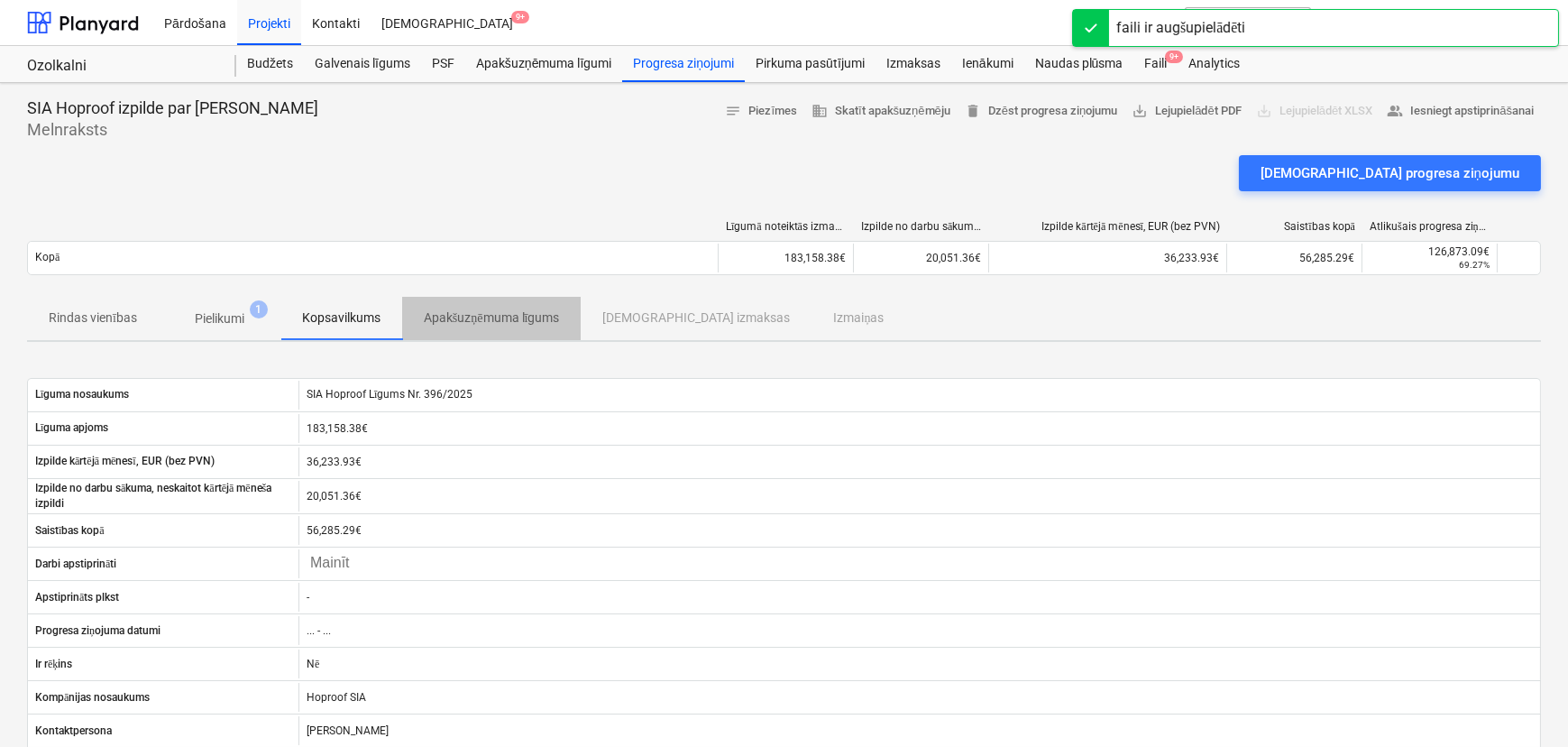
click at [491, 319] on p "Apakšuzņēmuma līgums" at bounding box center [492, 318] width 136 height 18
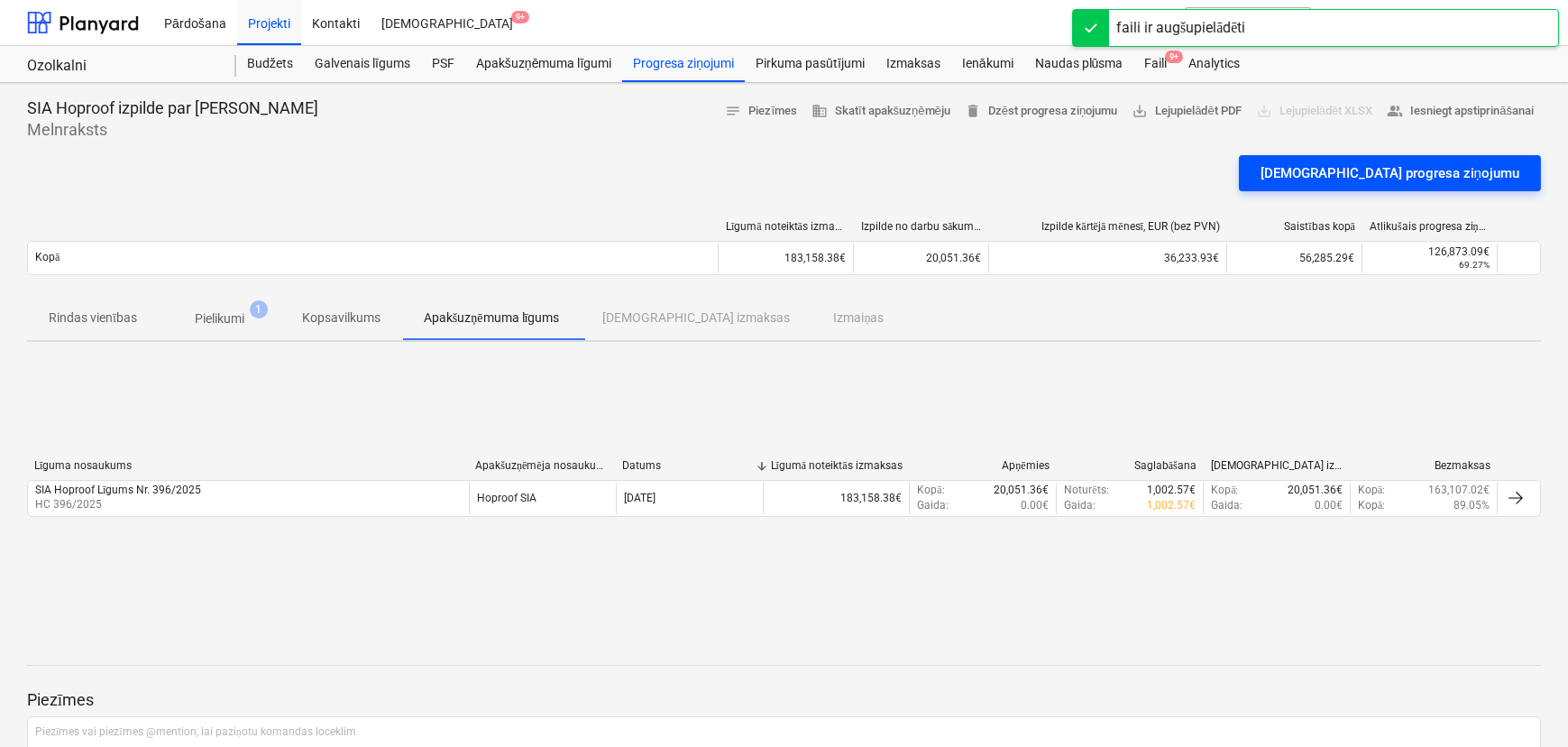
click at [1252, 175] on div "[DEMOGRAPHIC_DATA] progresa ziņojumu" at bounding box center [1390, 173] width 259 height 23
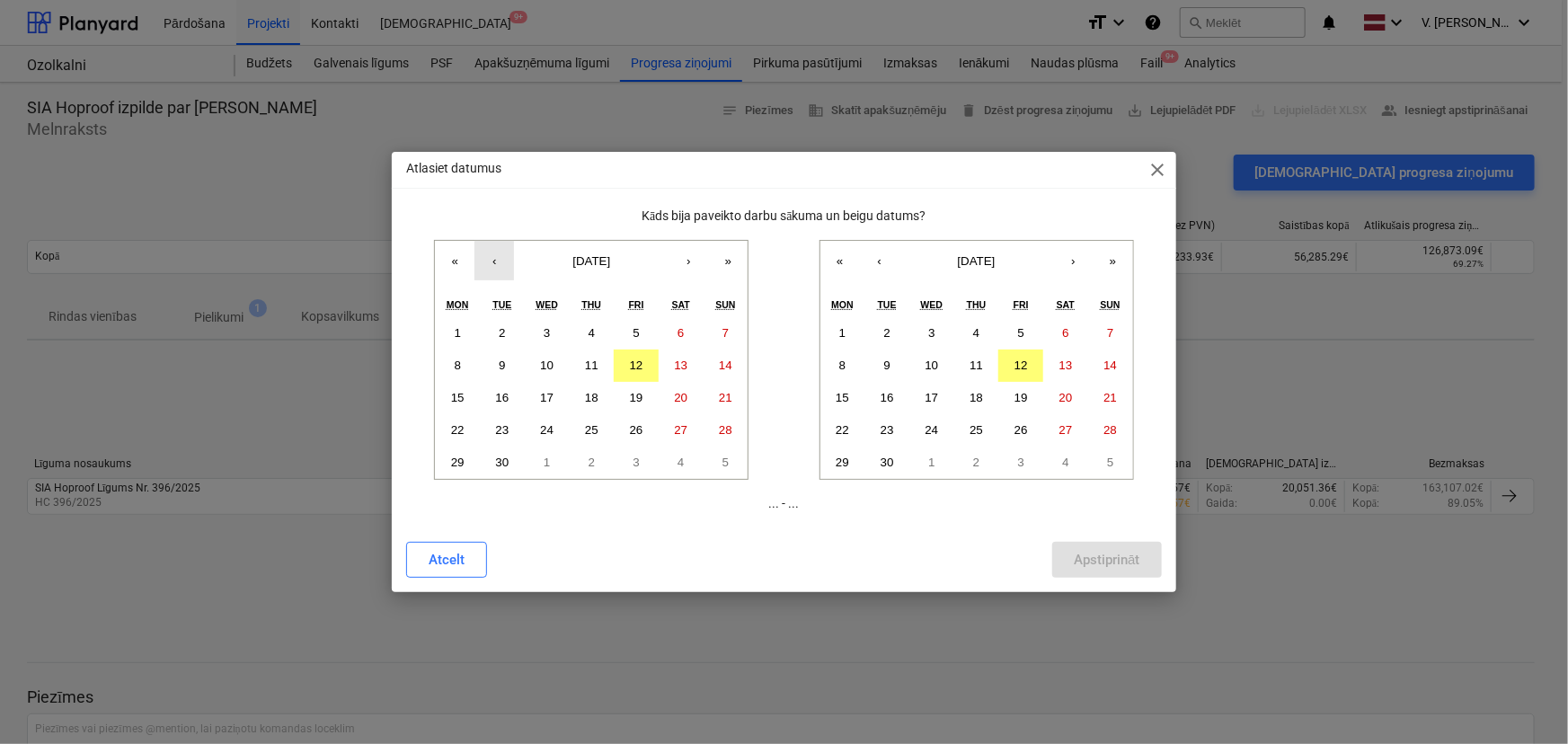
click at [491, 261] on button "‹" at bounding box center [494, 261] width 40 height 40
click at [633, 331] on abbr "1" at bounding box center [635, 332] width 6 height 14
click at [888, 258] on button "‹" at bounding box center [879, 261] width 40 height 40
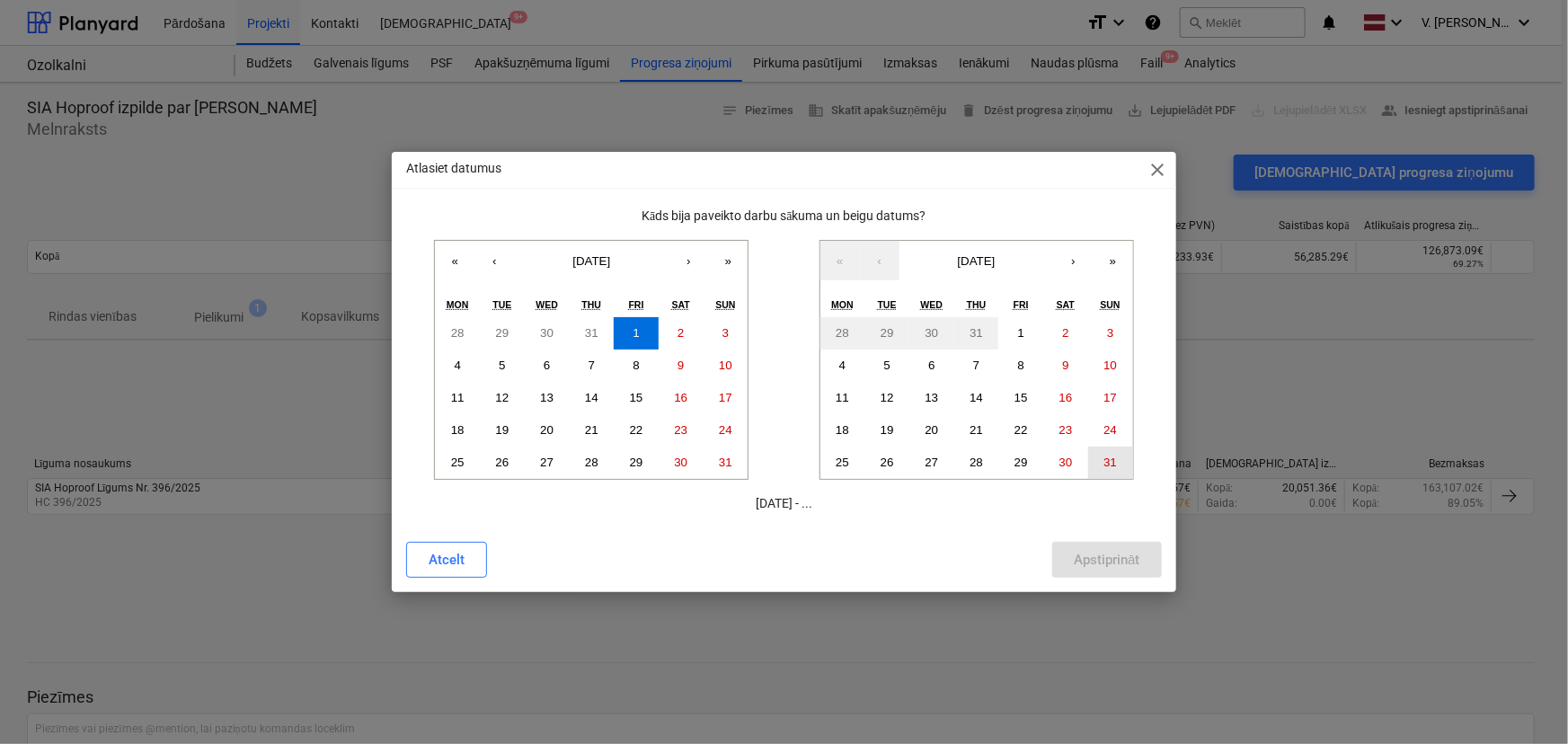
click at [1113, 464] on abbr "31" at bounding box center [1109, 462] width 14 height 14
click at [1130, 554] on div "Apstiprināt" at bounding box center [1106, 559] width 65 height 23
